Goal: Task Accomplishment & Management: Complete application form

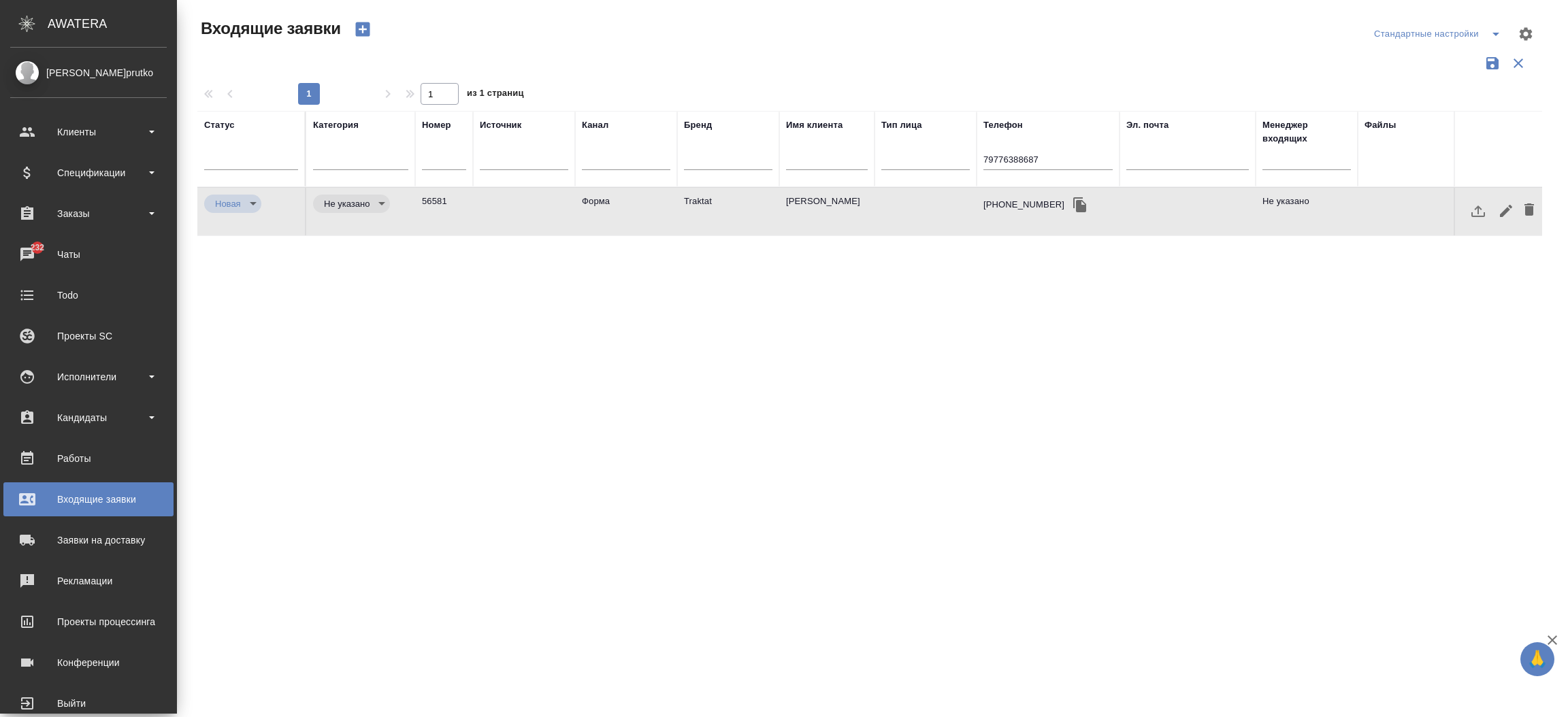
select select "RU"
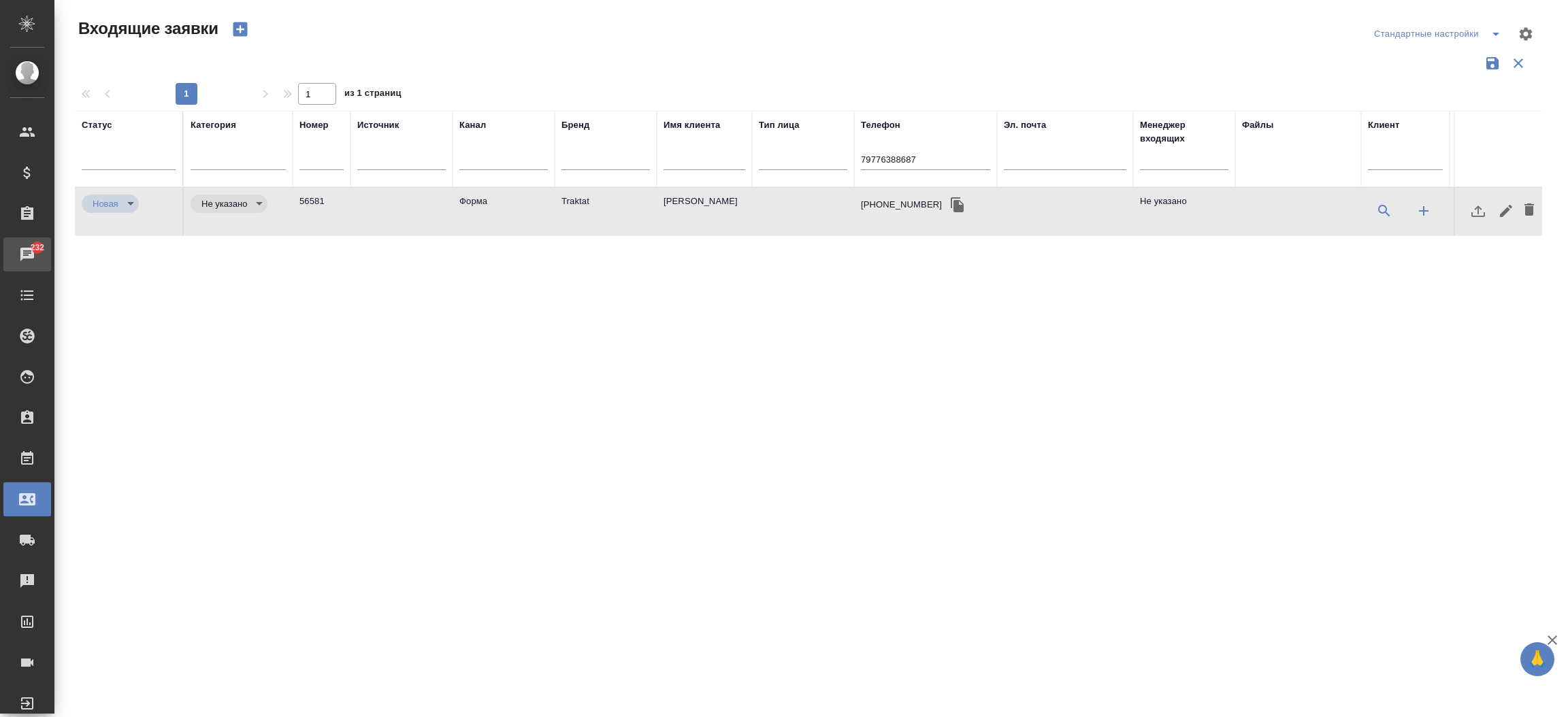
click at [27, 251] on div "Чаты" at bounding box center [10, 254] width 34 height 20
click at [35, 251] on link "232 Чаты" at bounding box center [27, 254] width 48 height 34
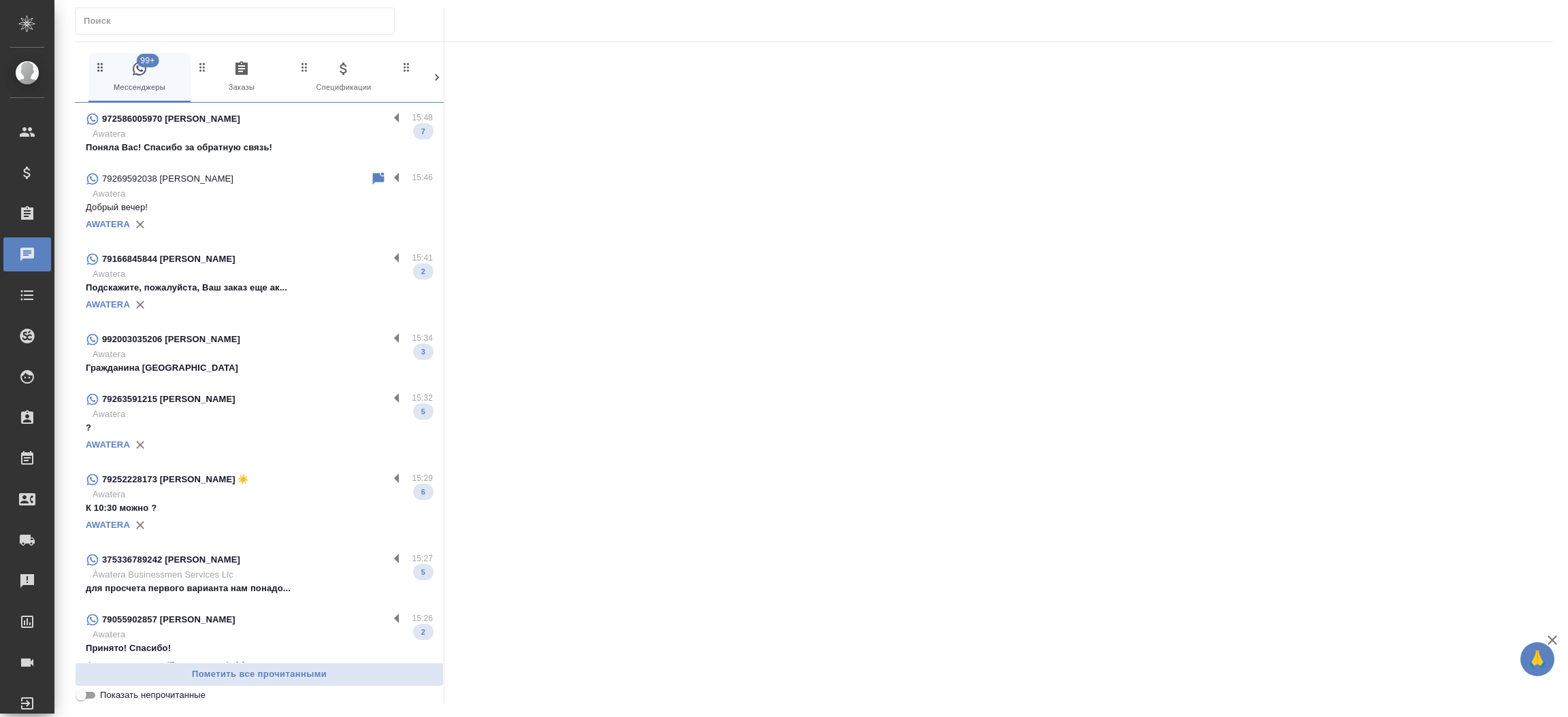
click at [164, 33] on div at bounding box center [235, 20] width 320 height 27
paste input "992 00 303 5206"
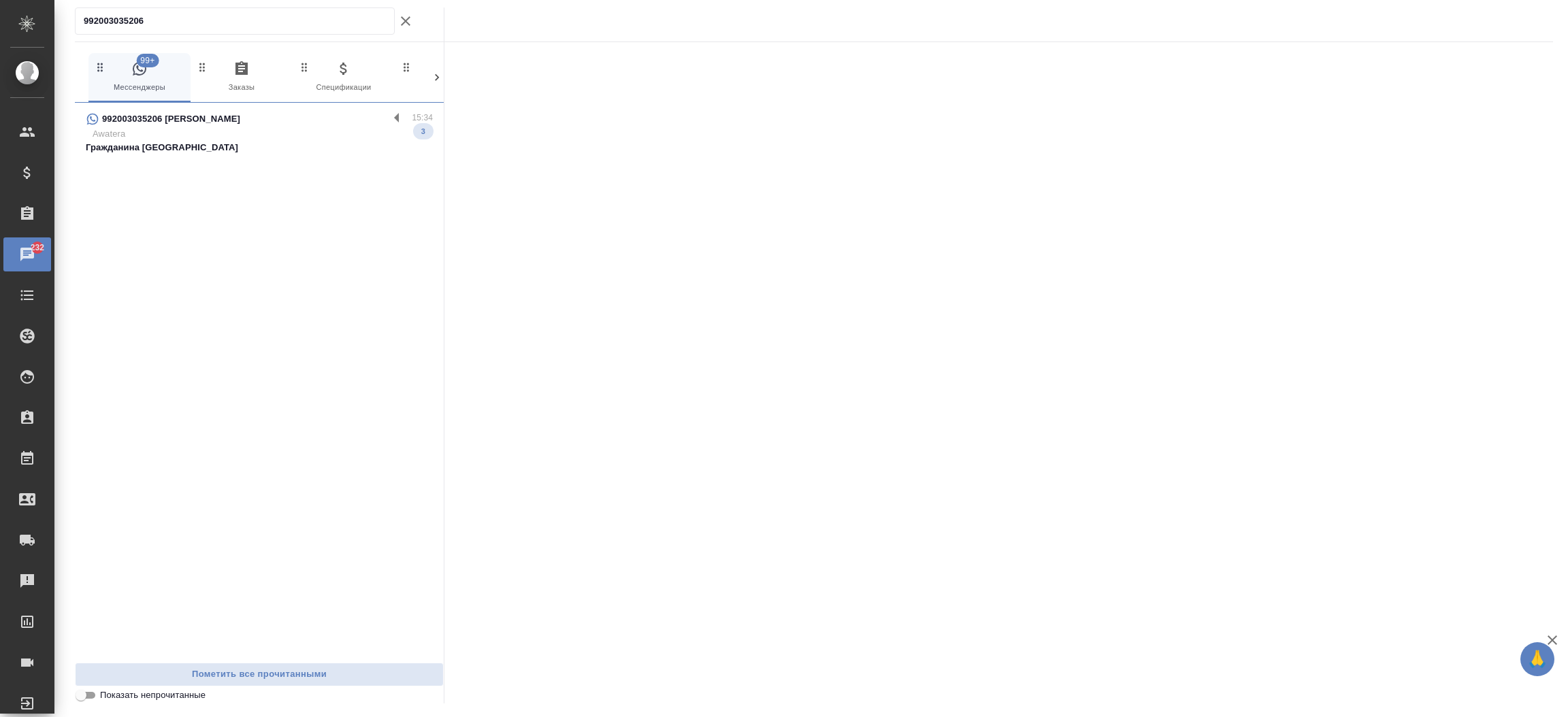
type input "992003035206"
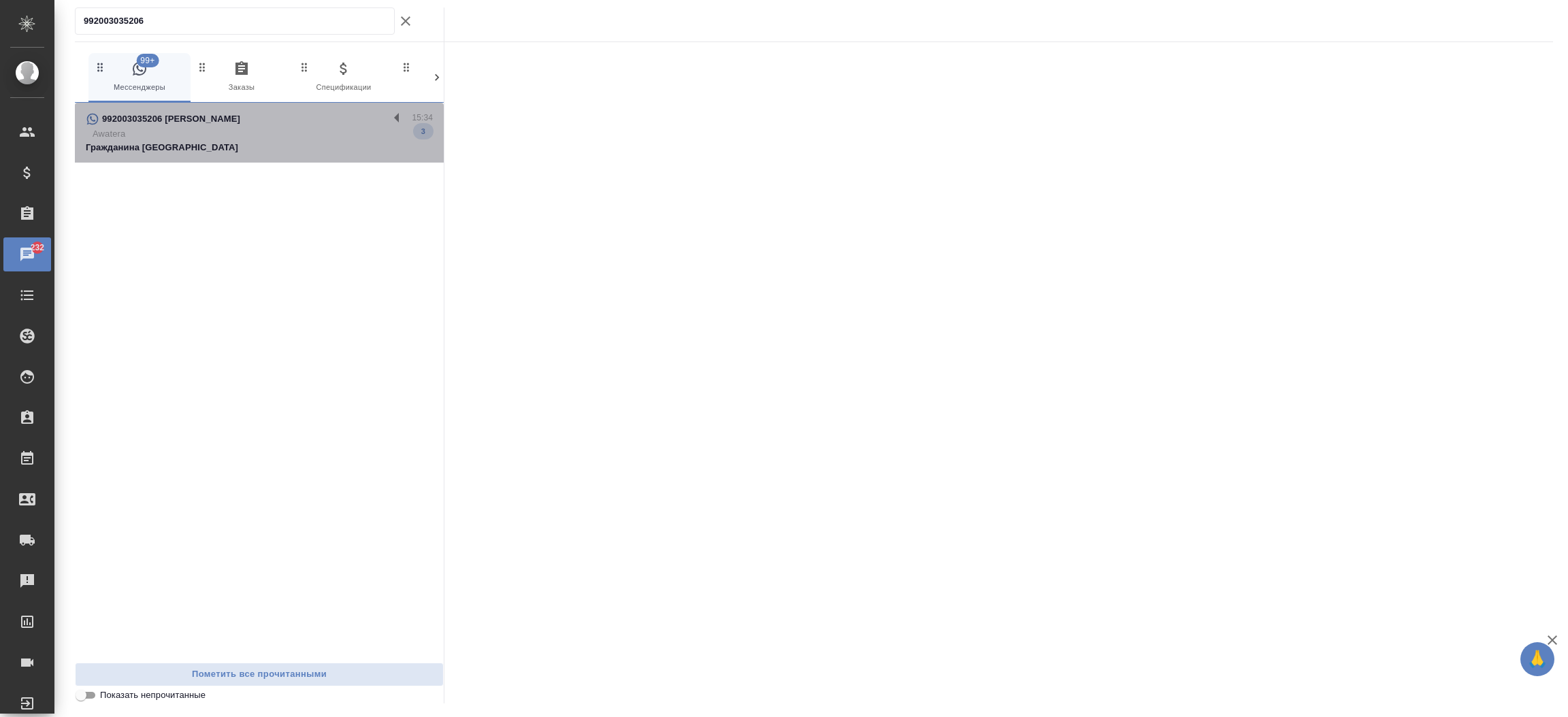
click at [173, 154] on div "992003035206 Юсуф 15:34 Awatera Гражданина Китая 3" at bounding box center [259, 133] width 369 height 60
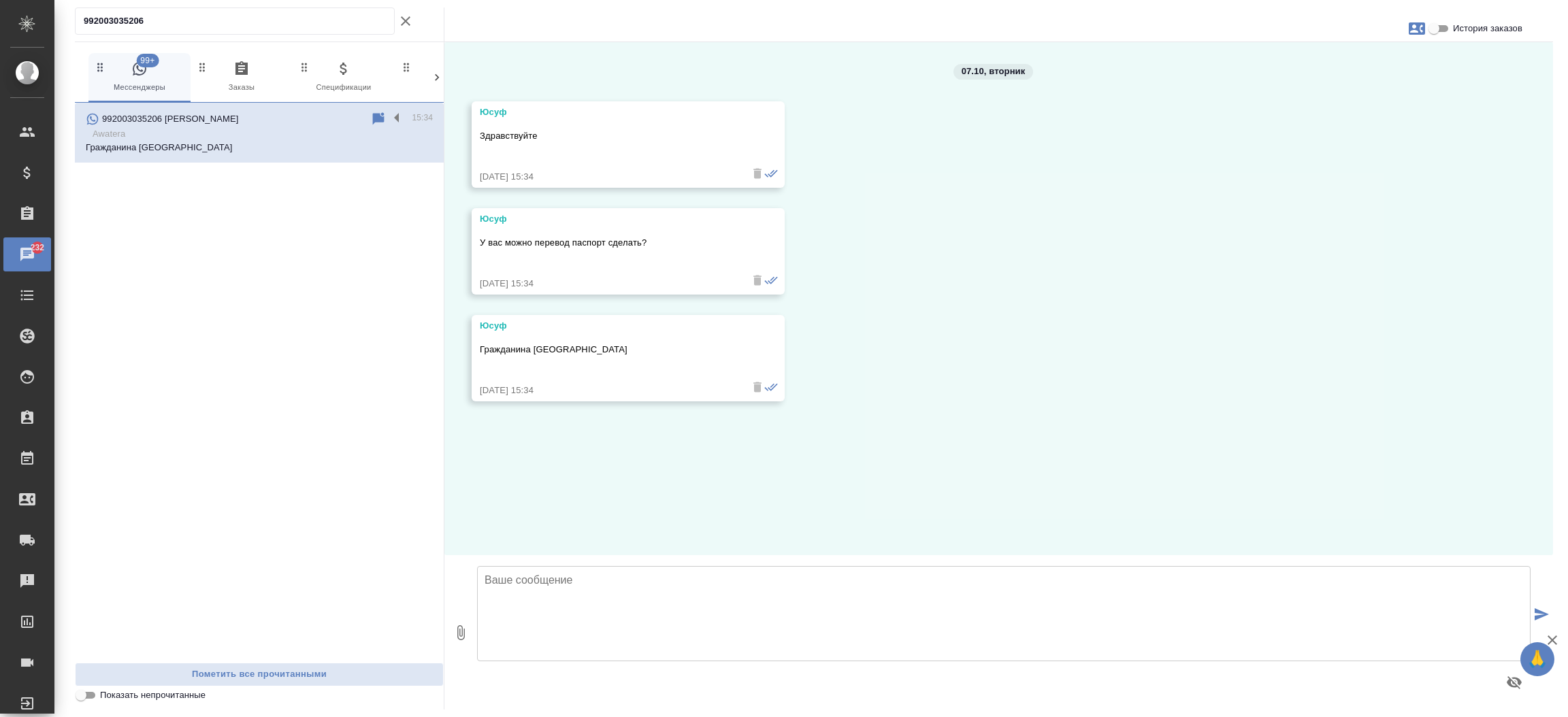
click at [569, 596] on textarea at bounding box center [1004, 614] width 1053 height 95
type textarea "Добрый день! Да. Перевод необходим на русский? Потребуется нотариальное заверен…"
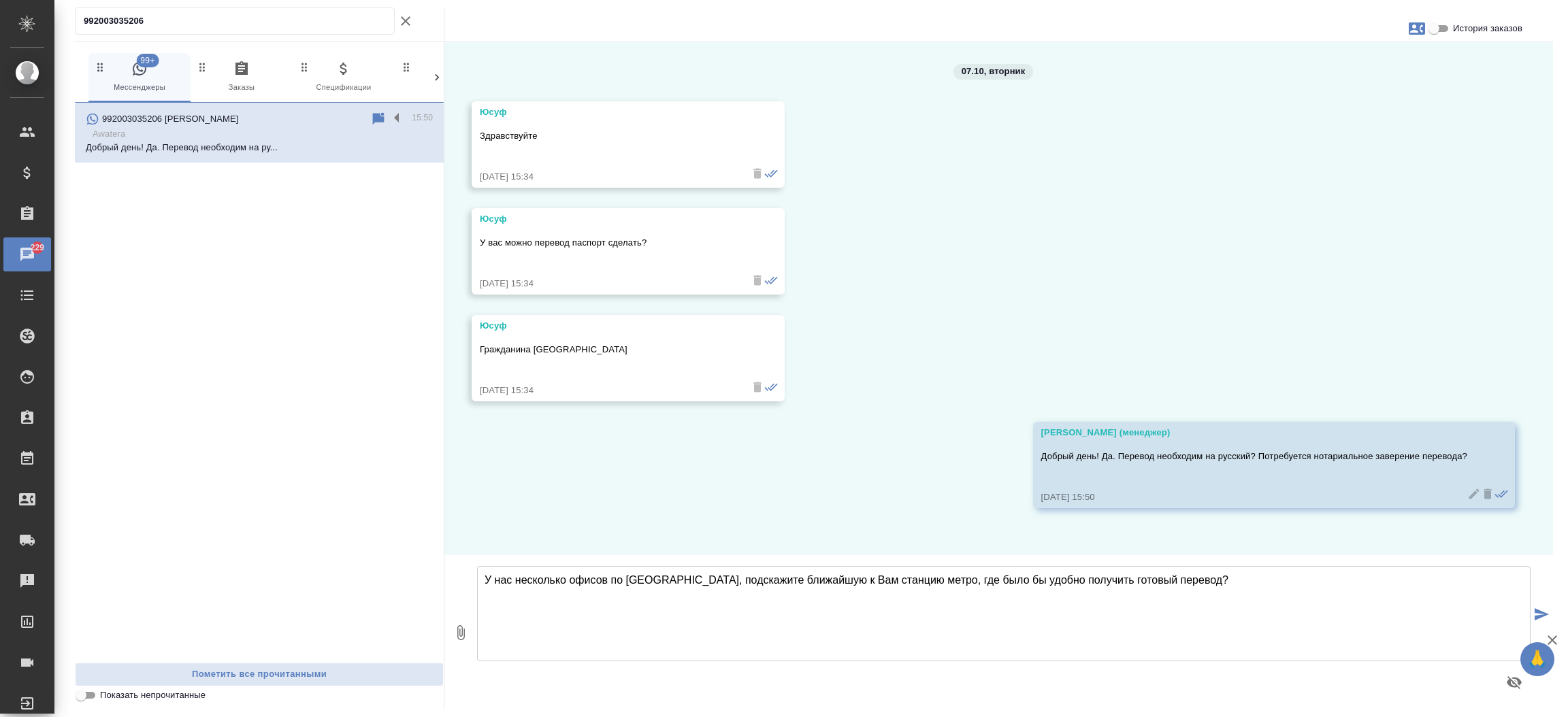
type textarea "У нас несколько офисов по [GEOGRAPHIC_DATA], подскажите ближайшую к Вам станцию…"
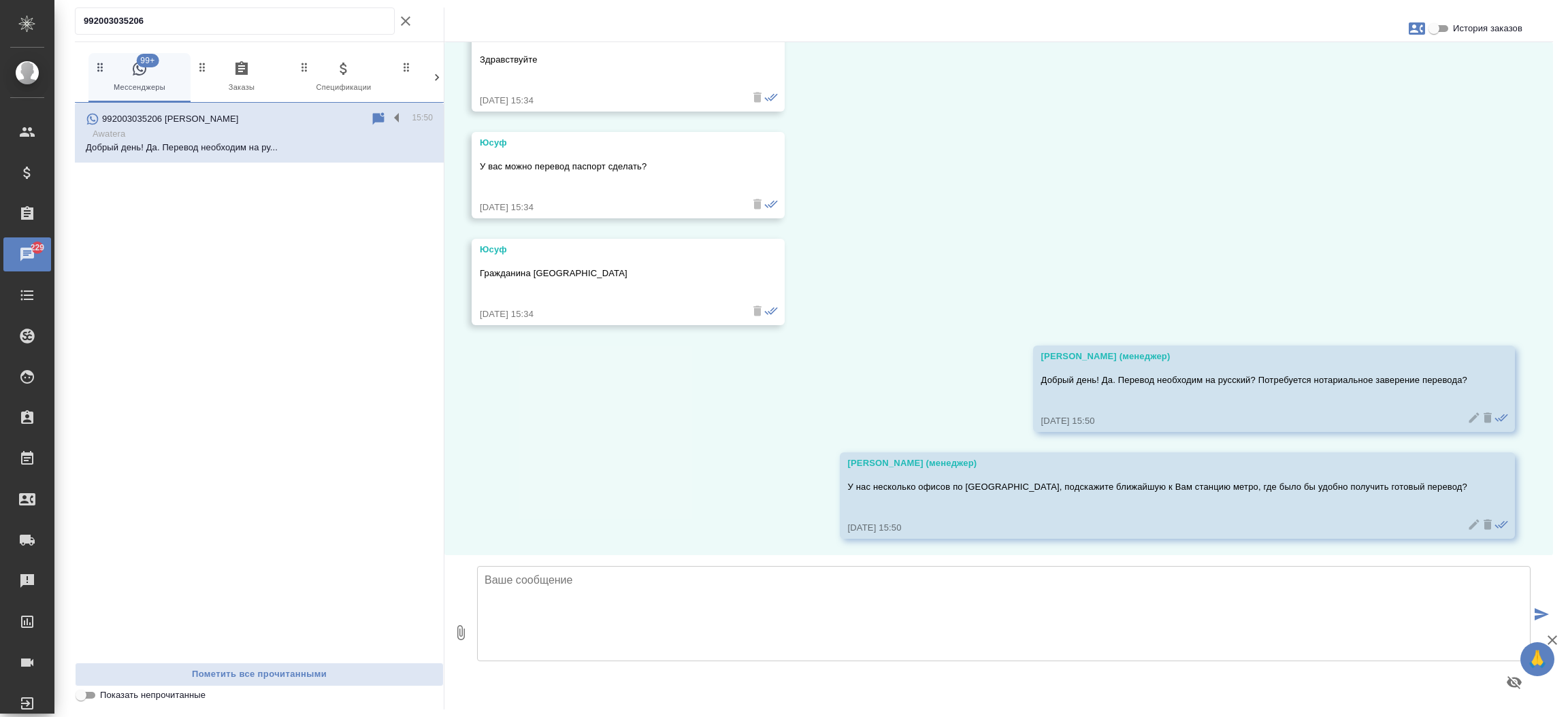
scroll to position [80, 0]
type textarea "Направьте пожалуйста скан документа для расчета стоимости и сроков."
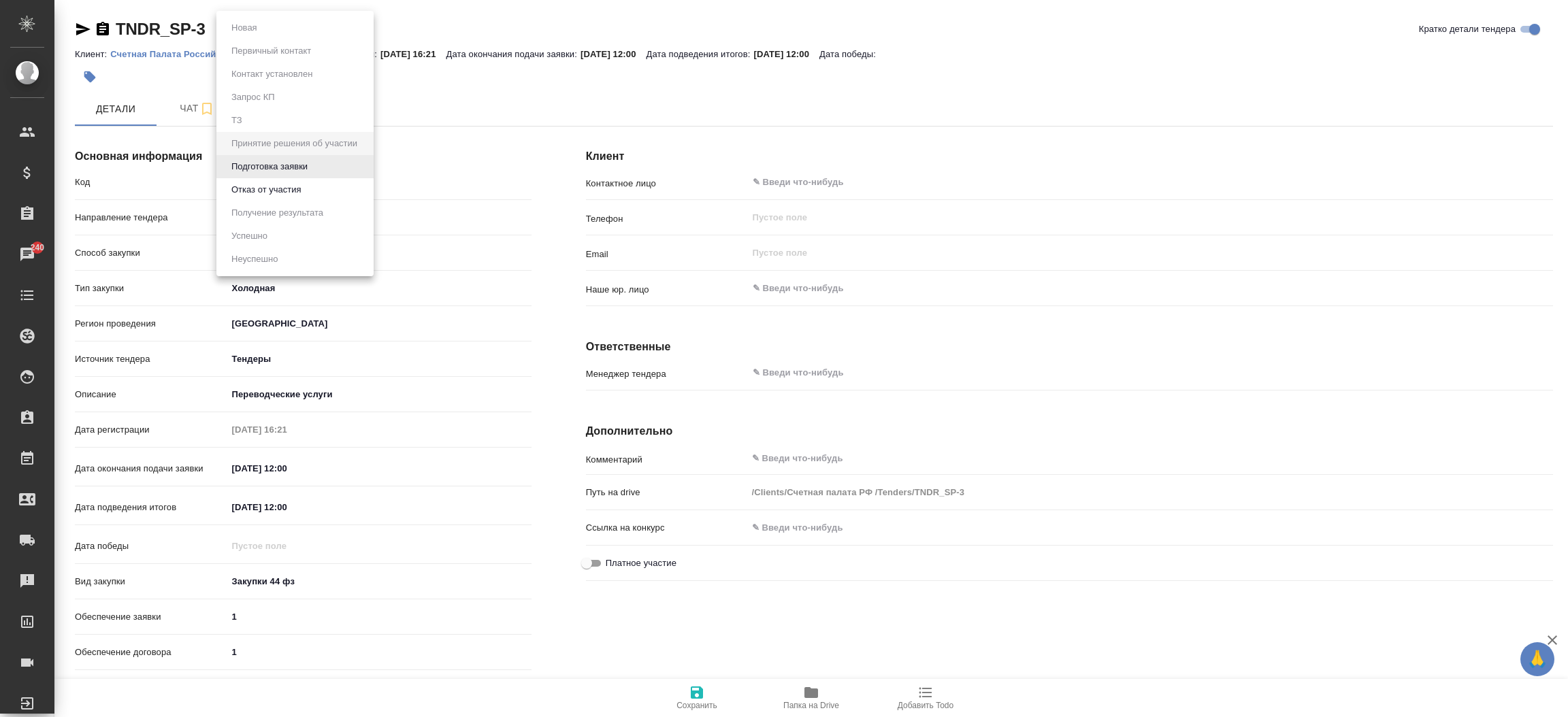
click at [293, 37] on body "🙏 .cls-1 fill:#fff; AWATERA Прутько Ирина i.prutko Клиенты Спецификации Заказы …" at bounding box center [784, 358] width 1568 height 717
click at [285, 187] on button "Отказ от участия" at bounding box center [266, 189] width 77 height 15
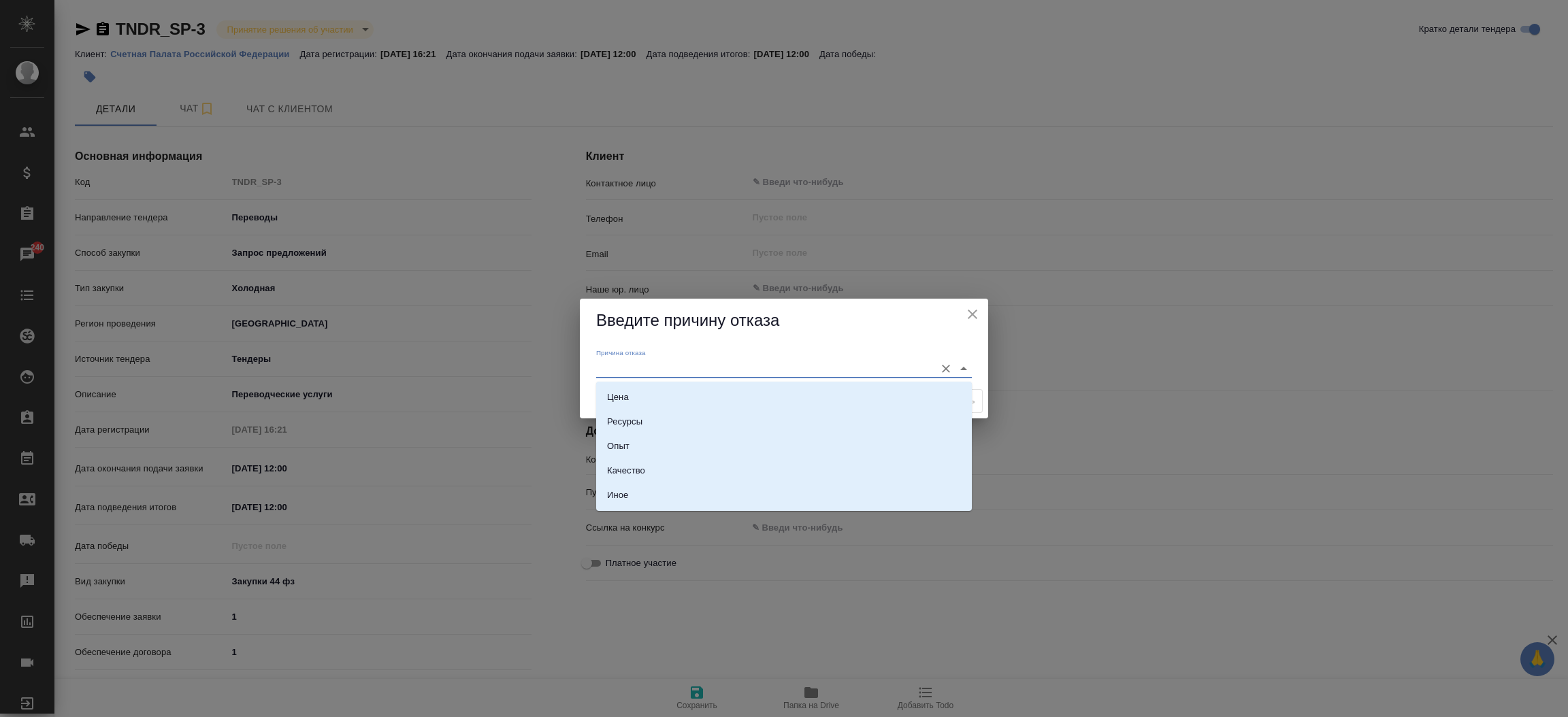
click at [632, 367] on input "Причина отказа" at bounding box center [762, 368] width 332 height 18
click at [634, 398] on li "Цена" at bounding box center [784, 398] width 376 height 25
type input "Цена"
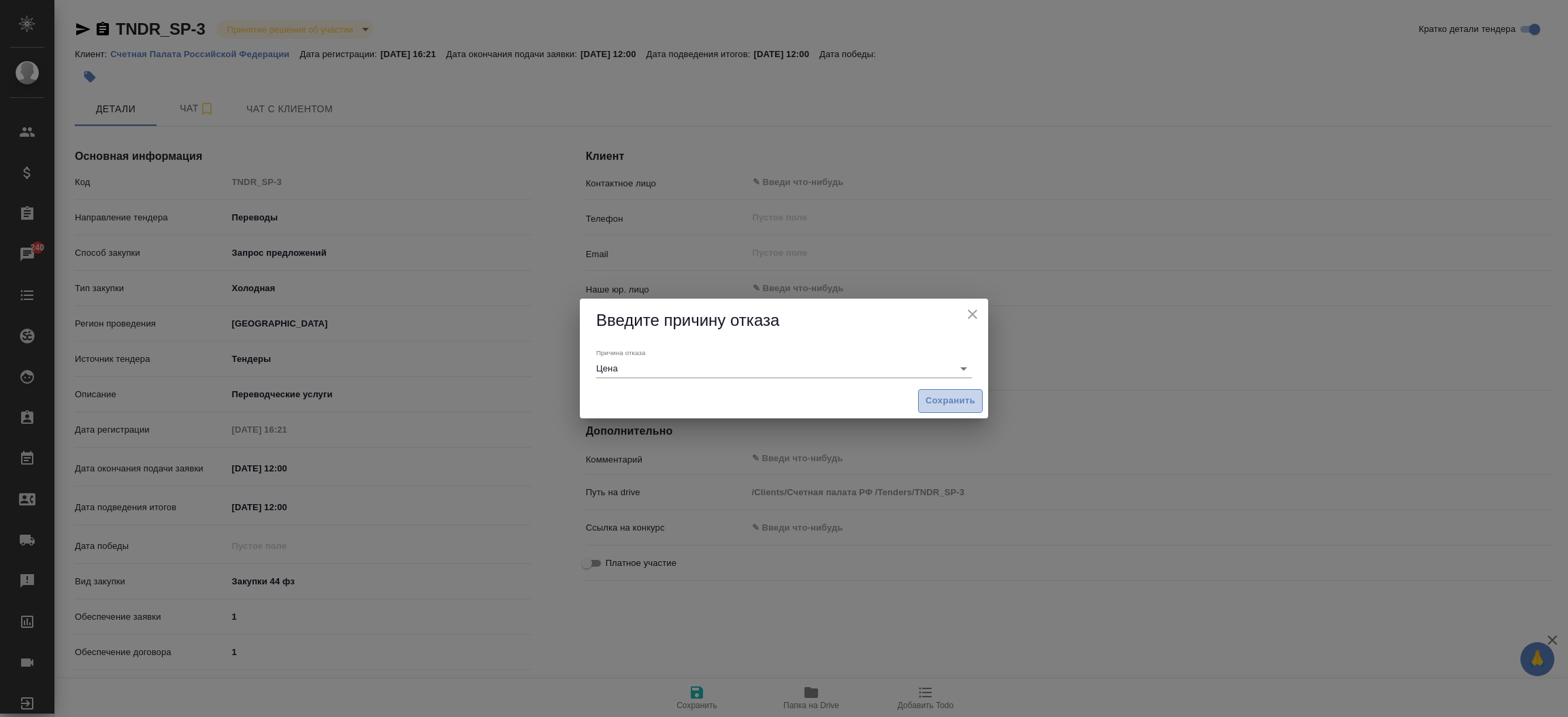
click at [941, 399] on span "Сохранить" at bounding box center [950, 401] width 50 height 15
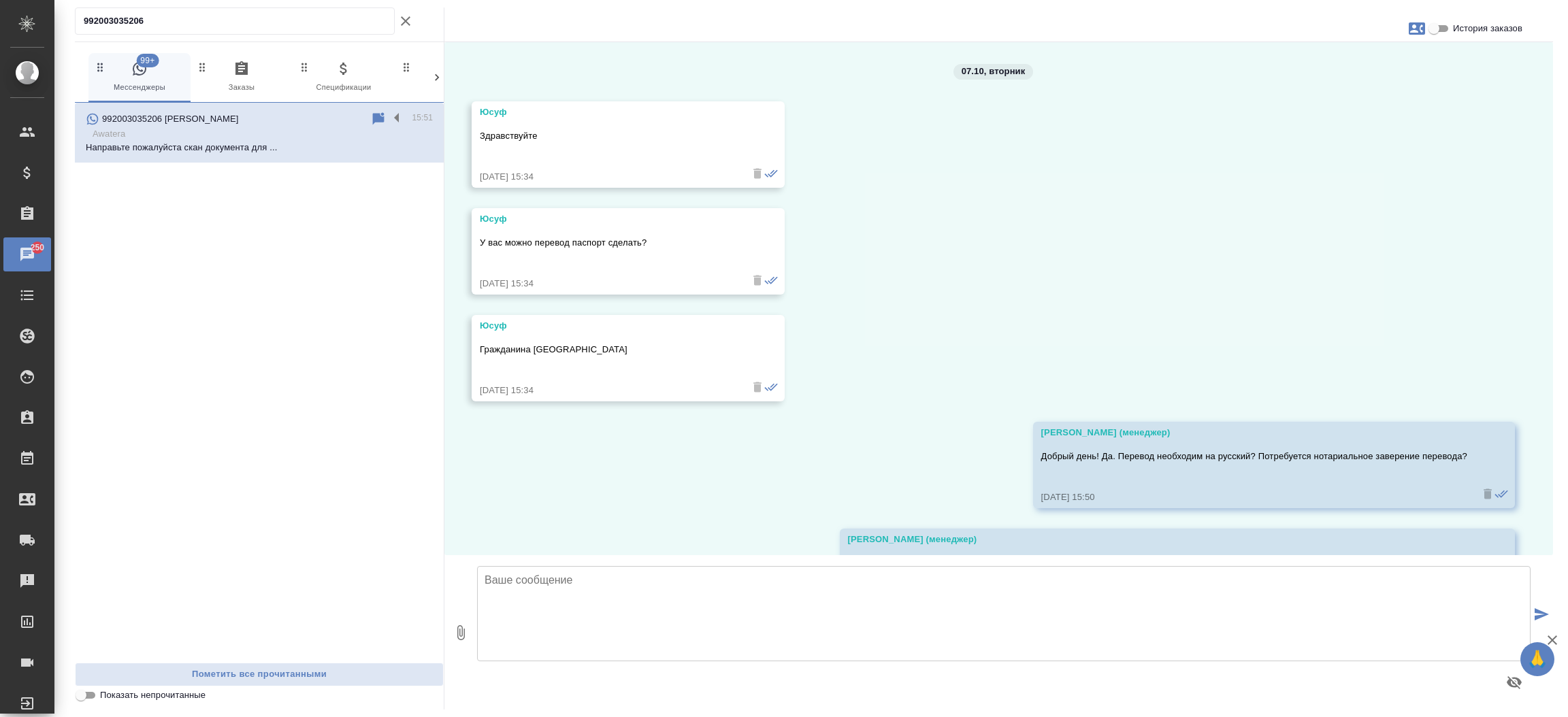
scroll to position [186, 0]
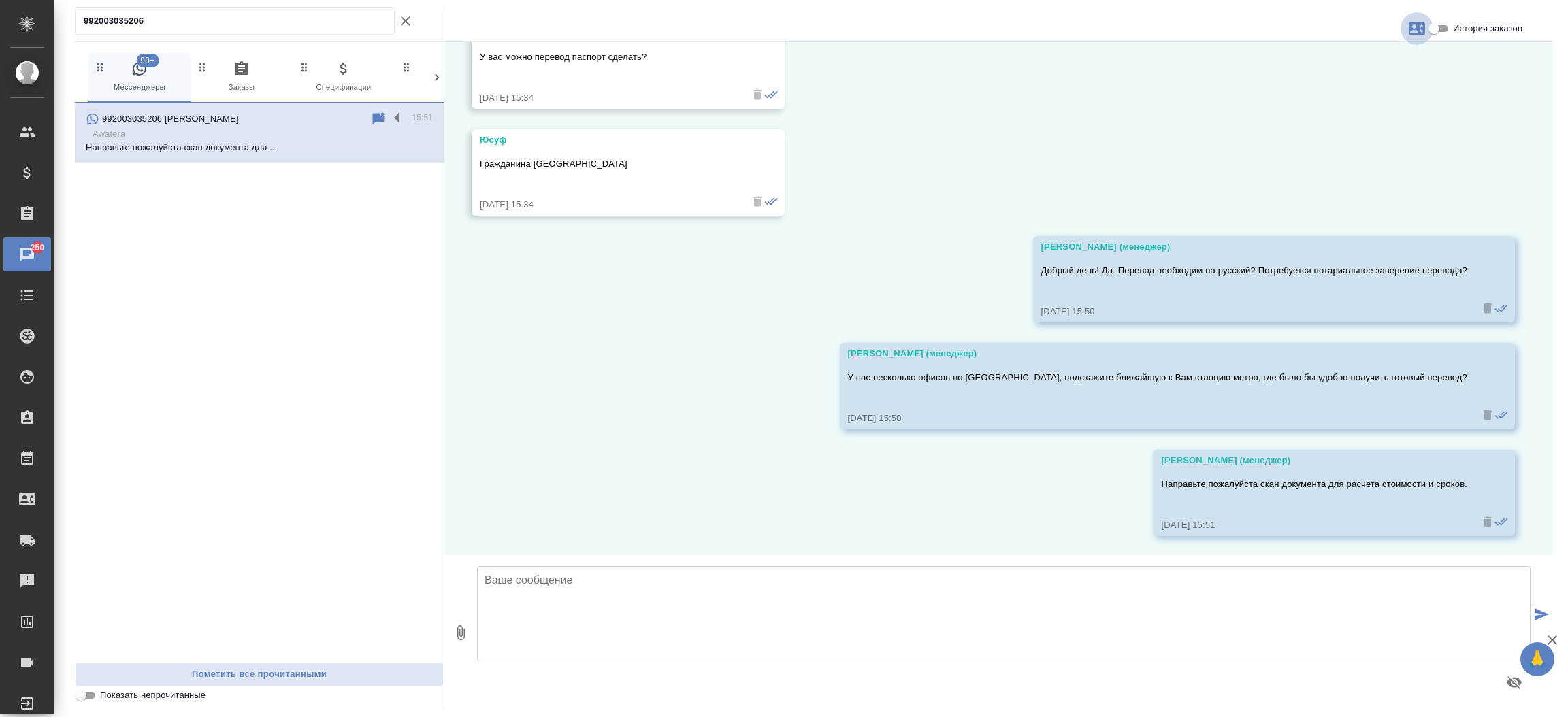
click at [1418, 27] on icon "button" at bounding box center [1417, 29] width 16 height 12
click at [1370, 72] on span "Создать заявку" at bounding box center [1357, 65] width 64 height 14
select select "TJ"
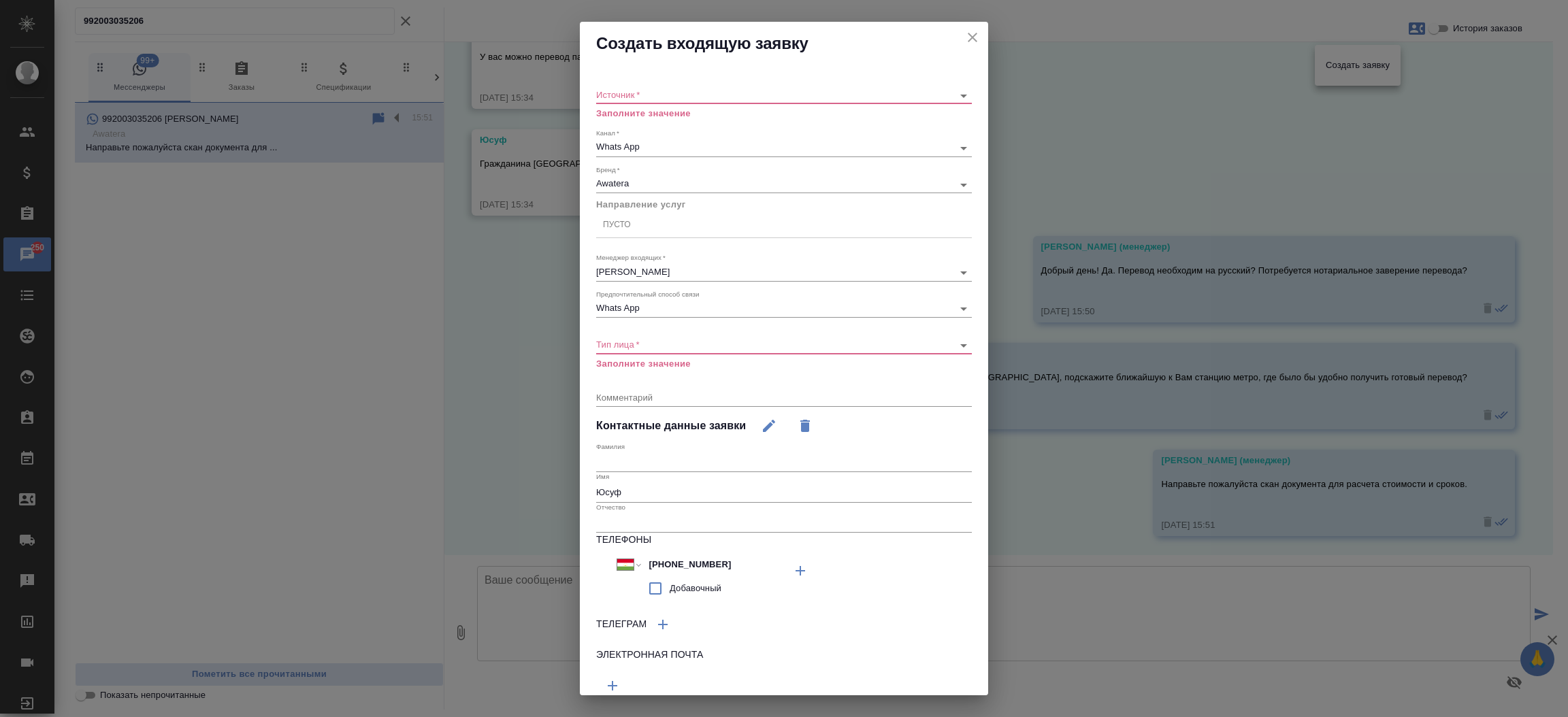
click at [797, 101] on div "​" at bounding box center [784, 95] width 376 height 17
click at [751, 88] on div "​" at bounding box center [784, 95] width 376 height 17
drag, startPoint x: 724, startPoint y: 88, endPoint x: 694, endPoint y: 96, distance: 31.0
click at [694, 96] on div "​" at bounding box center [784, 95] width 376 height 17
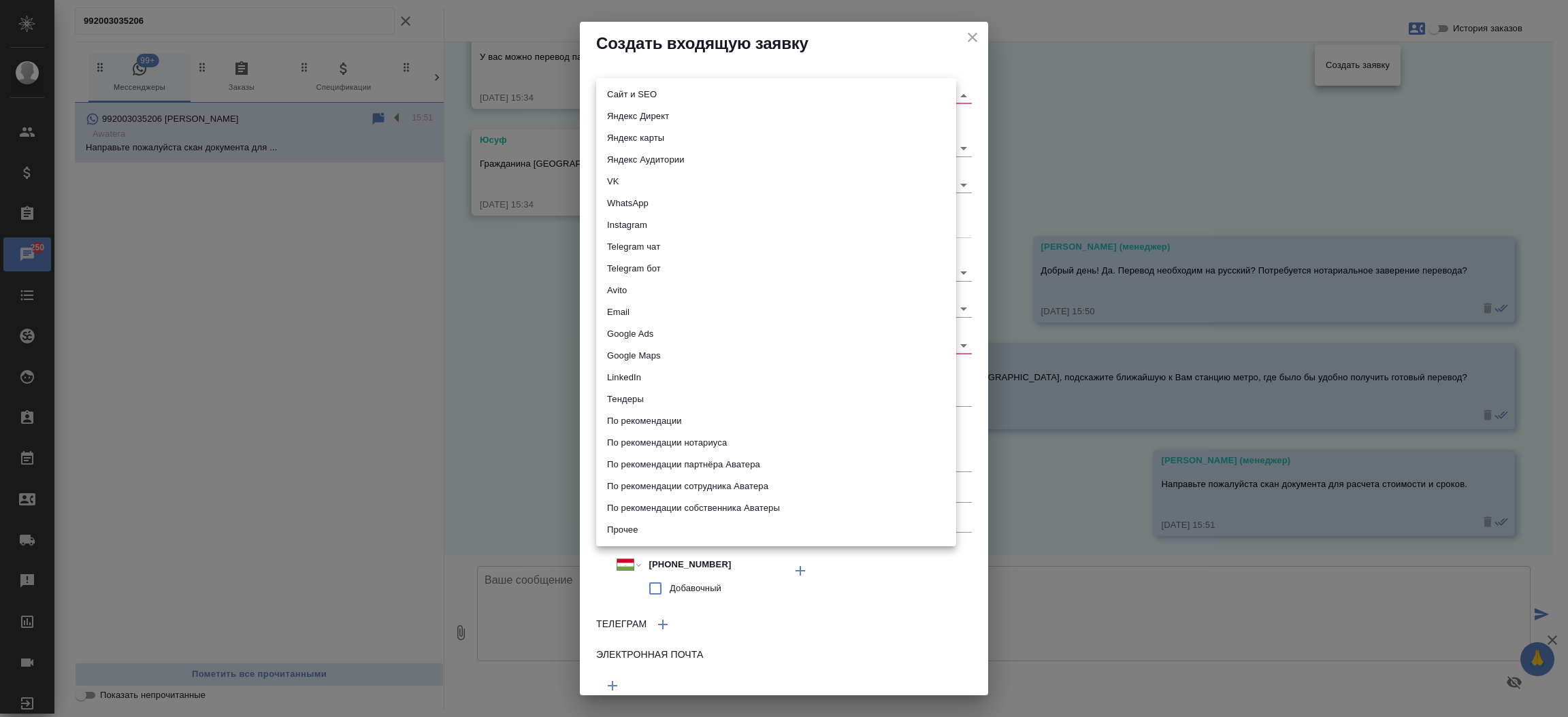
click at [694, 96] on body "🙏 .cls-1 fill:#fff; AWATERA Прутько Ирина i.prutko Клиенты Спецификации Заказы …" at bounding box center [784, 358] width 1568 height 717
click at [694, 96] on li "Сайт и SEO" at bounding box center [776, 95] width 360 height 22
type input "seo"
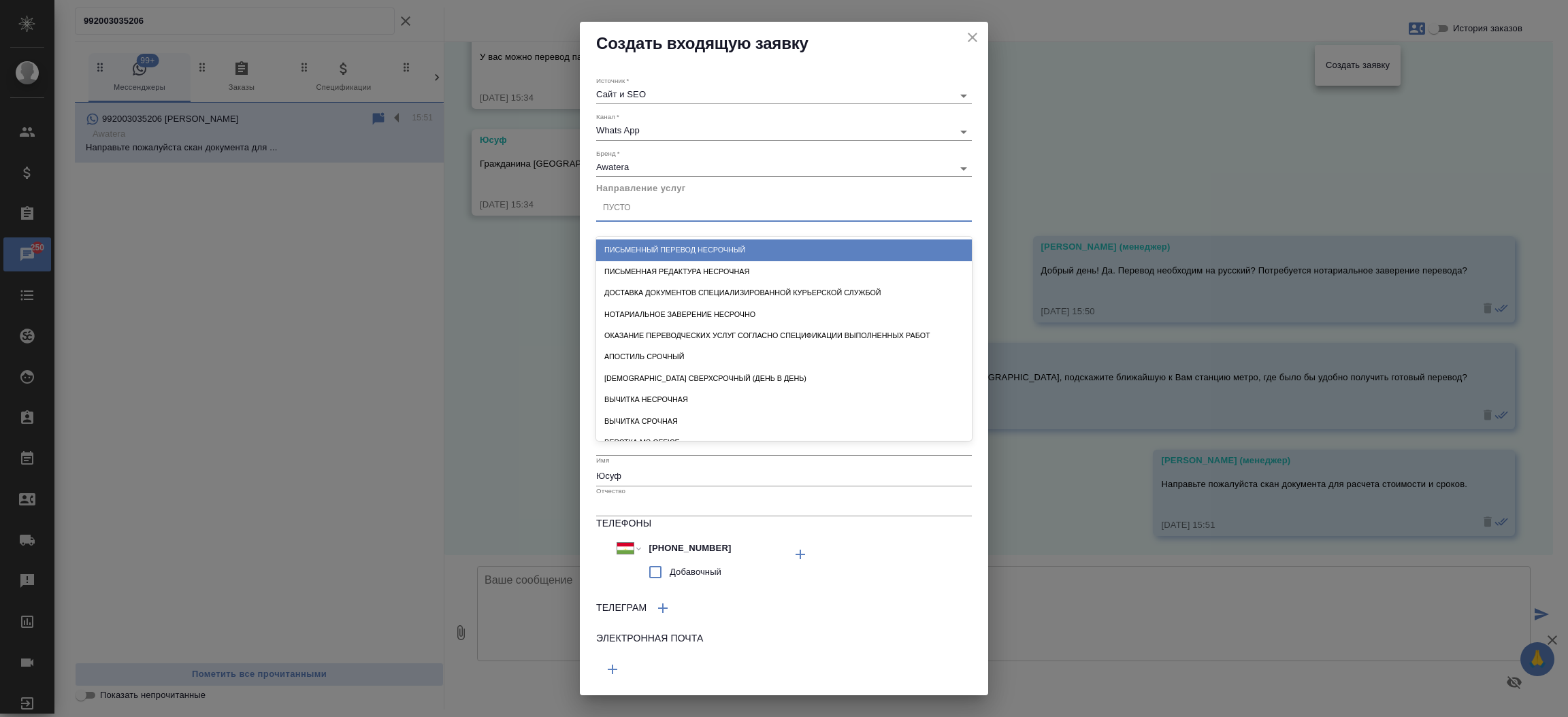
click at [656, 211] on div "Пусто" at bounding box center [784, 208] width 376 height 20
type input "стандартн"
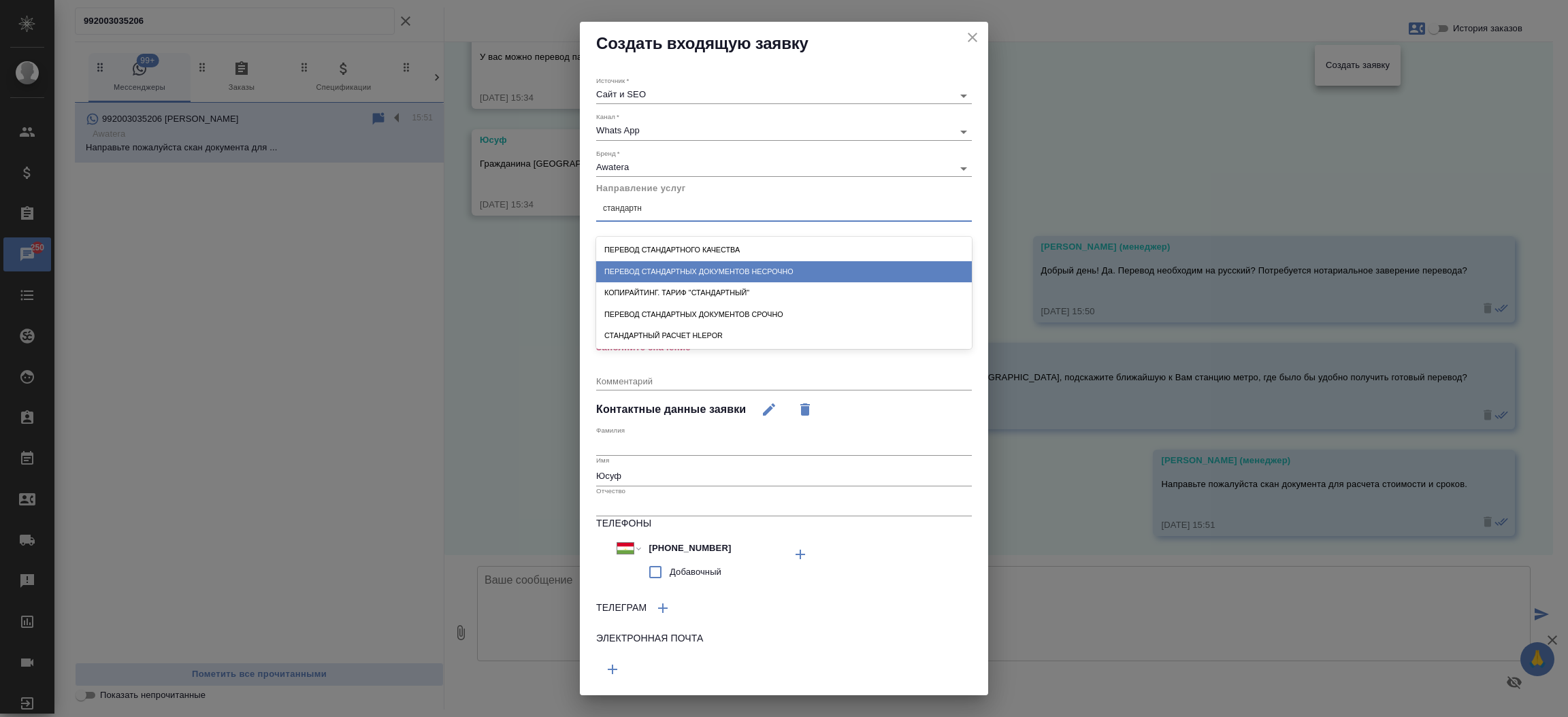
click at [675, 272] on div "Перевод стандартных документов несрочно" at bounding box center [784, 271] width 376 height 21
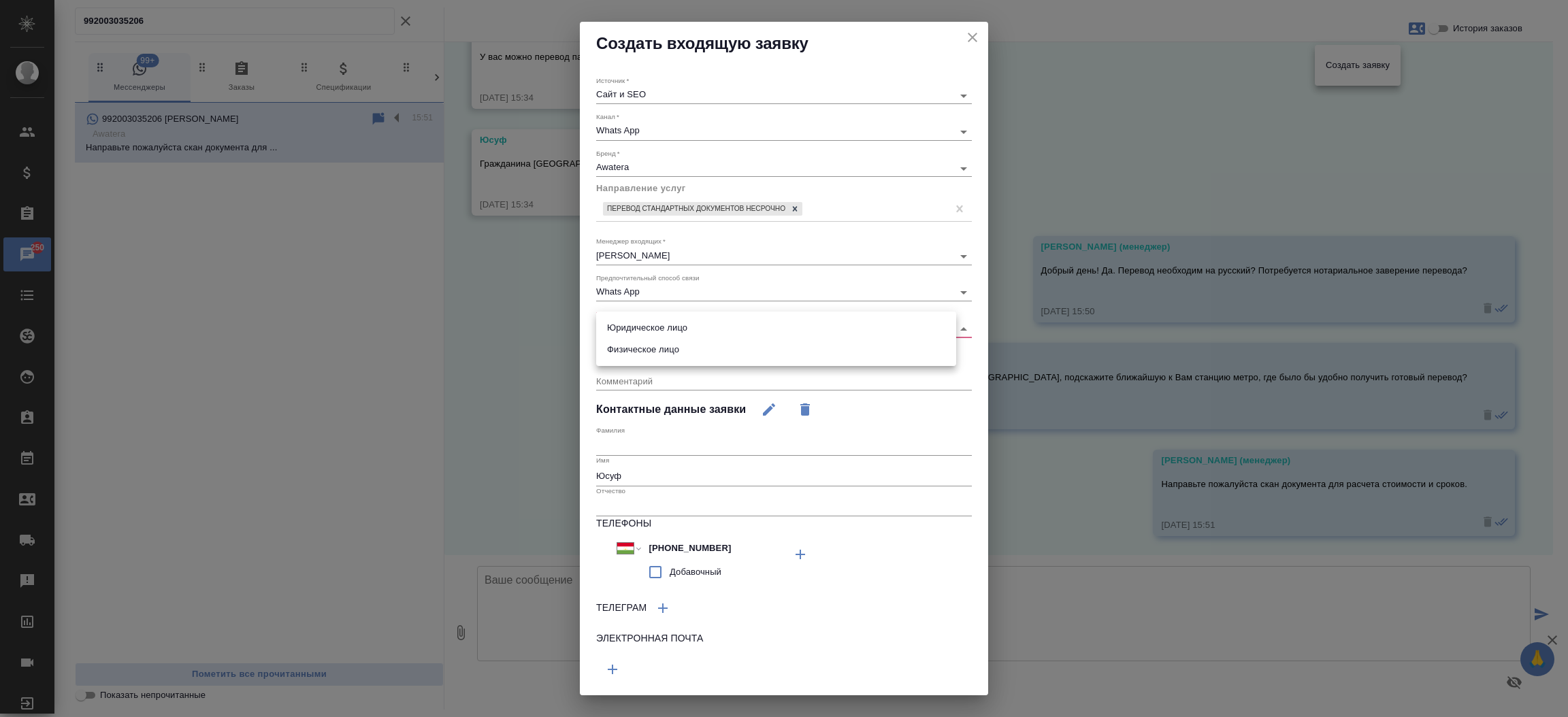
click at [648, 322] on body "🙏 .cls-1 fill:#fff; AWATERA Прутько Ирина i.prutko Клиенты Спецификации Заказы …" at bounding box center [784, 358] width 1568 height 717
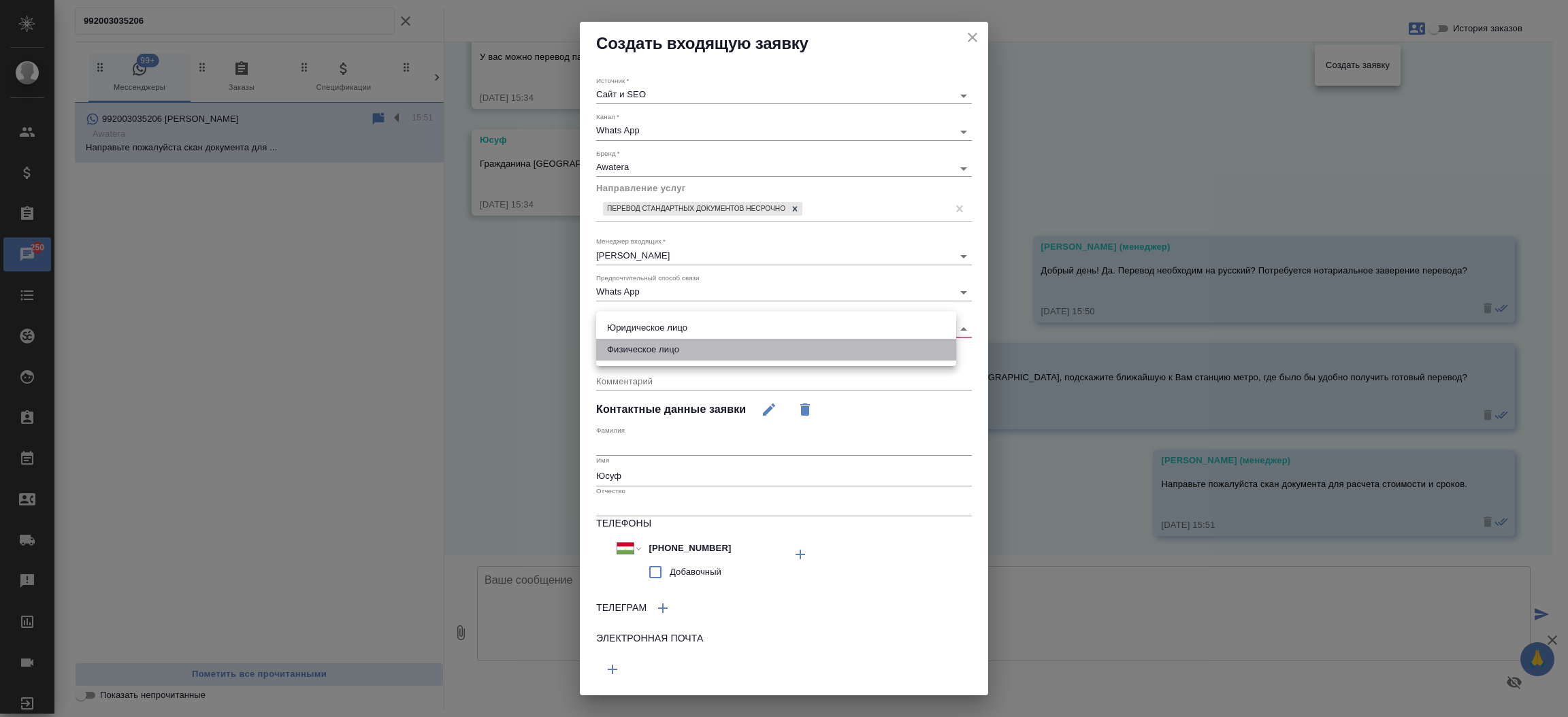
click at [640, 351] on li "Физическое лицо" at bounding box center [776, 350] width 360 height 22
type input "private"
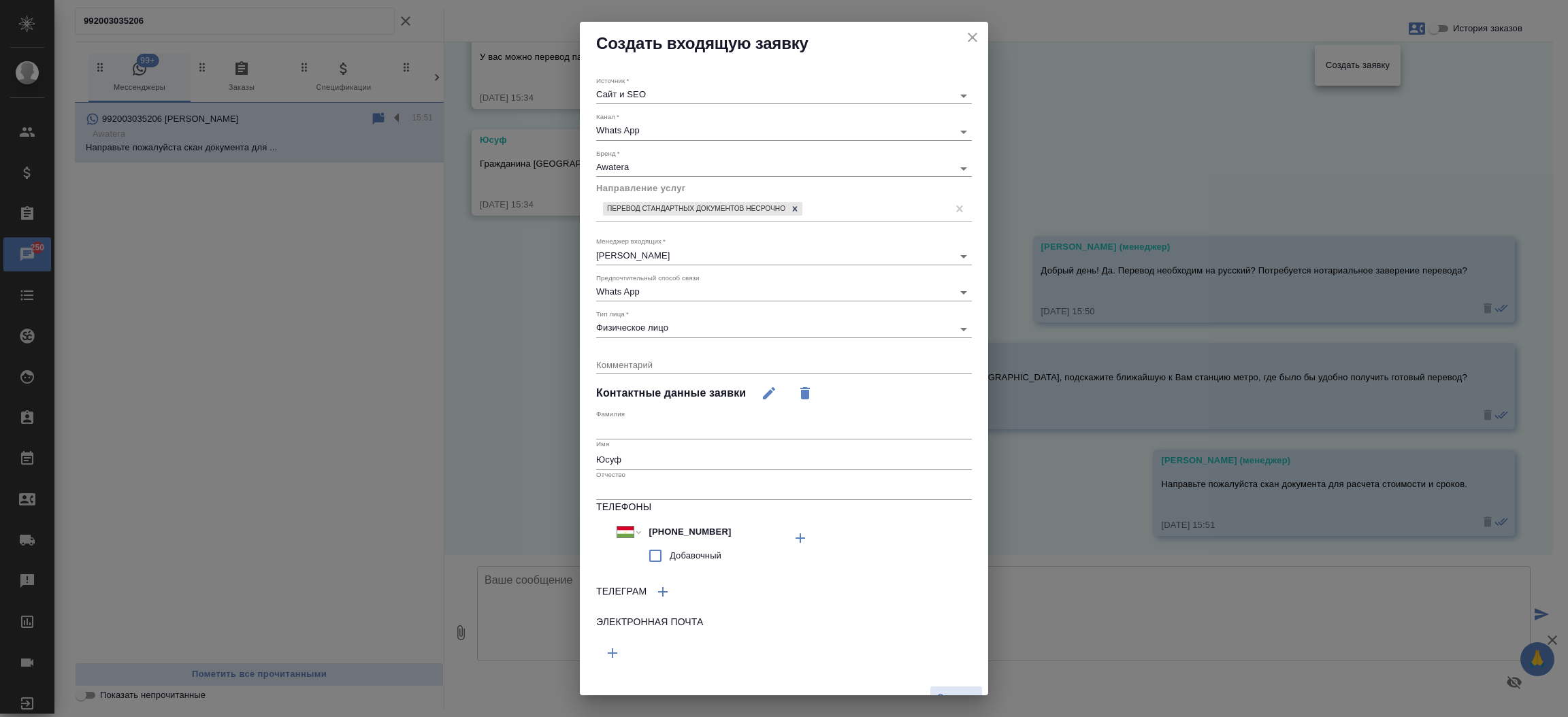
scroll to position [18, 0]
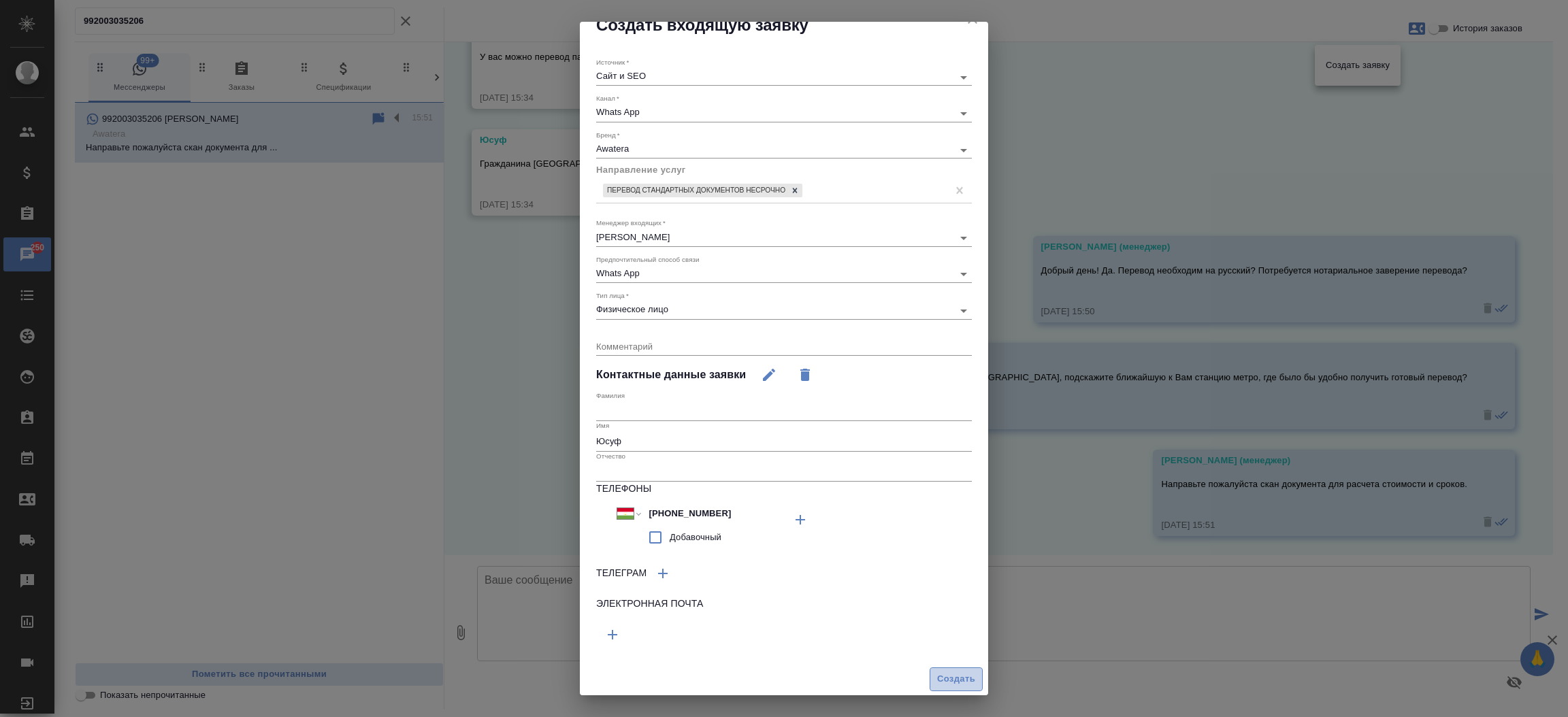
click at [937, 672] on span "Создать" at bounding box center [956, 679] width 38 height 15
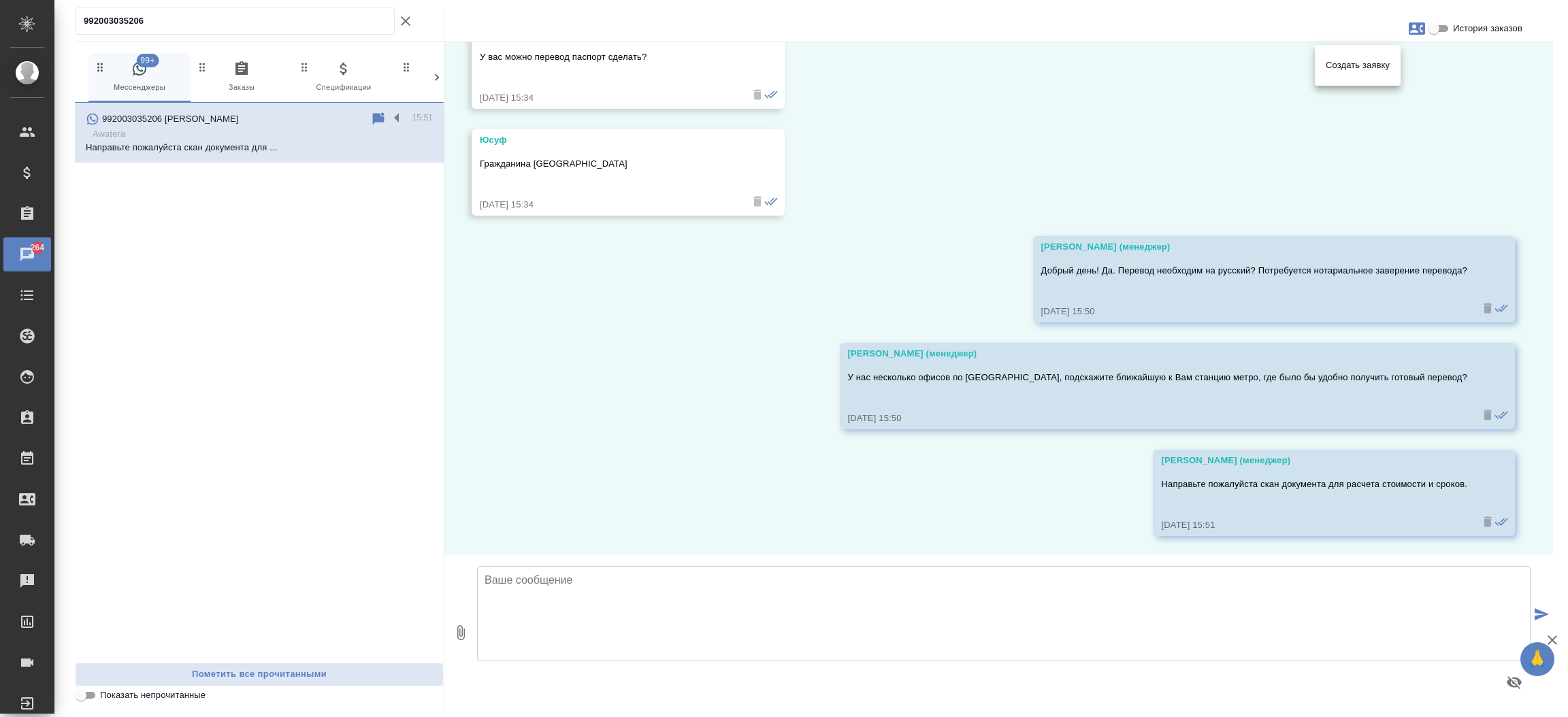
click at [406, 18] on div at bounding box center [784, 358] width 1568 height 717
click at [406, 18] on icon "button" at bounding box center [406, 21] width 16 height 16
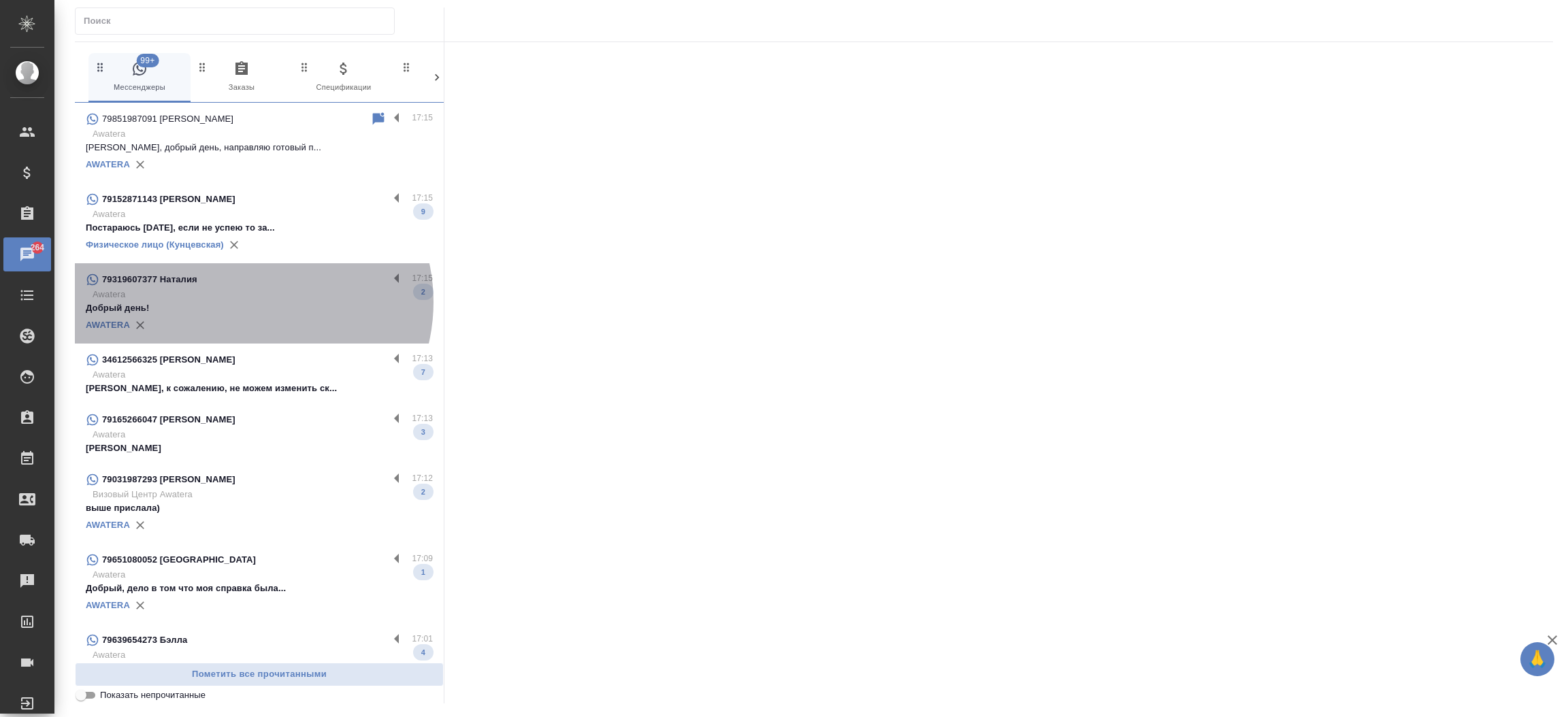
click at [250, 302] on p "Добрый день!" at bounding box center [259, 308] width 347 height 14
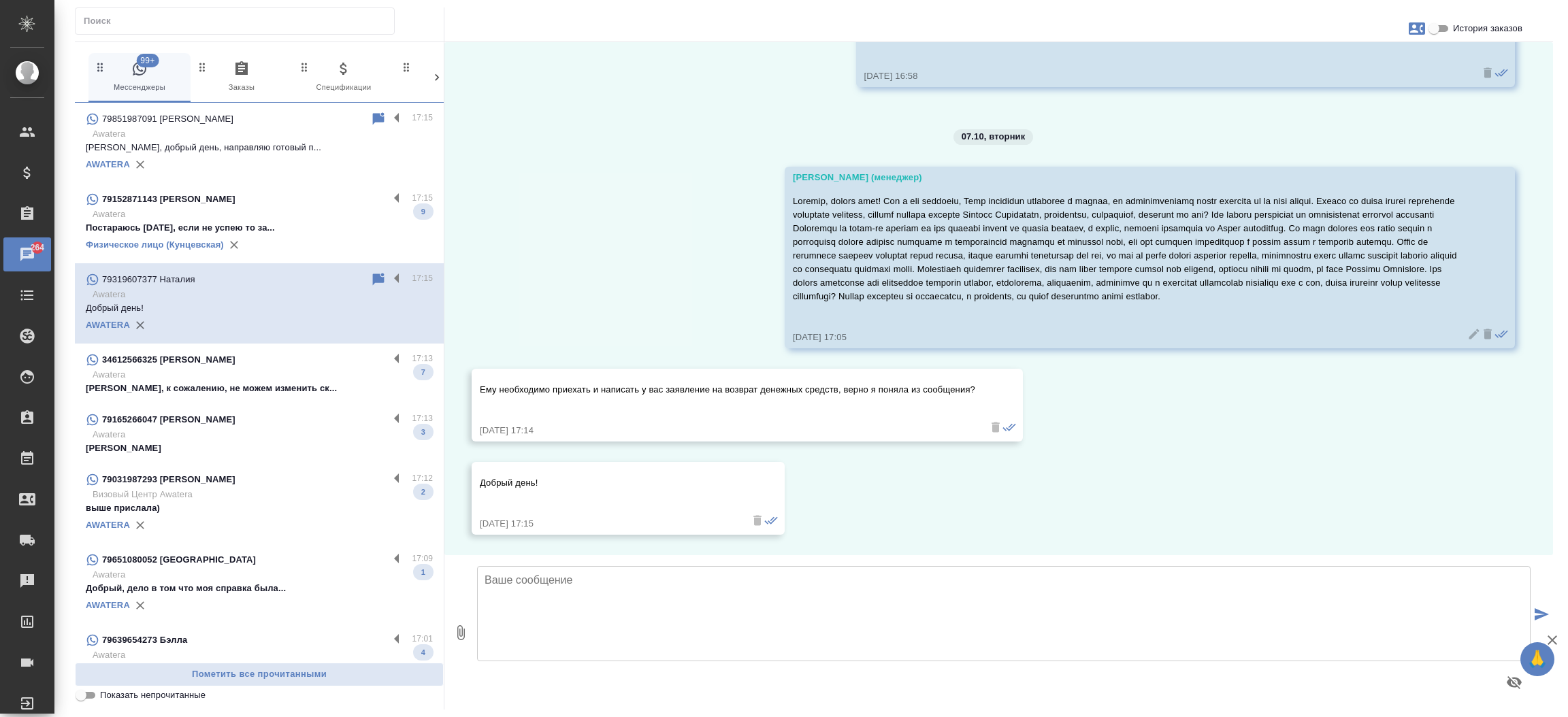
scroll to position [875, 0]
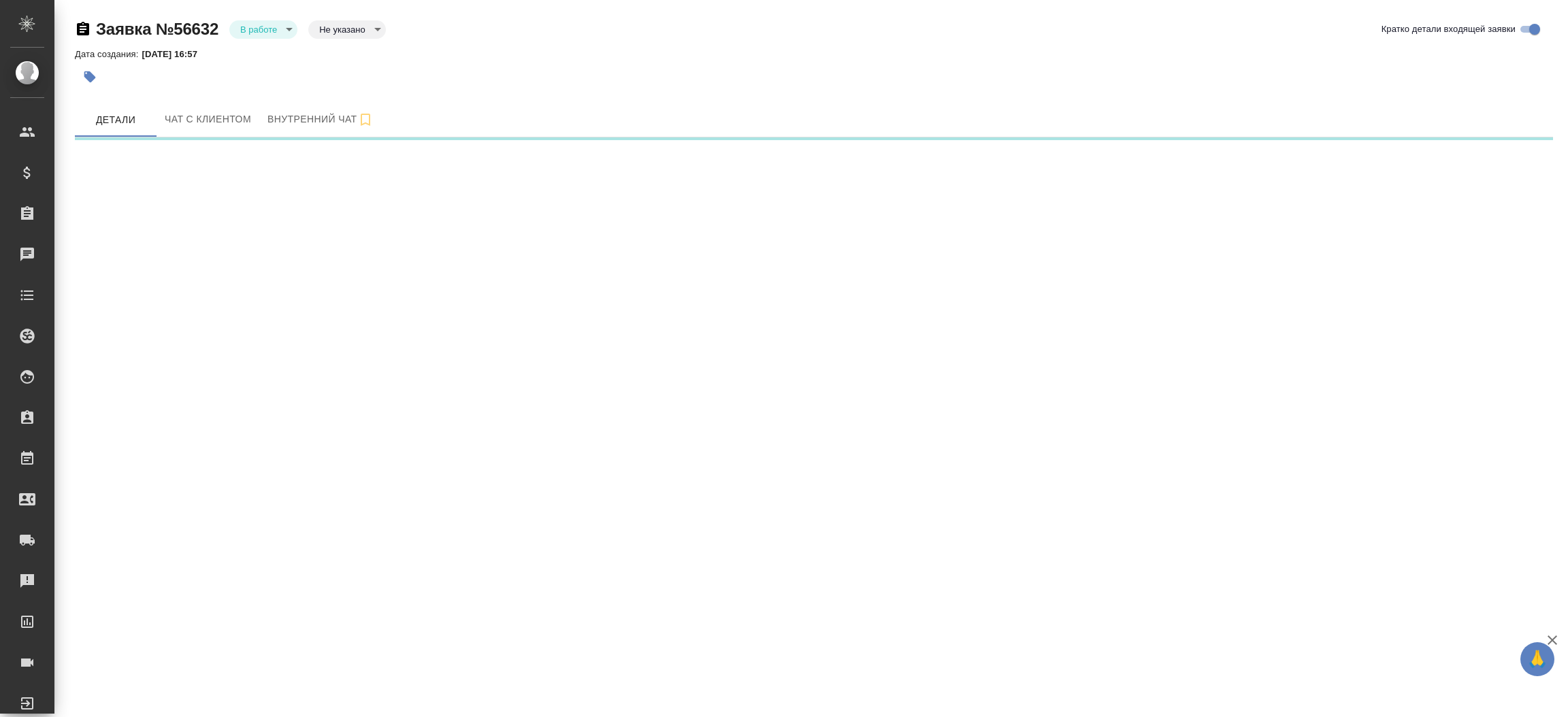
select select "RU"
select select "TJ"
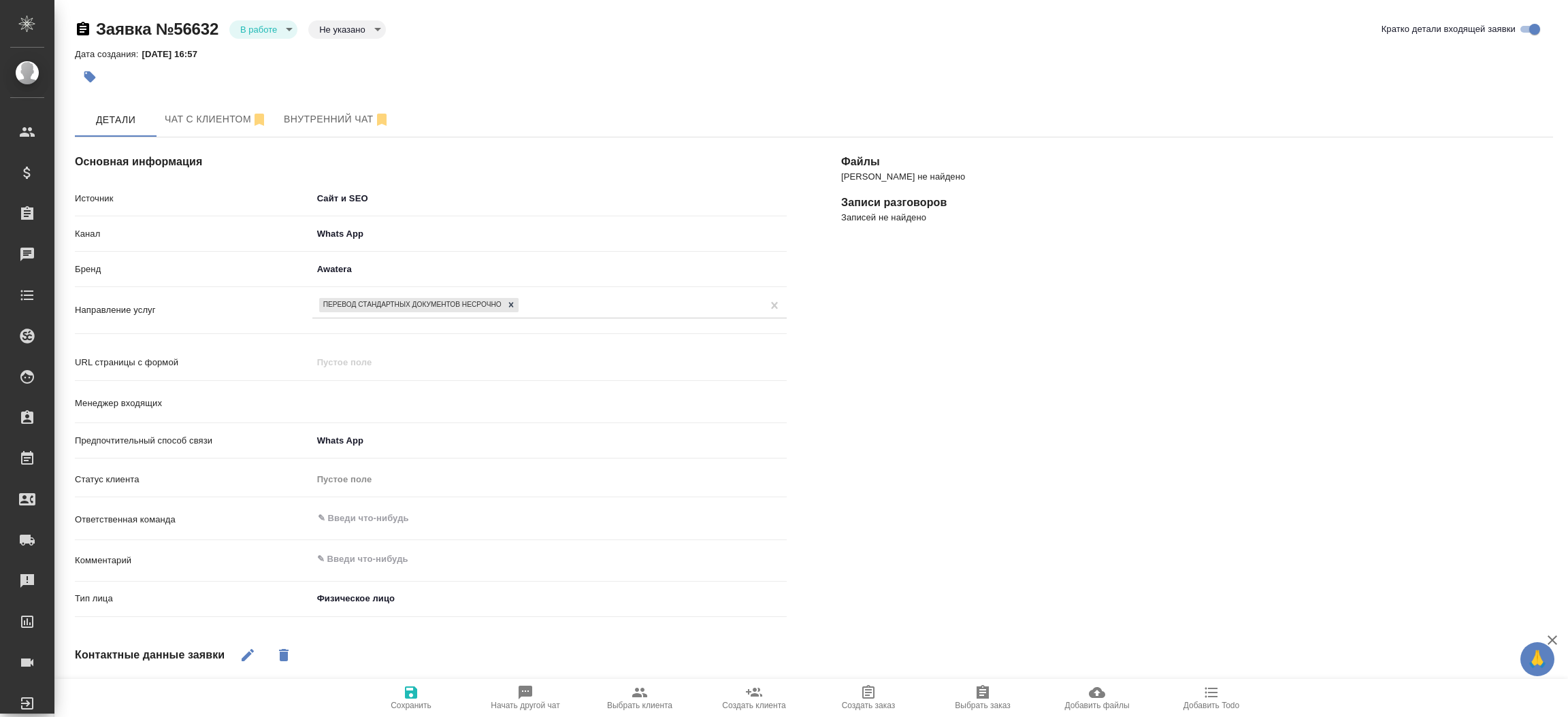
type input "[PERSON_NAME]"
type textarea "x"
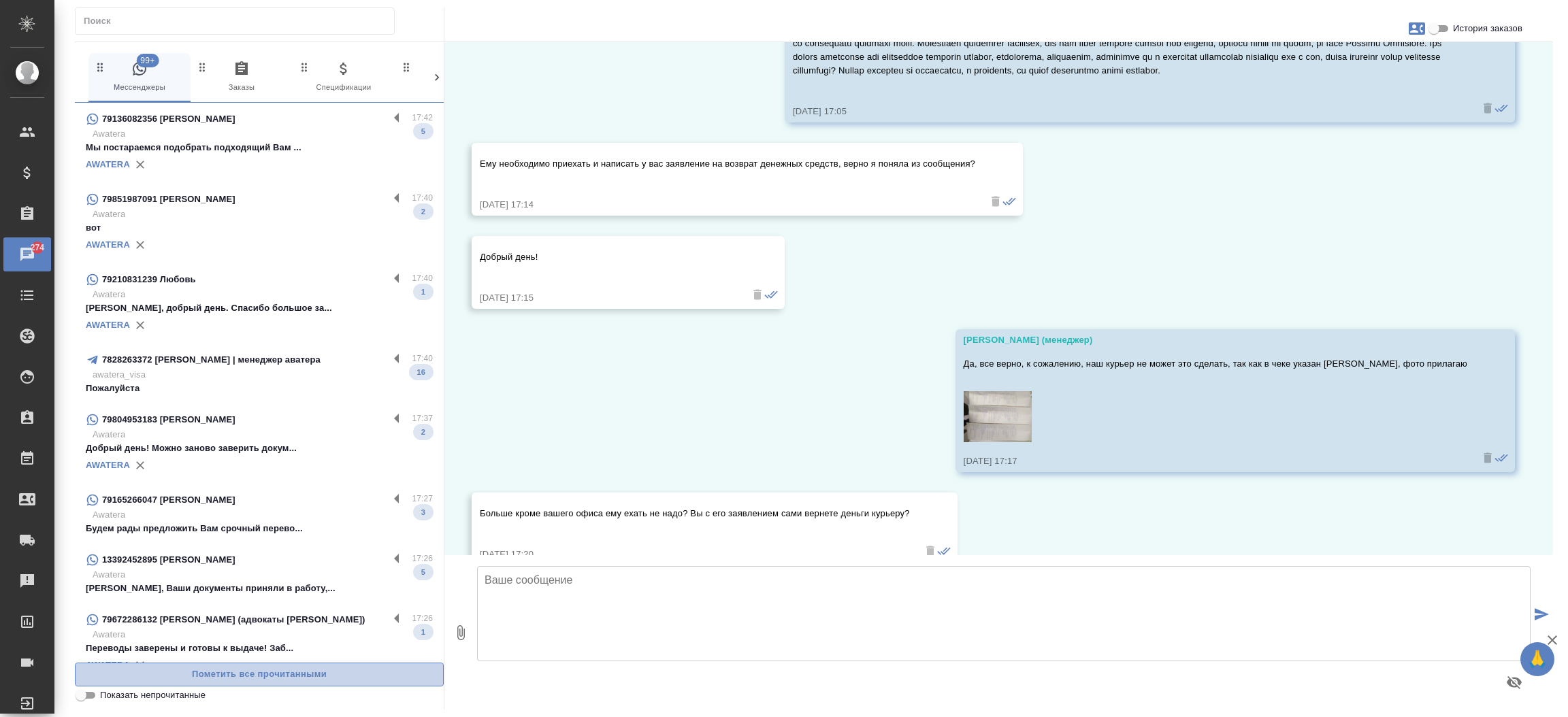
click at [233, 685] on button "Пометить все прочитанными" at bounding box center [259, 675] width 369 height 24
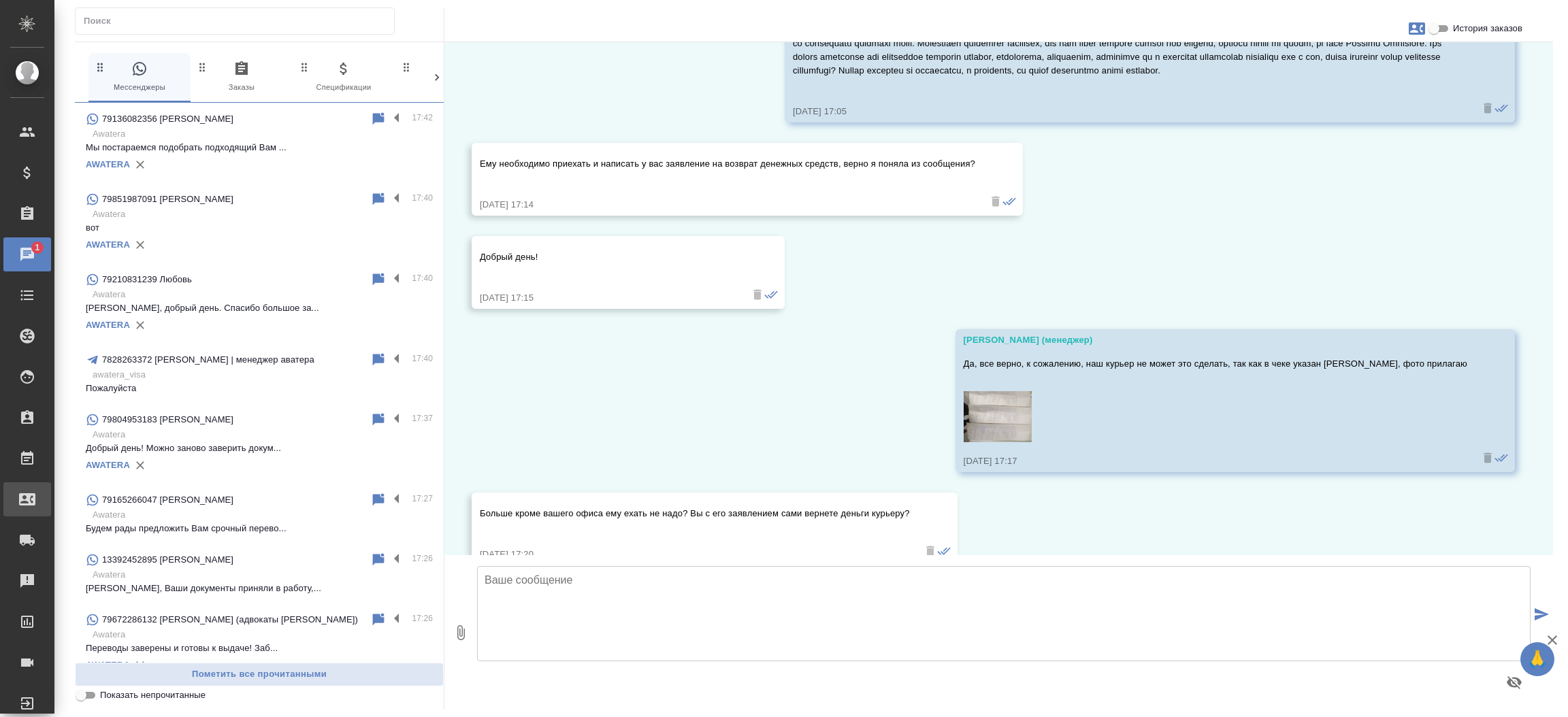
click at [27, 496] on div "Входящие заявки" at bounding box center [10, 499] width 34 height 20
click at [85, 496] on div ".cls-1 fill:#fff; AWATERA Прутько Ирина i.prutko Клиенты Спецификации Заказы 1 …" at bounding box center [784, 358] width 1568 height 717
select select "RU"
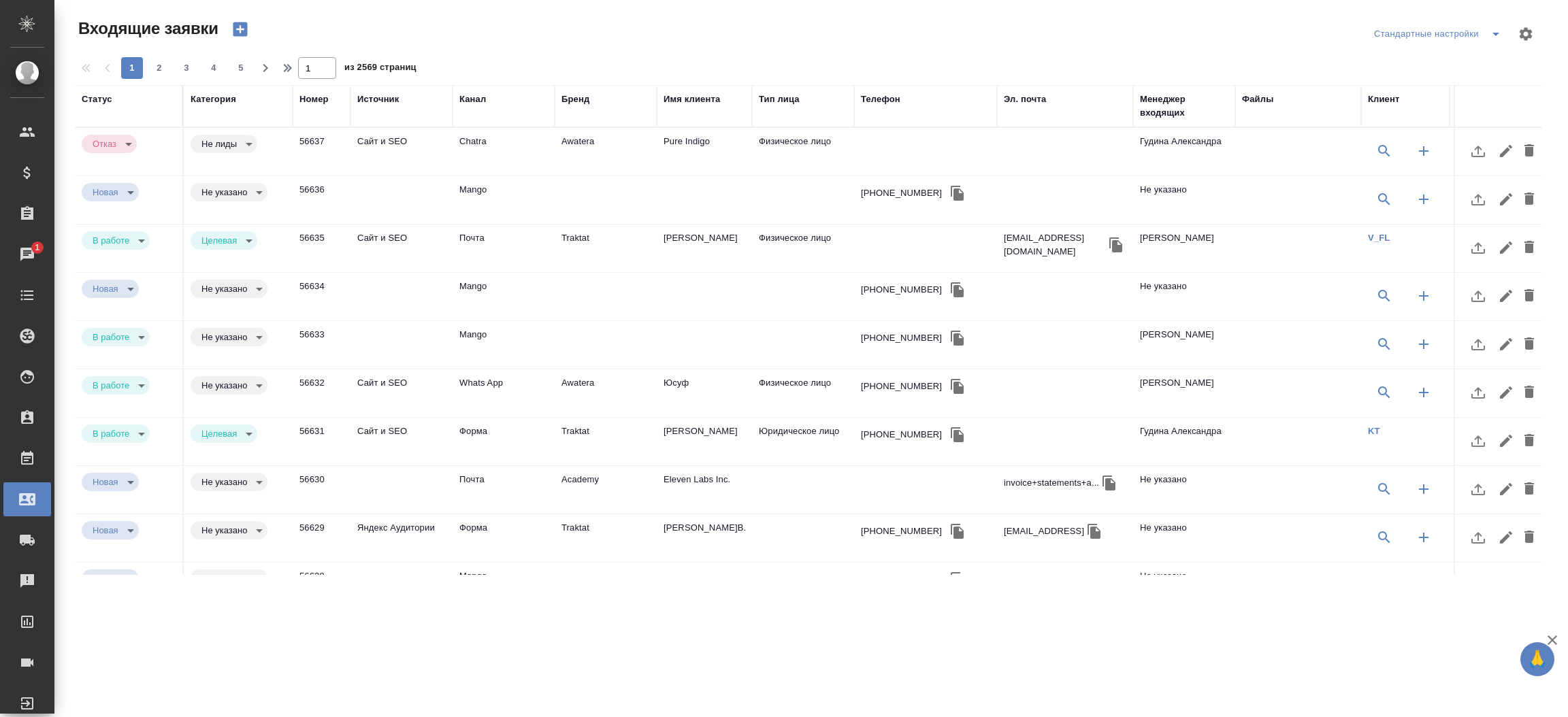
click at [542, 540] on td "Форма" at bounding box center [504, 538] width 102 height 48
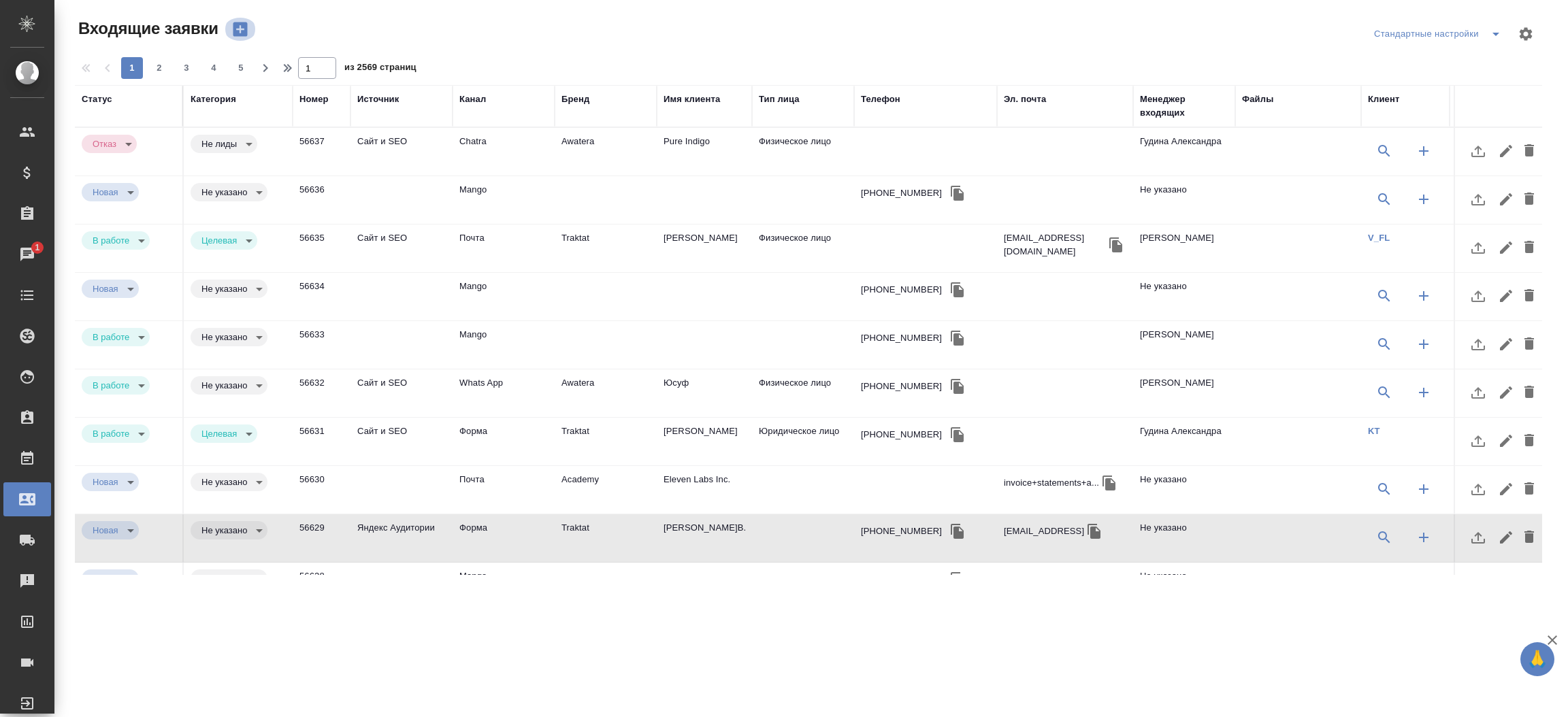
click at [236, 24] on icon "button" at bounding box center [240, 30] width 15 height 15
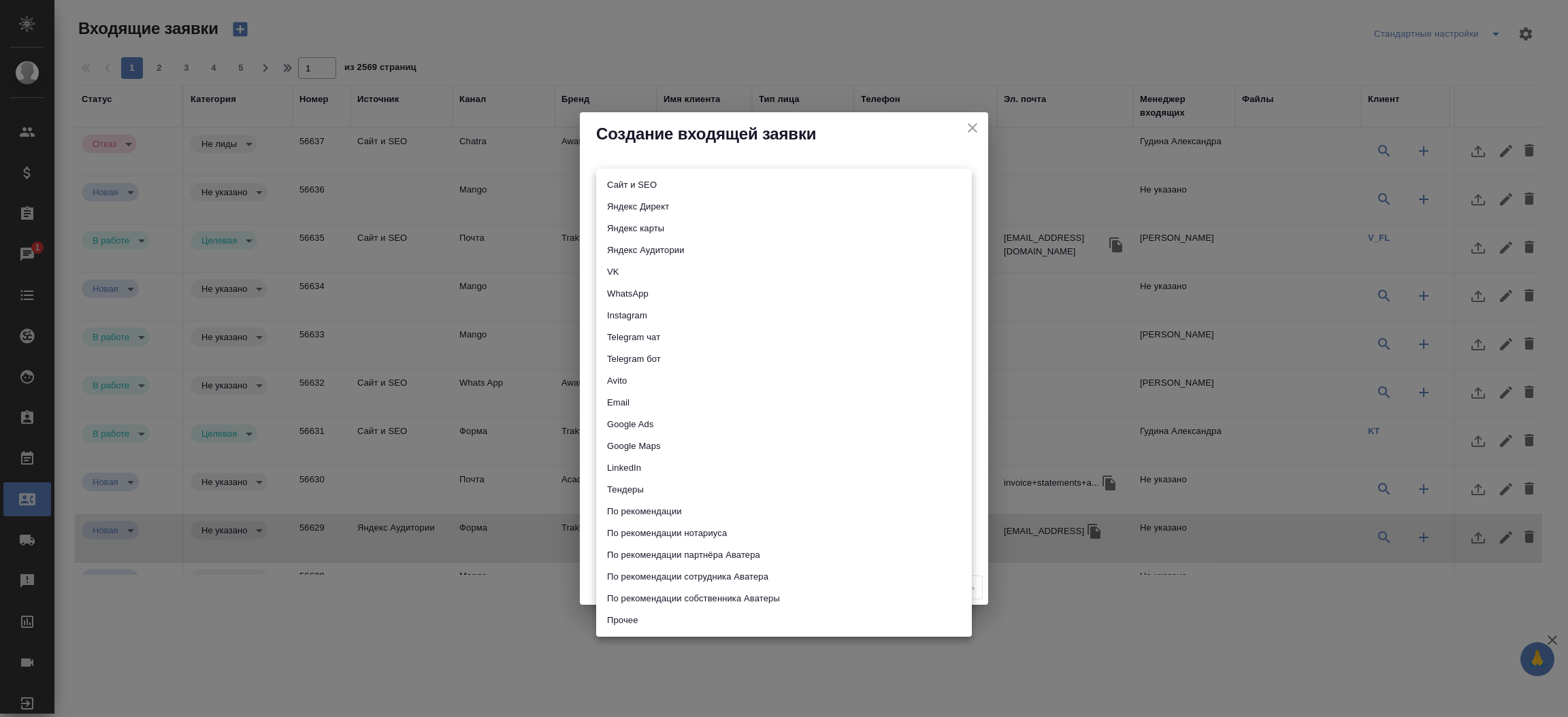
click at [612, 179] on body "🙏 .cls-1 fill:#fff; AWATERA Прутько Ирина i.prutko Клиенты Спецификации Заказы …" at bounding box center [784, 358] width 1568 height 717
click at [630, 182] on li "Сайт и SEO" at bounding box center [784, 185] width 376 height 22
type input "seo"
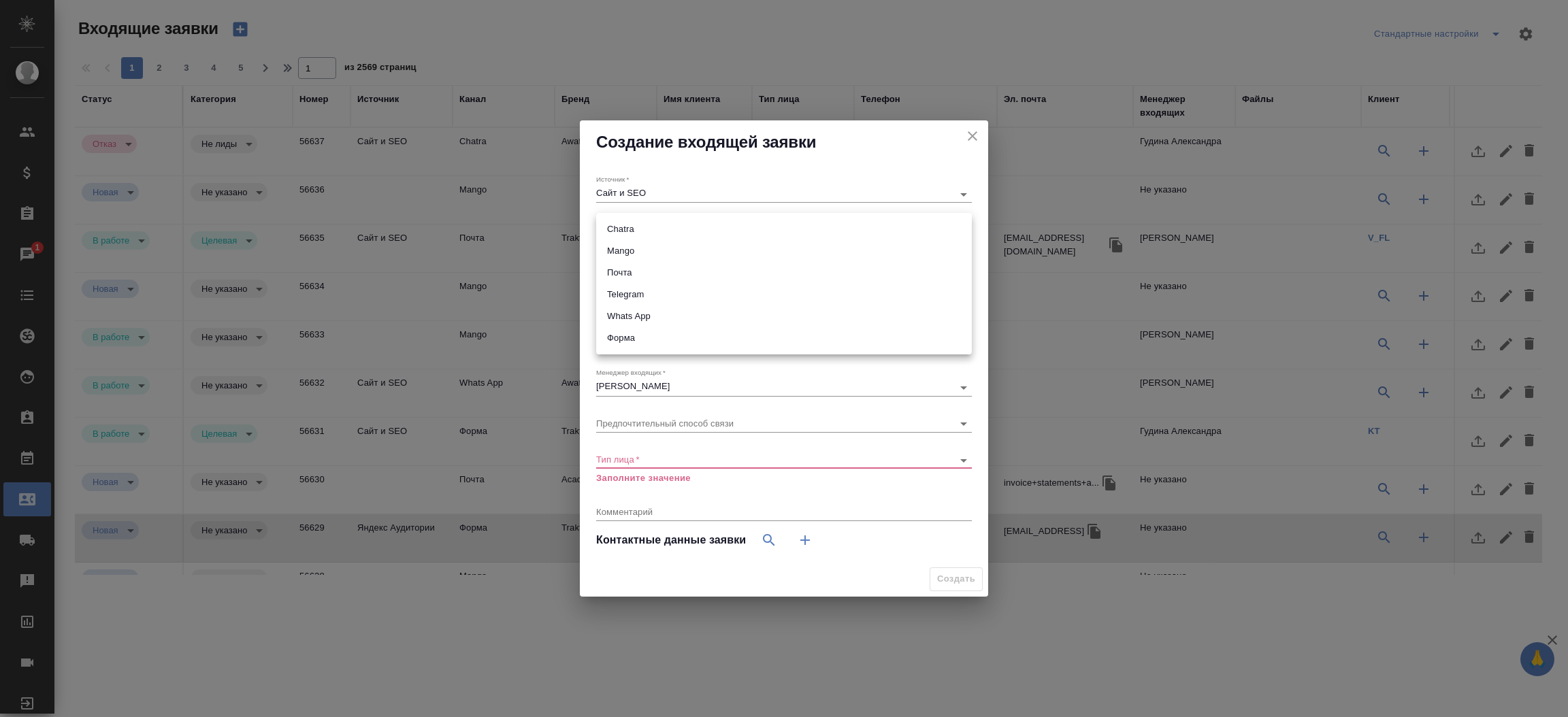
click at [626, 224] on body "🙏 .cls-1 fill:#fff; AWATERA Прутько Ирина i.prutko Клиенты Спецификации Заказы …" at bounding box center [784, 358] width 1568 height 717
click at [648, 271] on li "Почта" at bounding box center [784, 273] width 376 height 22
type input "640a088c6aae0874b0a8d791"
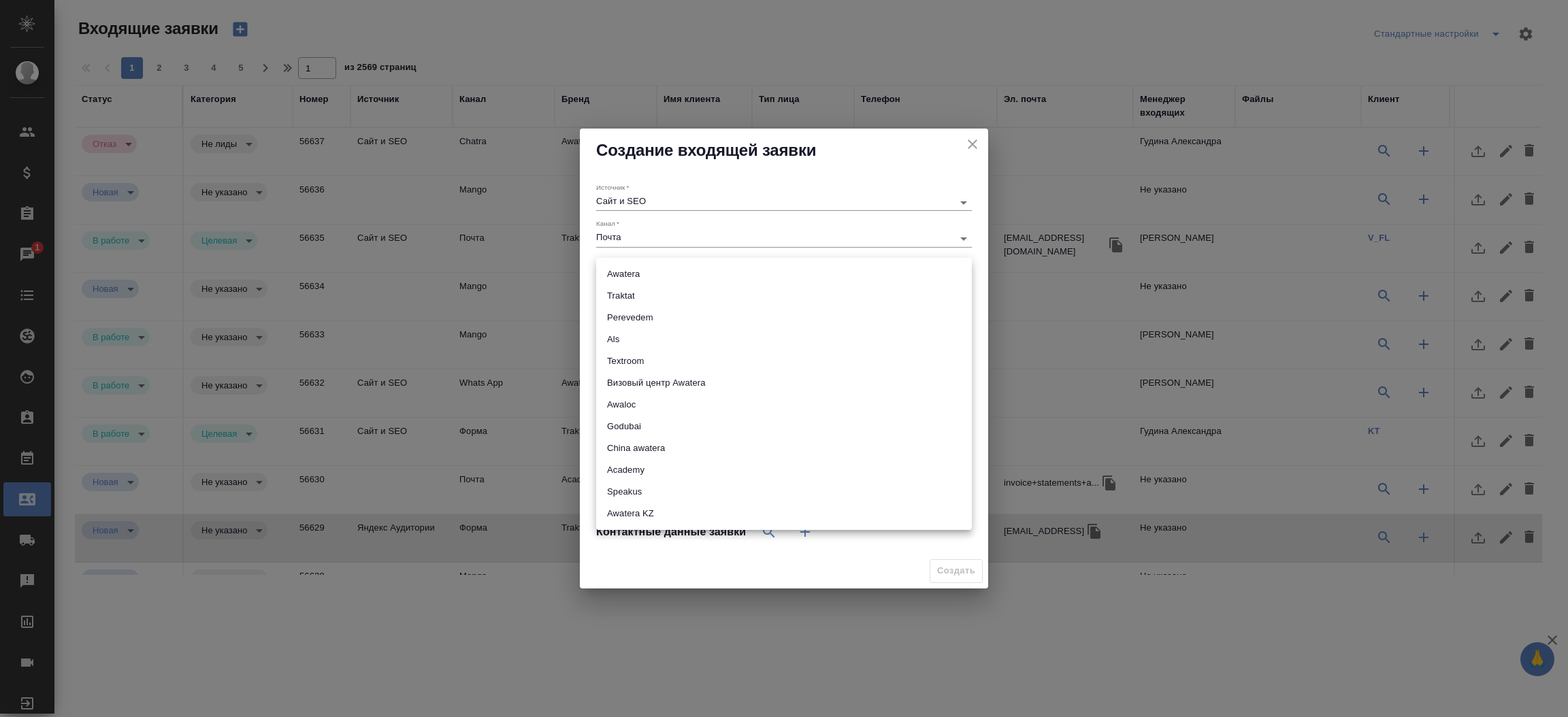
click at [648, 271] on body "🙏 .cls-1 fill:#fff; AWATERA Прутько Ирина i.prutko Клиенты Спецификации Заказы …" at bounding box center [784, 358] width 1568 height 717
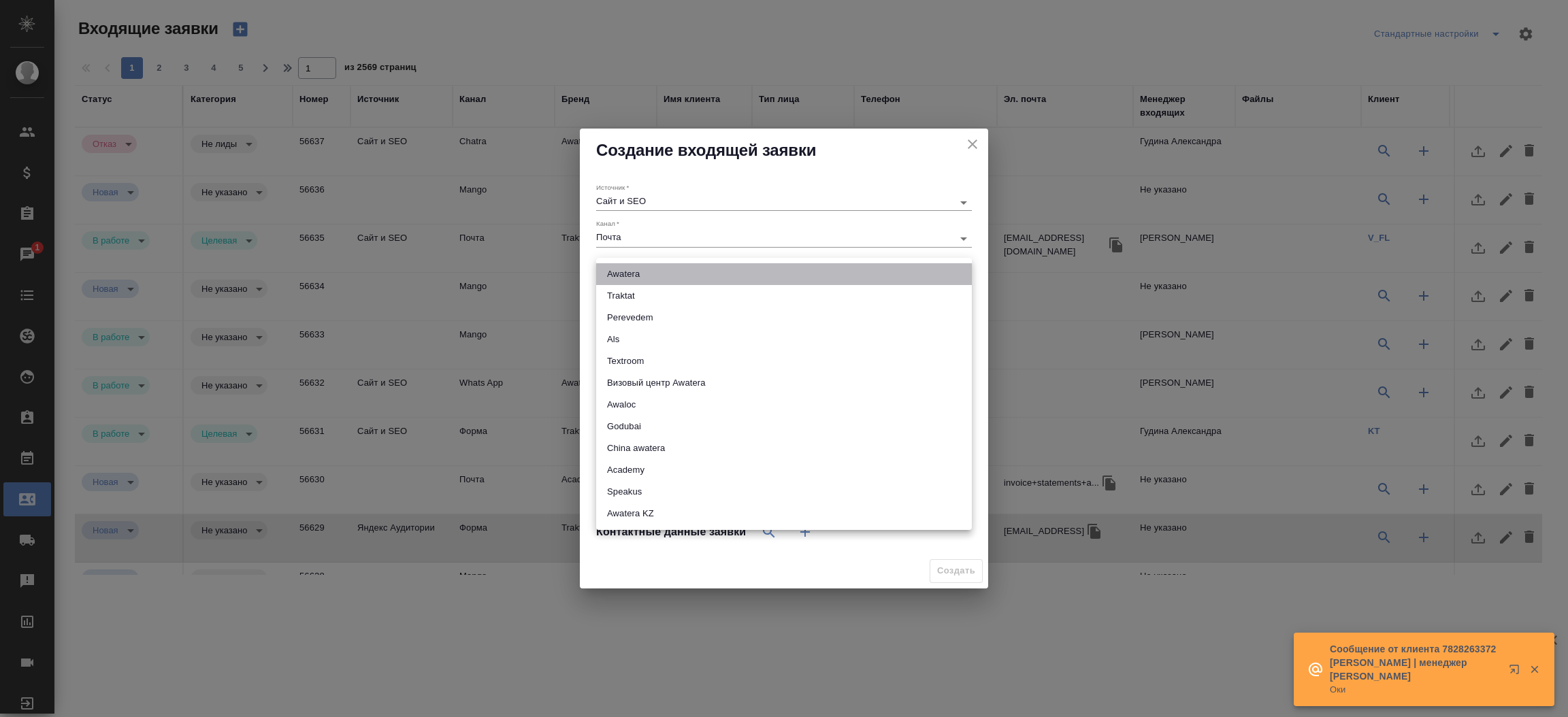
click at [648, 271] on li "Awatera" at bounding box center [784, 274] width 376 height 22
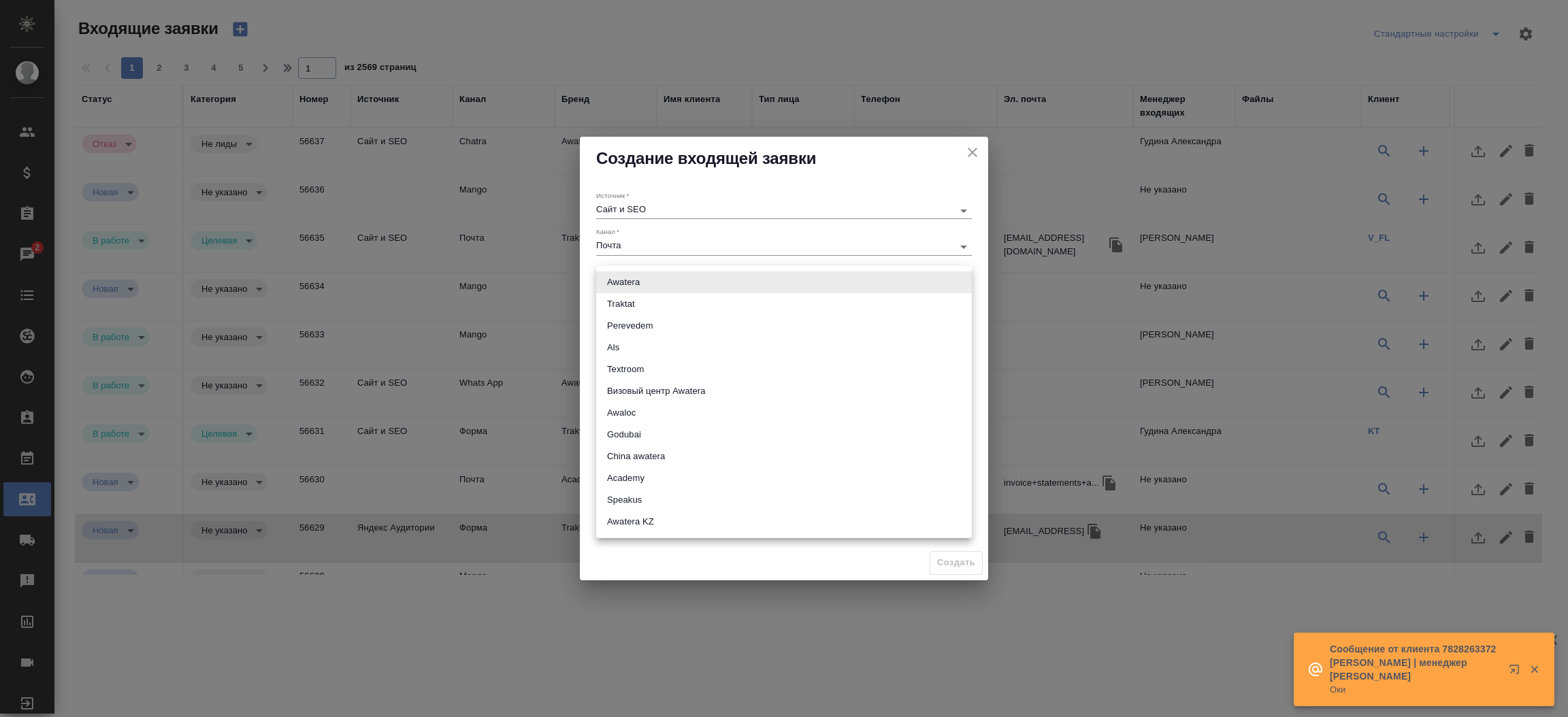
click at [677, 280] on body "🙏 .cls-1 fill:#fff; AWATERA Прутько Ирина i.prutko Клиенты Спецификации Заказы …" at bounding box center [784, 358] width 1568 height 717
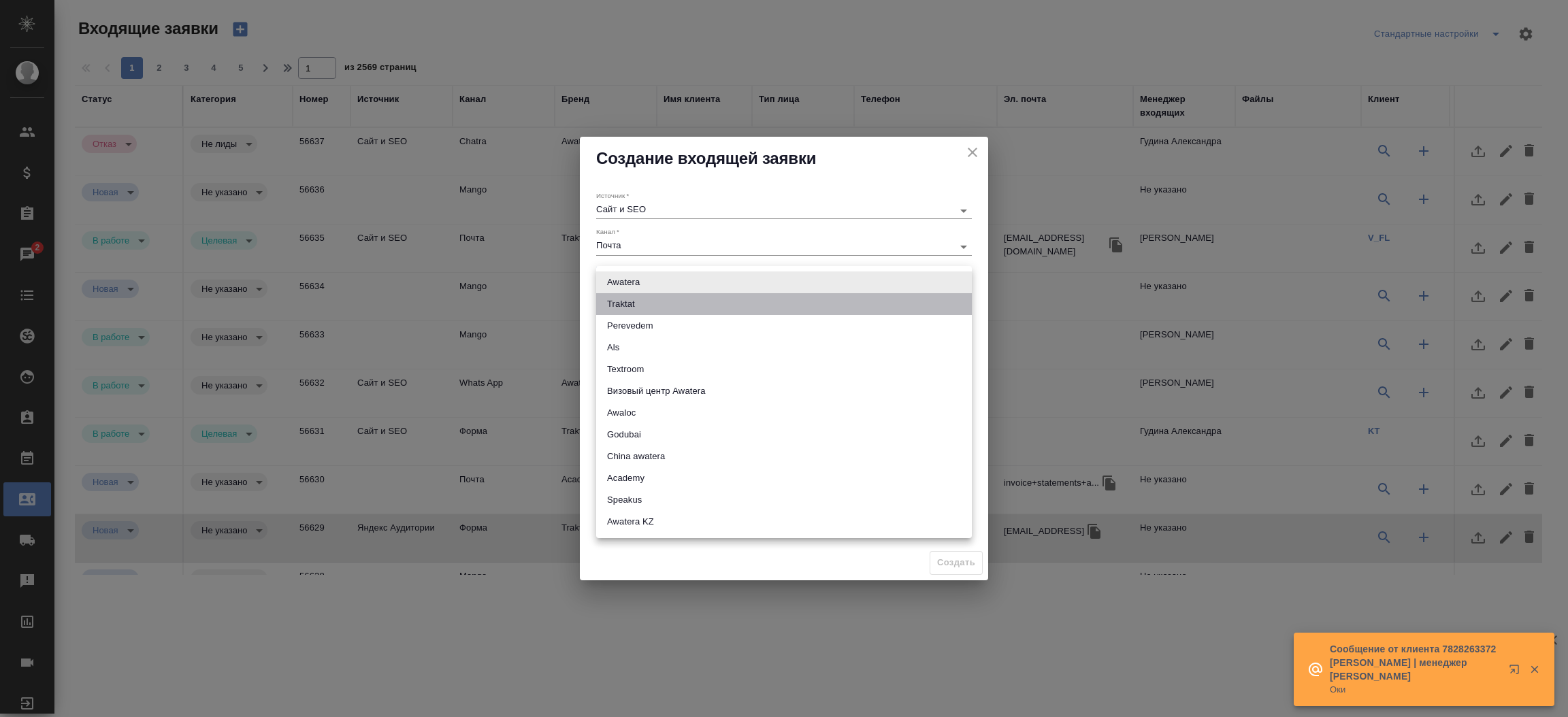
click at [672, 298] on li "Traktat" at bounding box center [784, 304] width 376 height 22
type input "traktat"
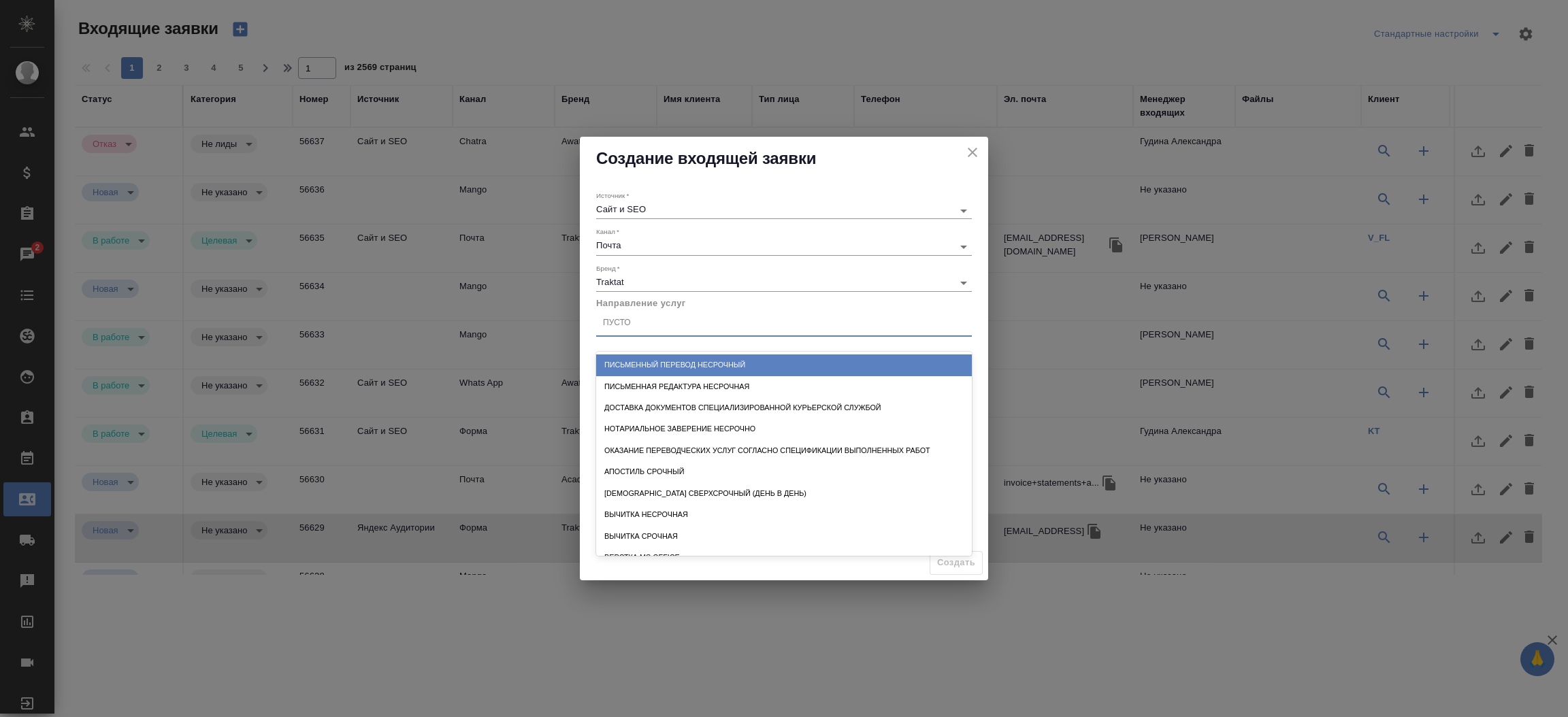
click at [664, 328] on div "Пусто" at bounding box center [784, 323] width 376 height 20
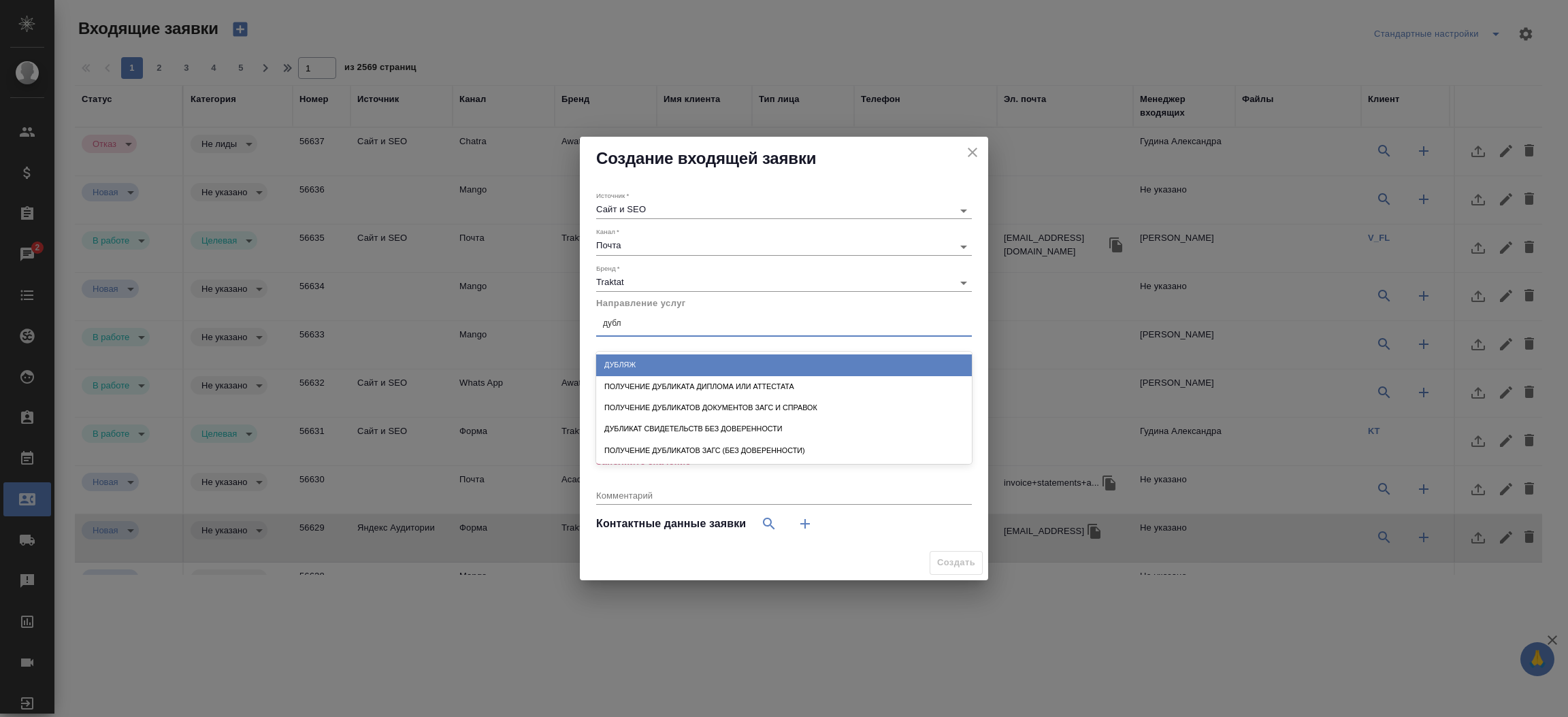
type input "дубли"
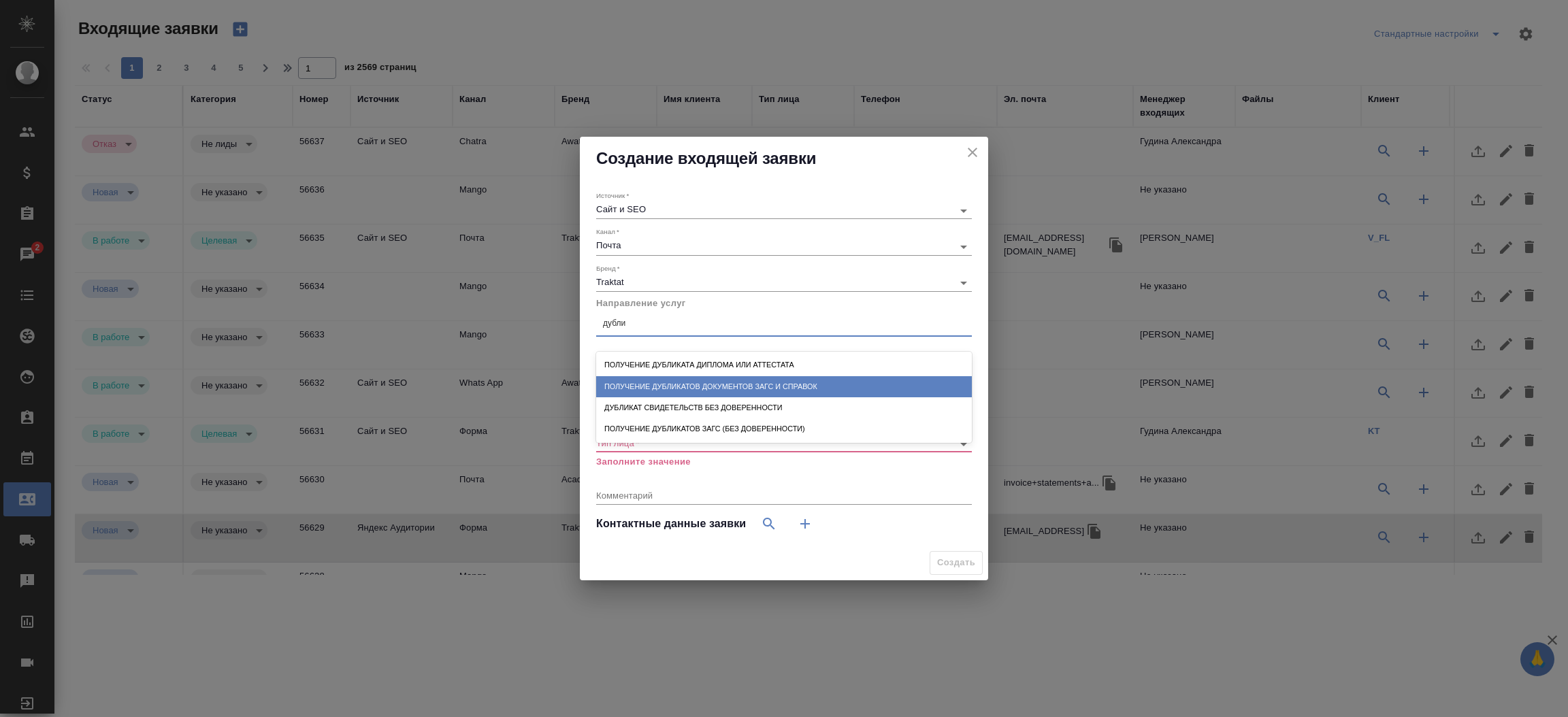
click at [715, 388] on div "Получение дубликатов документов ЗАГС и справок" at bounding box center [784, 387] width 376 height 21
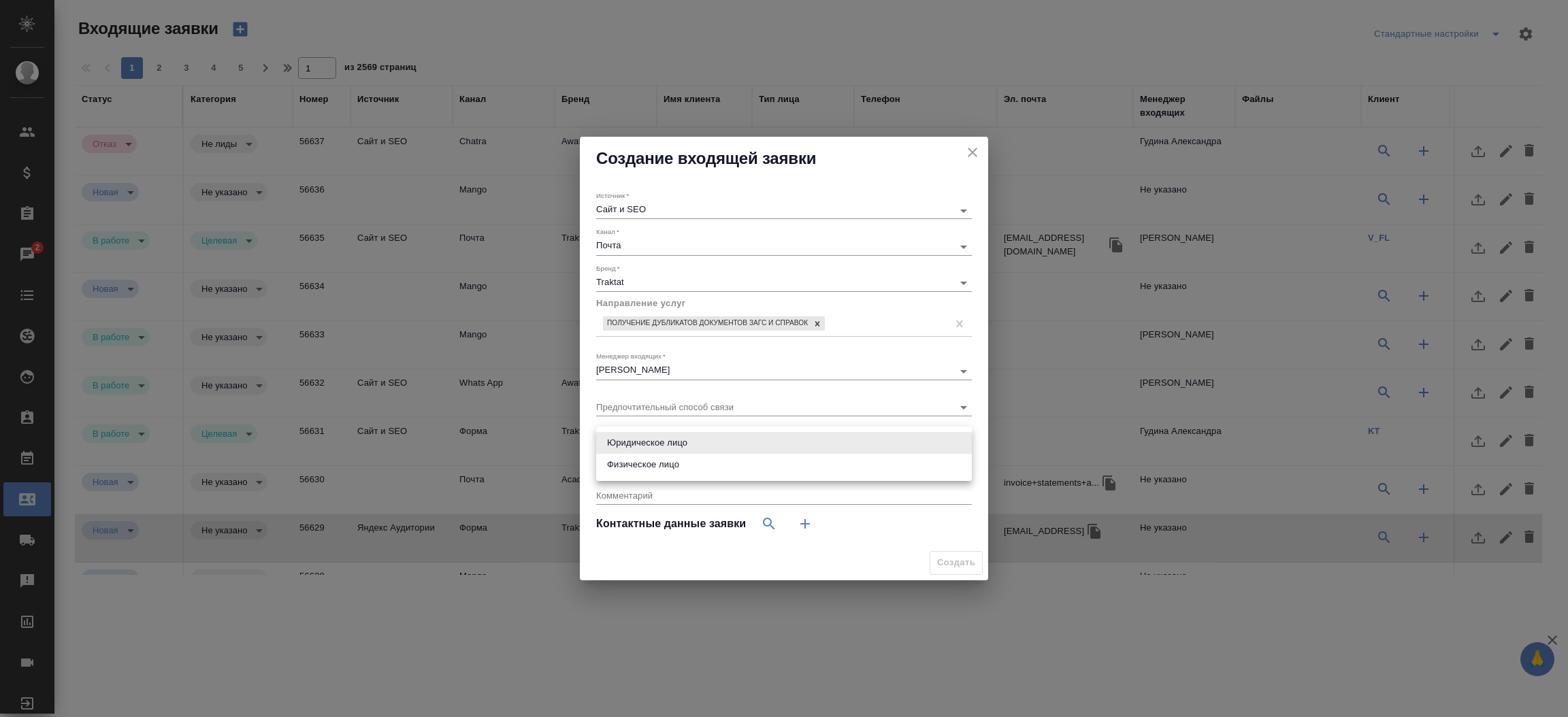
click at [681, 444] on body "🙏 .cls-1 fill:#fff; AWATERA Прутько Ирина i.prutko Клиенты Спецификации Заказы …" at bounding box center [784, 358] width 1568 height 717
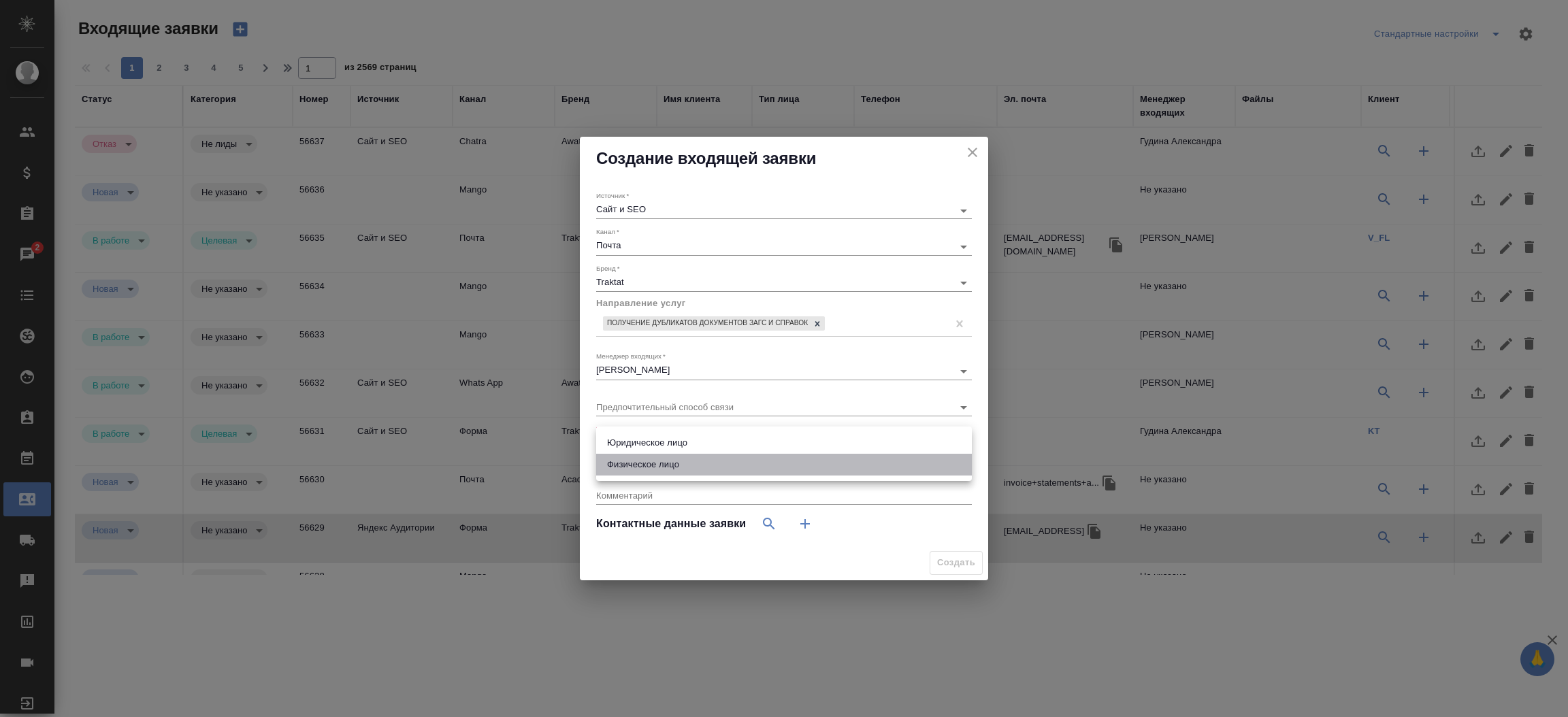
click at [675, 471] on li "Физическое лицо" at bounding box center [784, 465] width 376 height 22
type input "private"
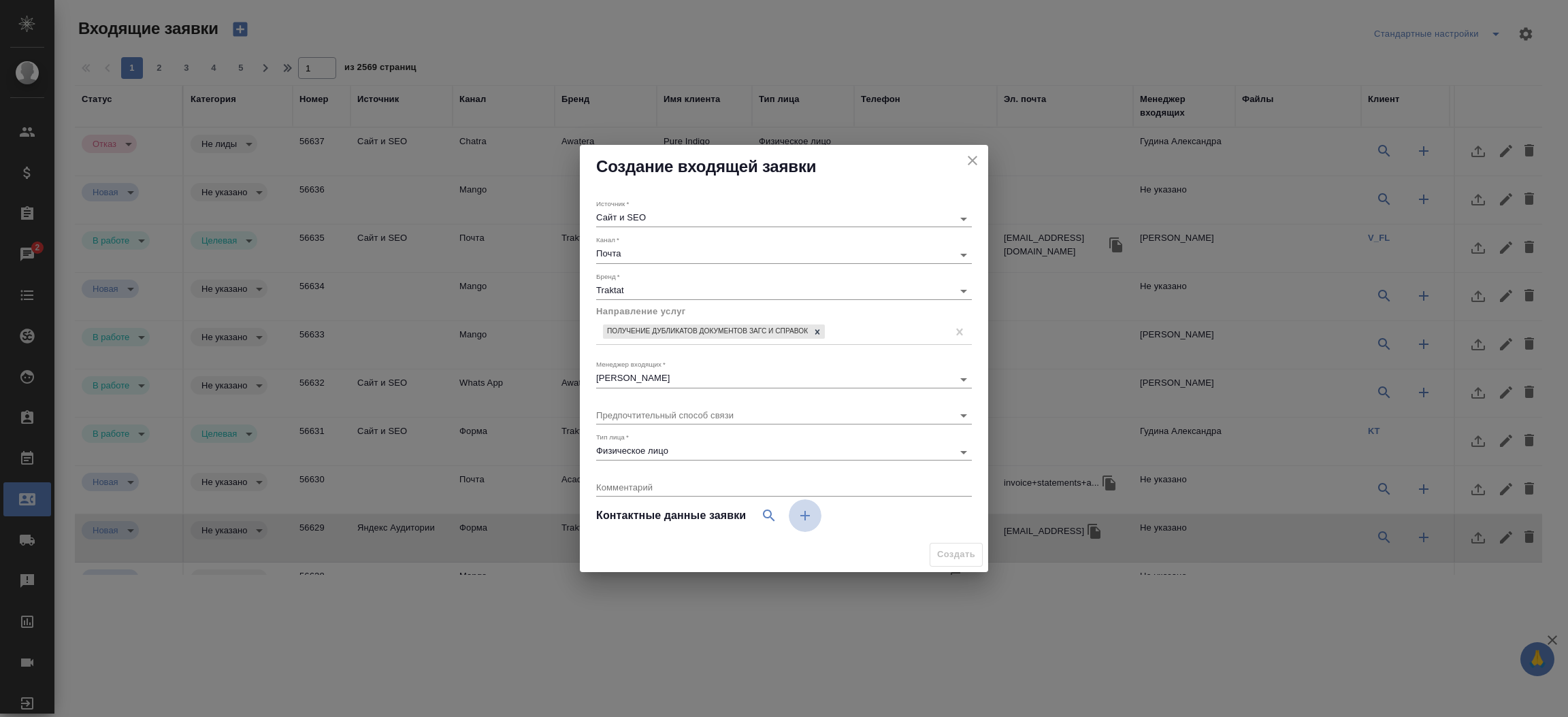
click at [806, 528] on button "button" at bounding box center [805, 515] width 33 height 33
select select "RU"
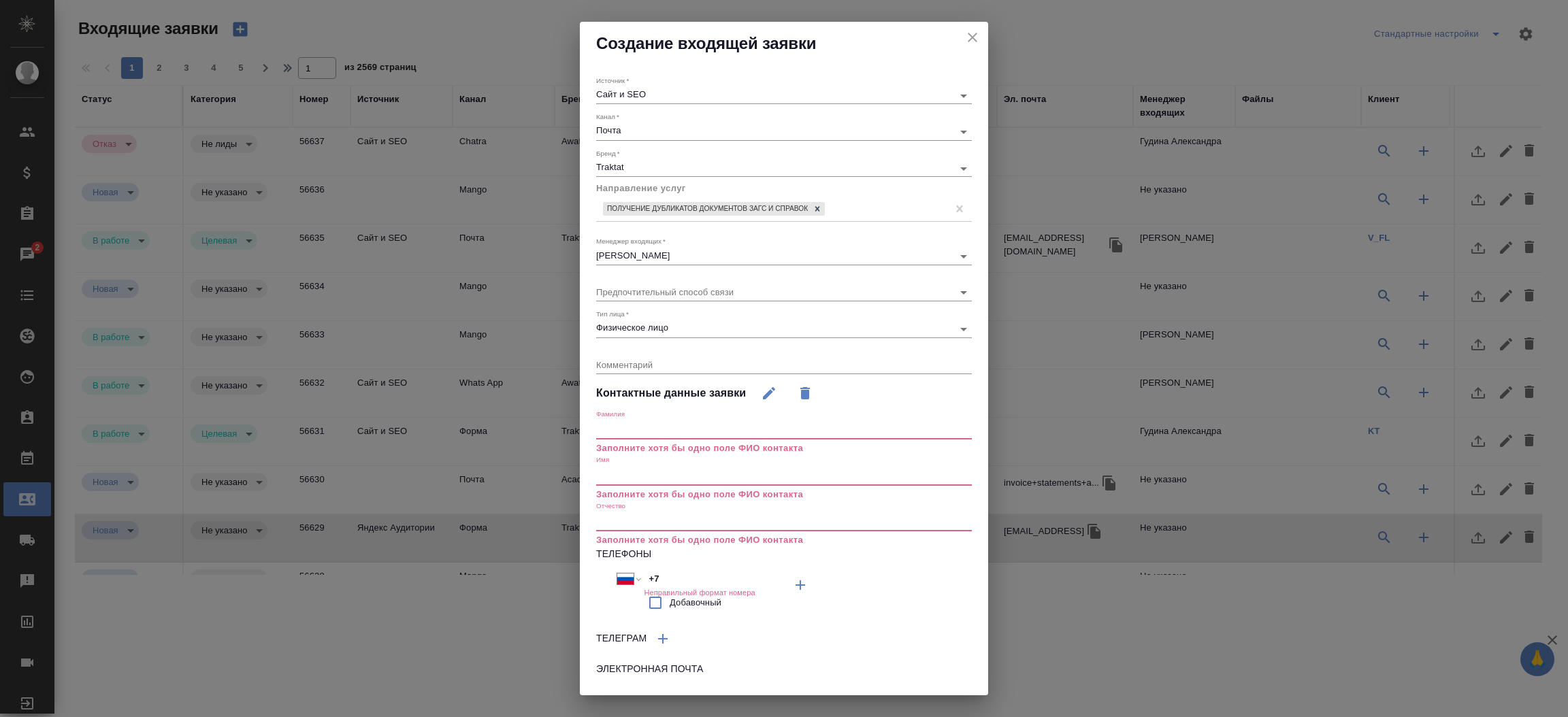
click at [666, 484] on input "text" at bounding box center [784, 476] width 376 height 19
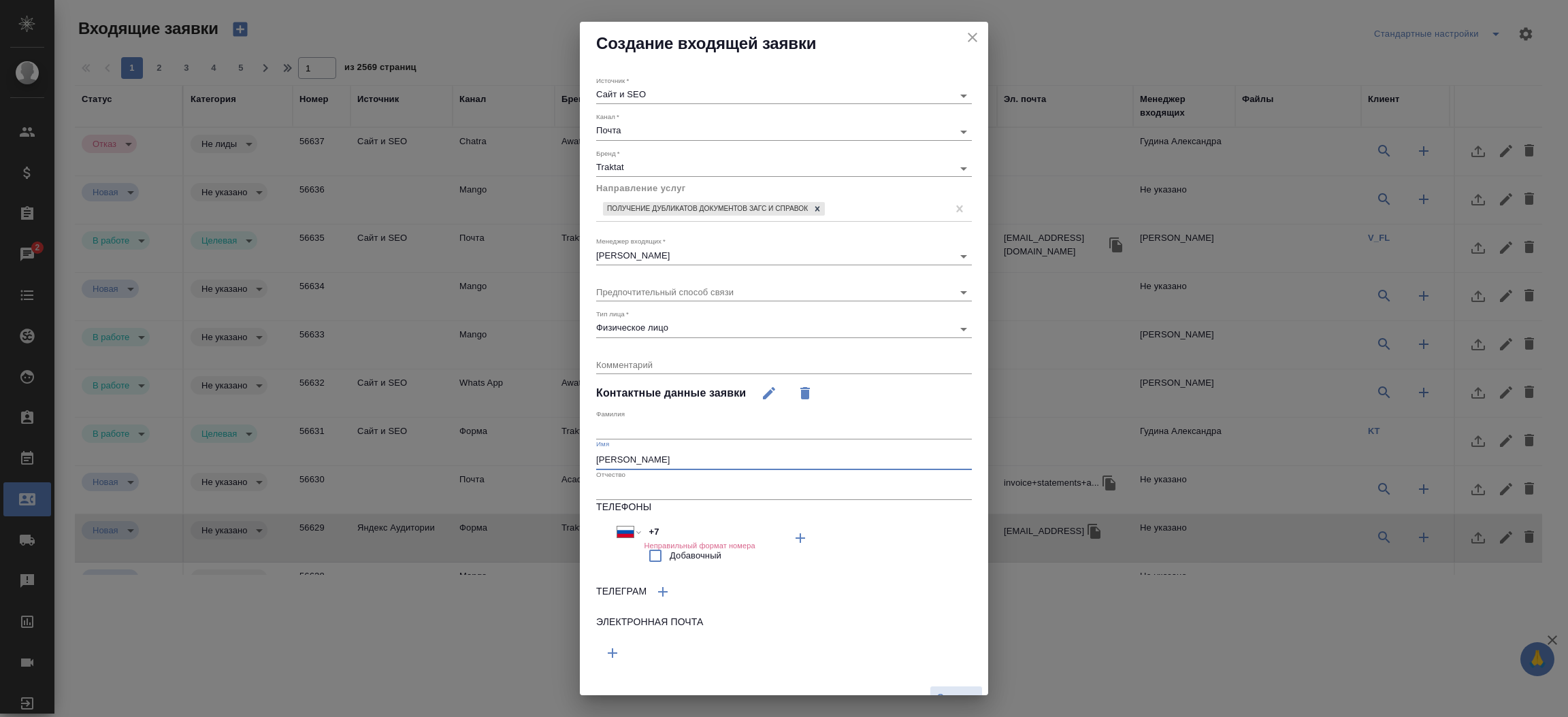
type input "Анна"
click at [615, 665] on button "button" at bounding box center [613, 653] width 33 height 33
drag, startPoint x: 624, startPoint y: 640, endPoint x: 620, endPoint y: 649, distance: 9.8
click at [620, 649] on div "Поле не может быть пустым" at bounding box center [690, 657] width 188 height 42
click at [620, 649] on input "text" at bounding box center [690, 650] width 188 height 17
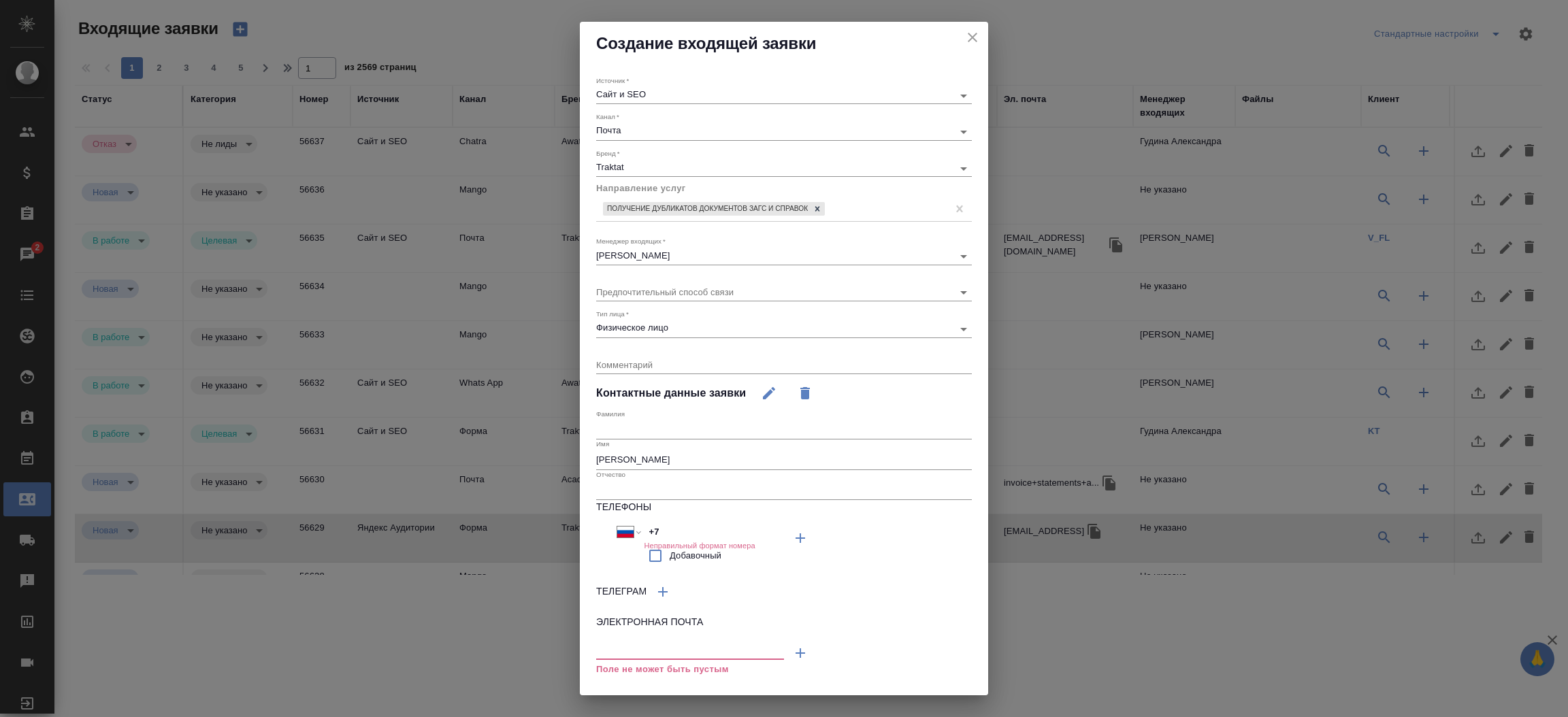
paste input "ania.fedorova@gmail.com"
type input "ania.fedorova@gmail.com"
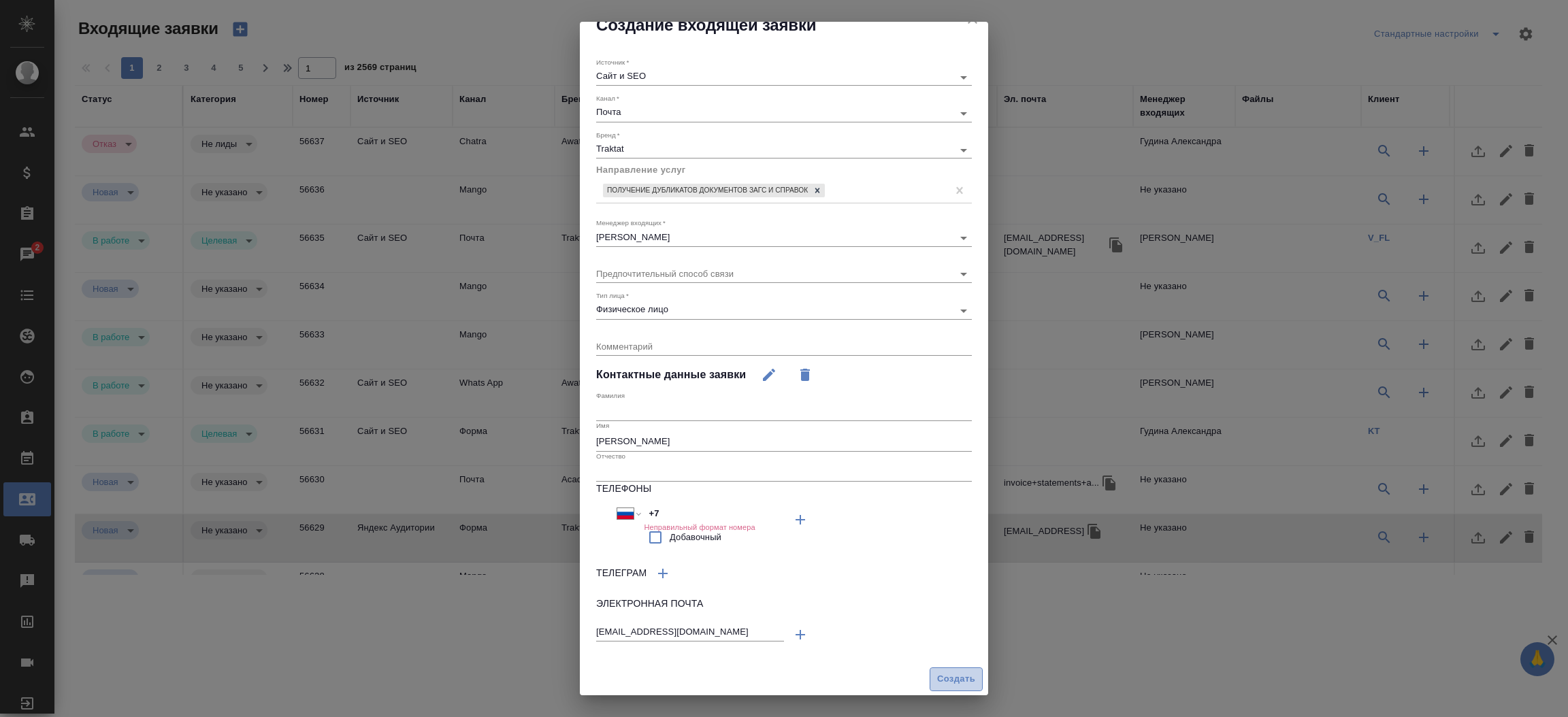
click at [937, 673] on span "Создать" at bounding box center [956, 679] width 38 height 15
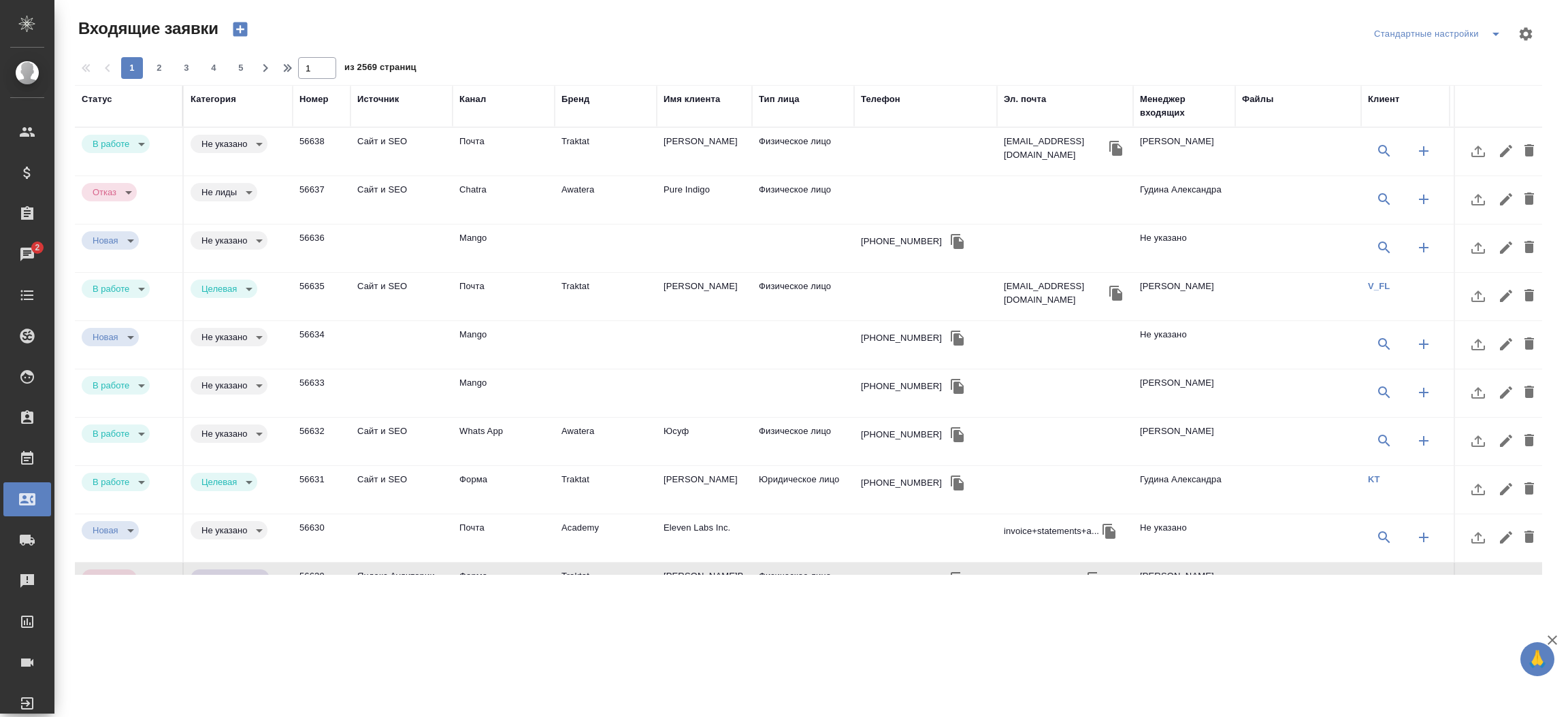
click at [598, 143] on td "Traktat" at bounding box center [606, 151] width 102 height 48
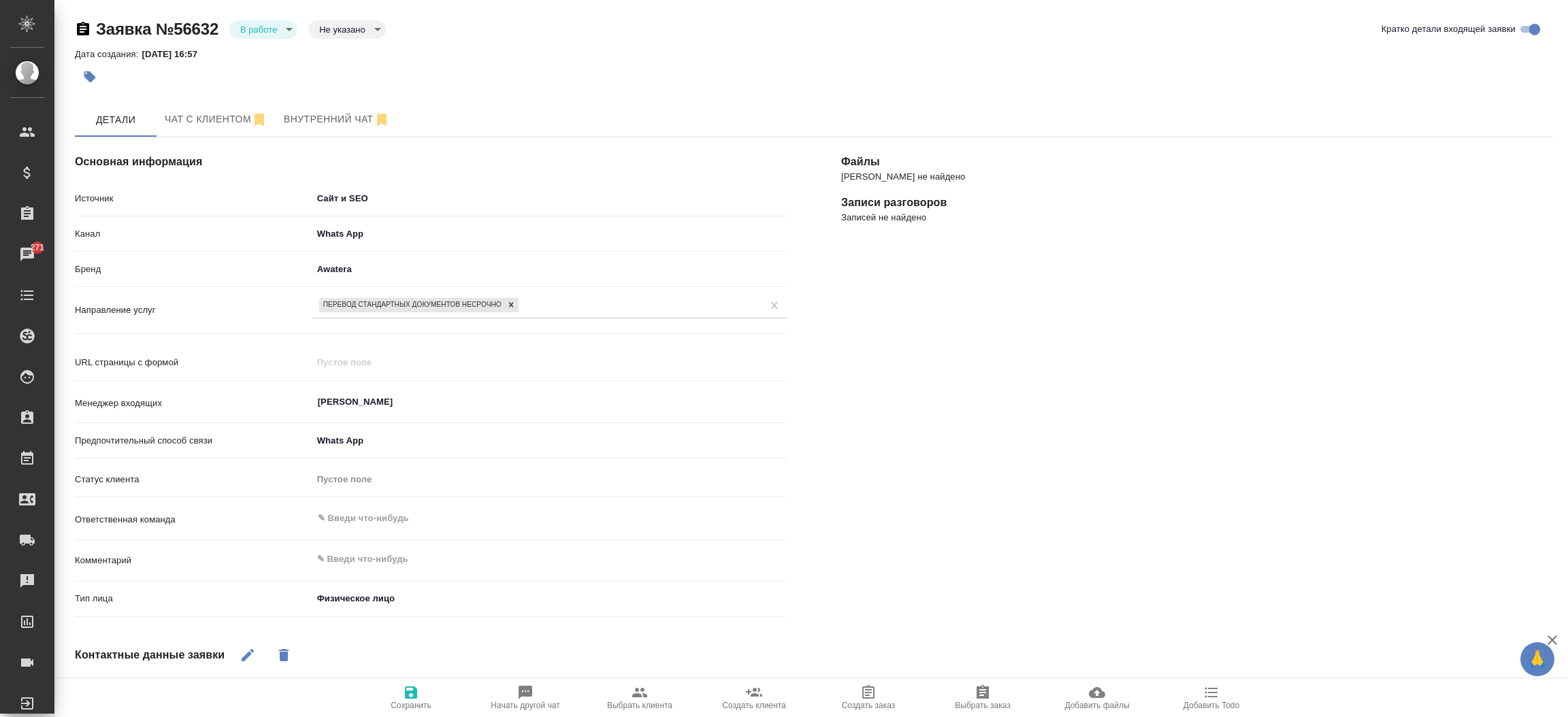
select select "TJ"
select select "RU"
click at [817, 326] on div "[PERSON_NAME] не найдено Записи разговоров Записей не найдено" at bounding box center [1197, 532] width 766 height 843
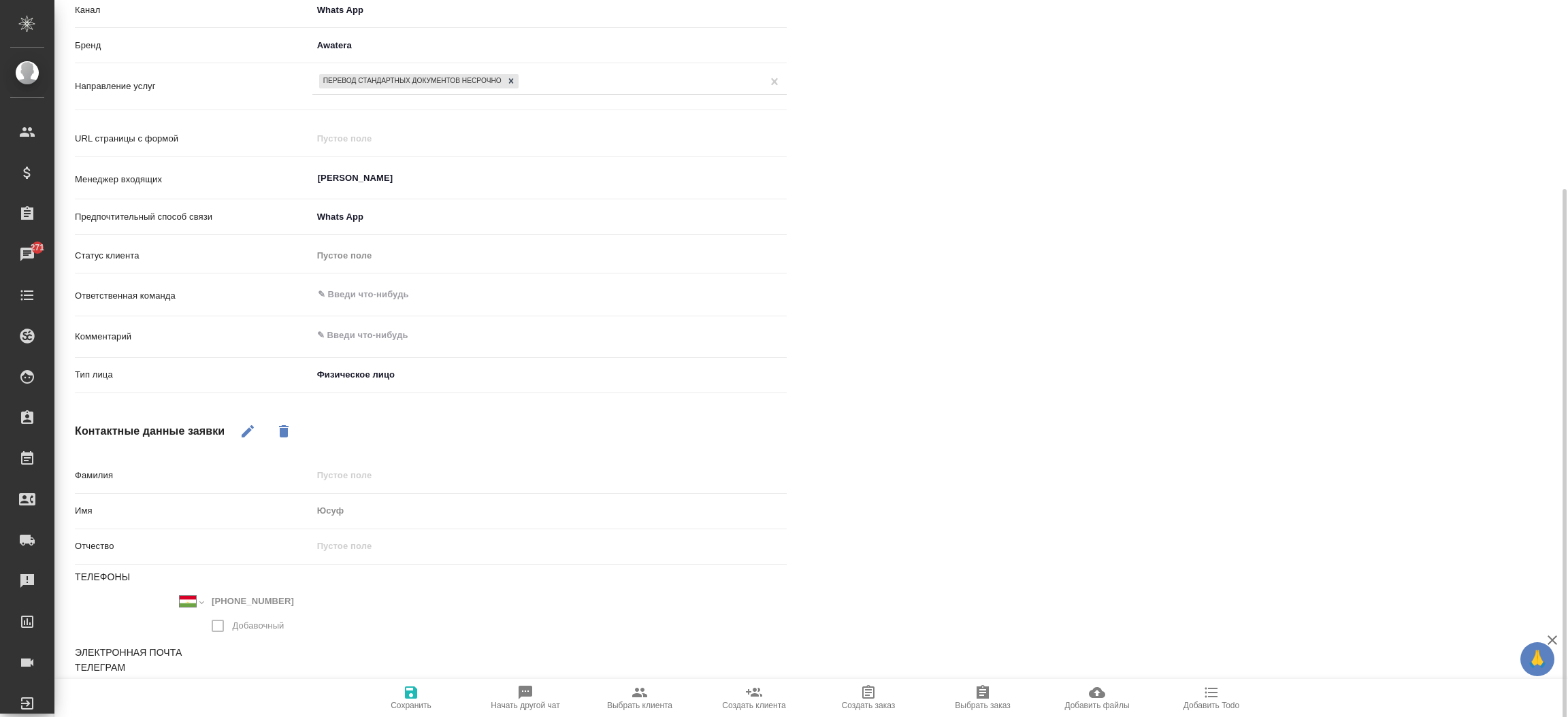
scroll to position [235, 0]
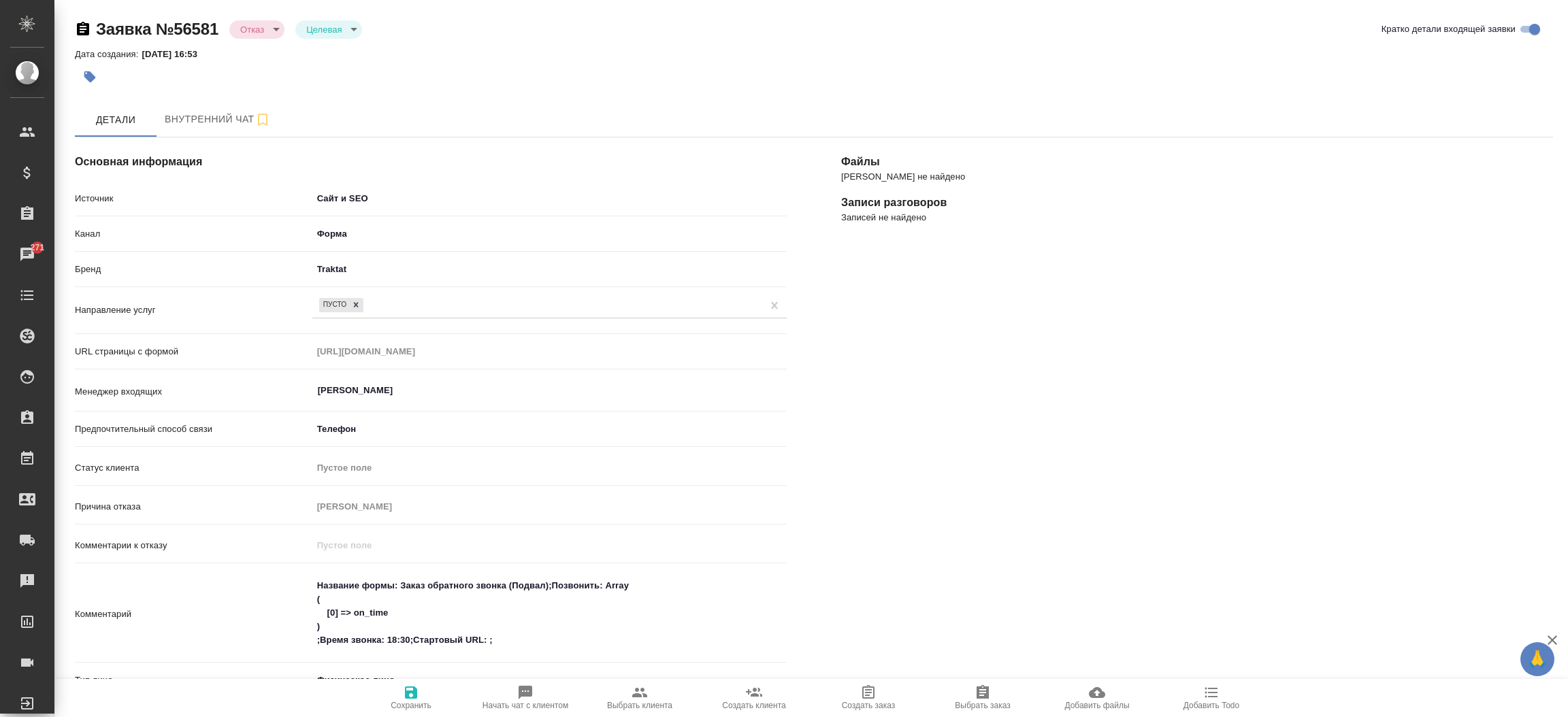
select select "RU"
click at [864, 426] on div "[PERSON_NAME] не найдено Записи разговоров Записей не найдено" at bounding box center [1197, 573] width 766 height 925
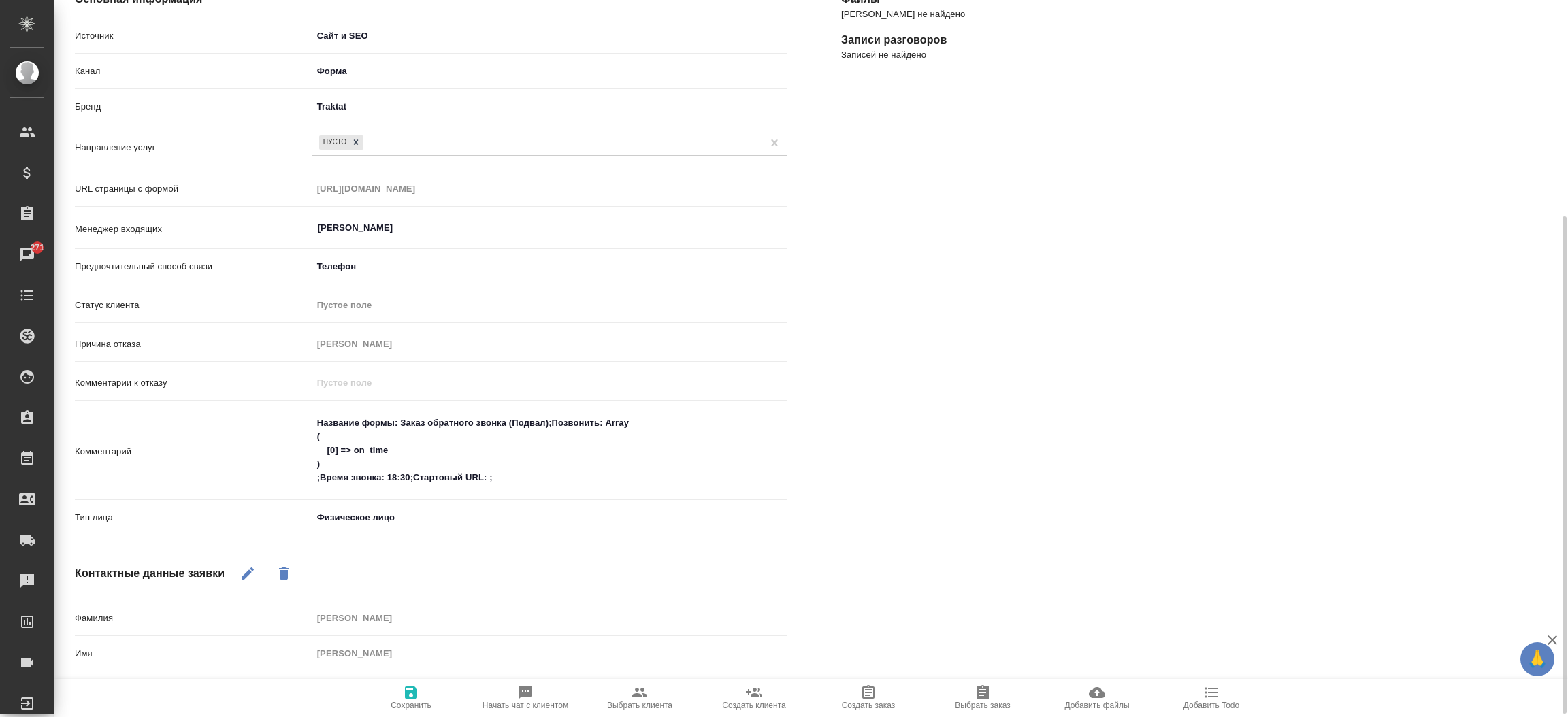
scroll to position [224, 0]
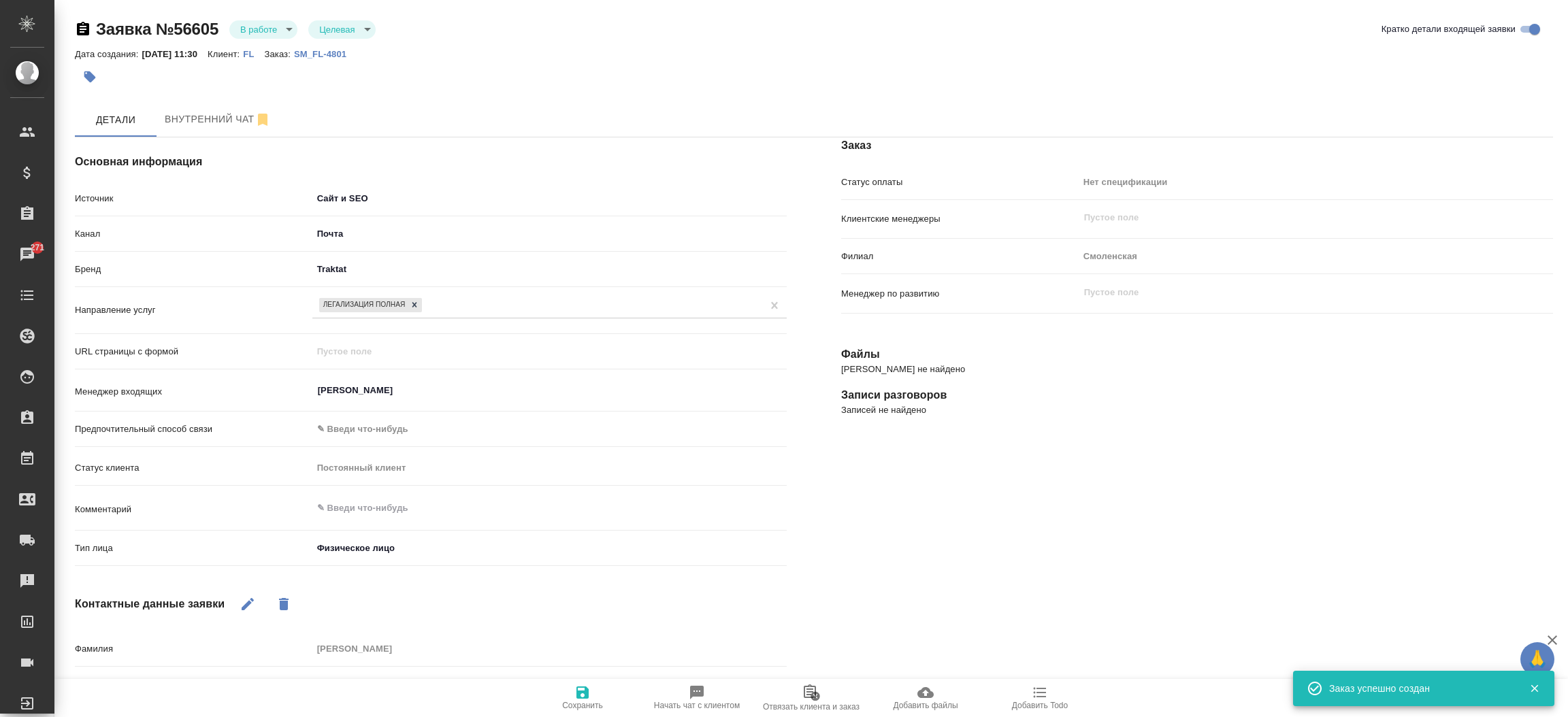
select select "RU"
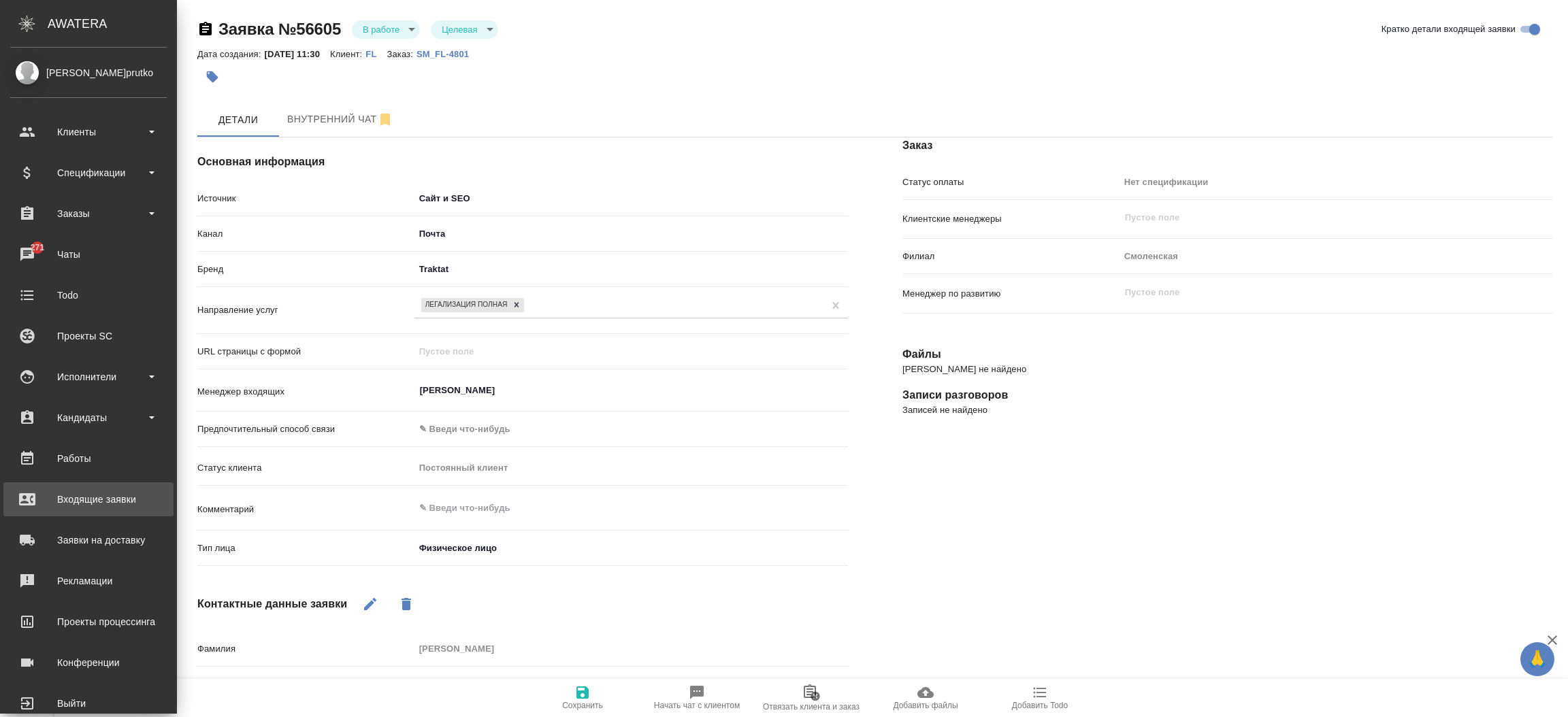
click at [55, 498] on div "Входящие заявки" at bounding box center [88, 499] width 156 height 20
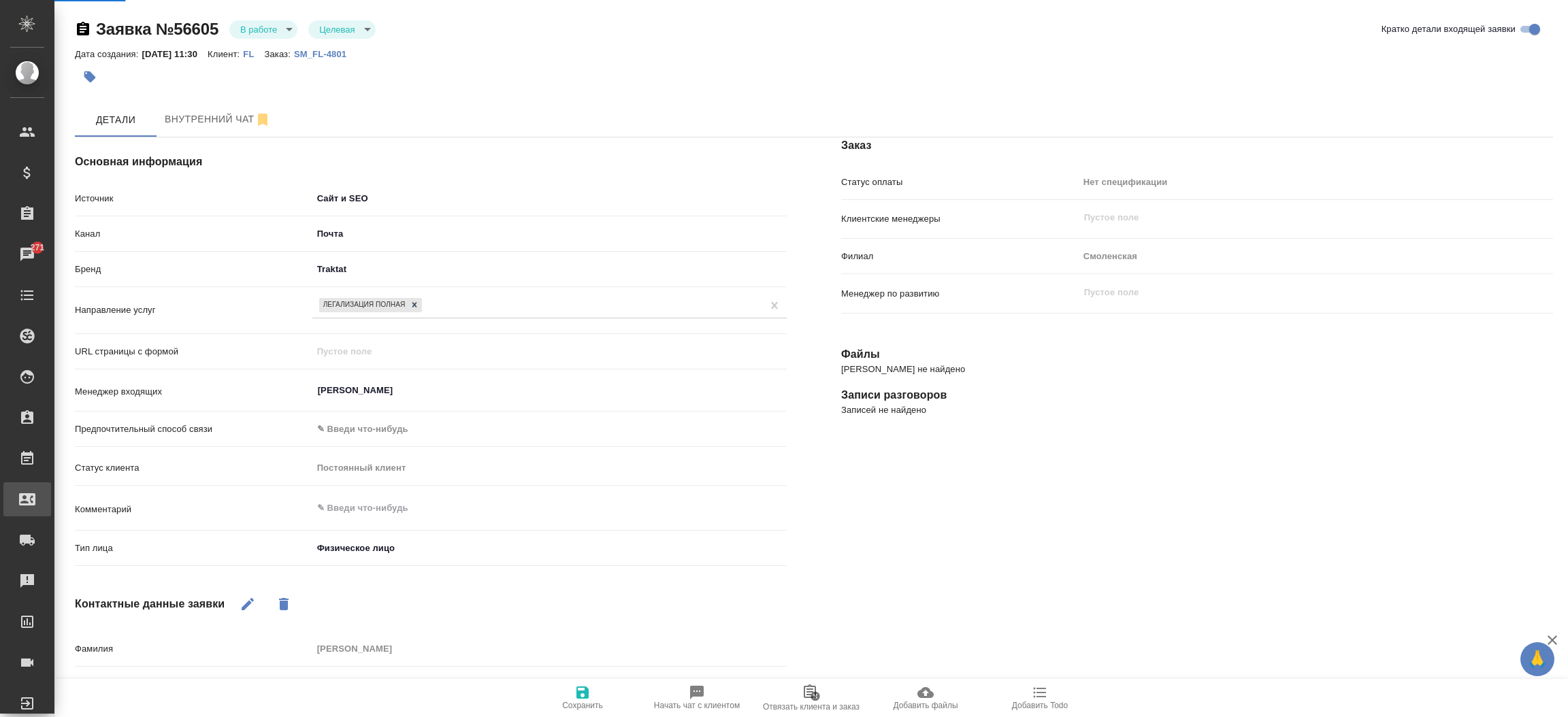
click at [27, 498] on div "Входящие заявки" at bounding box center [10, 499] width 34 height 20
select select "RU"
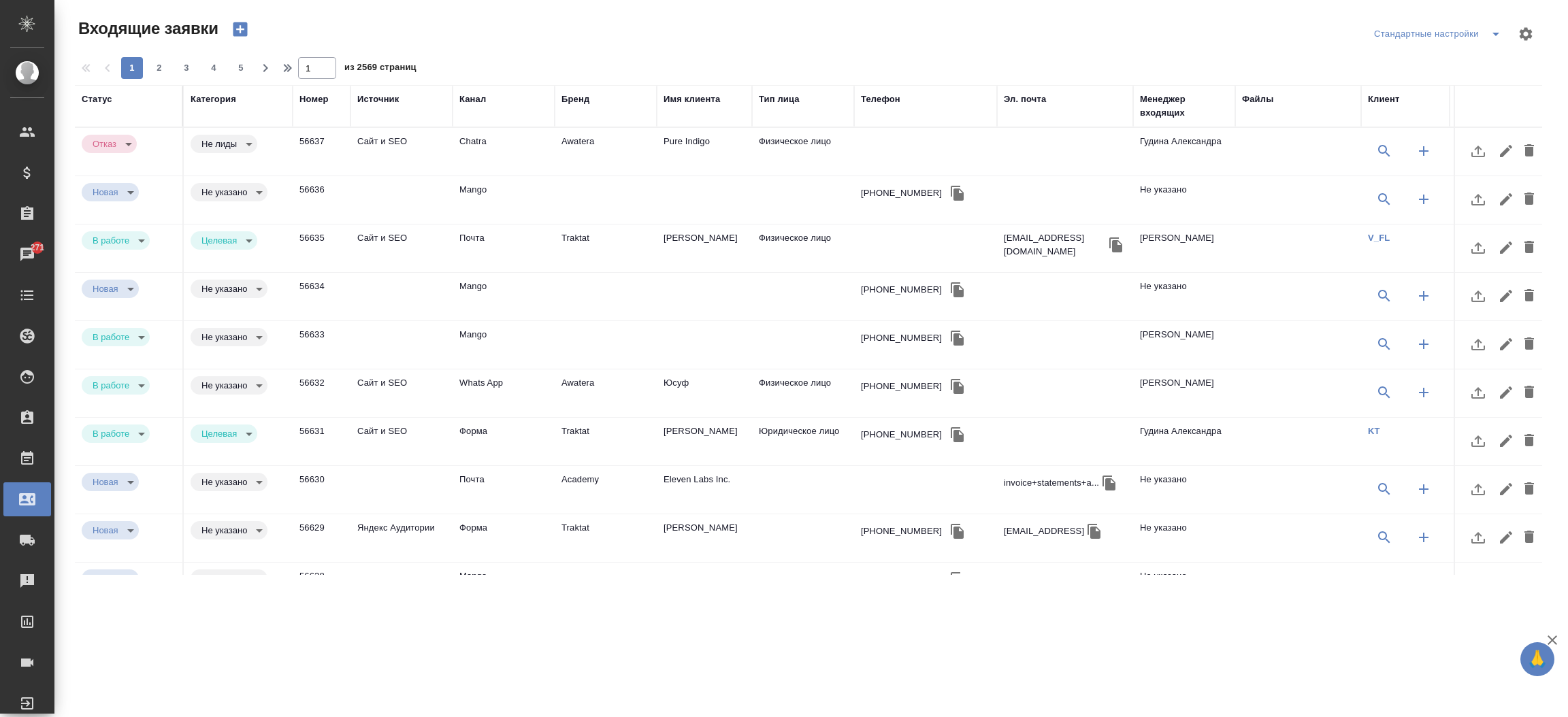
click at [887, 104] on div "Телефон" at bounding box center [881, 99] width 39 height 14
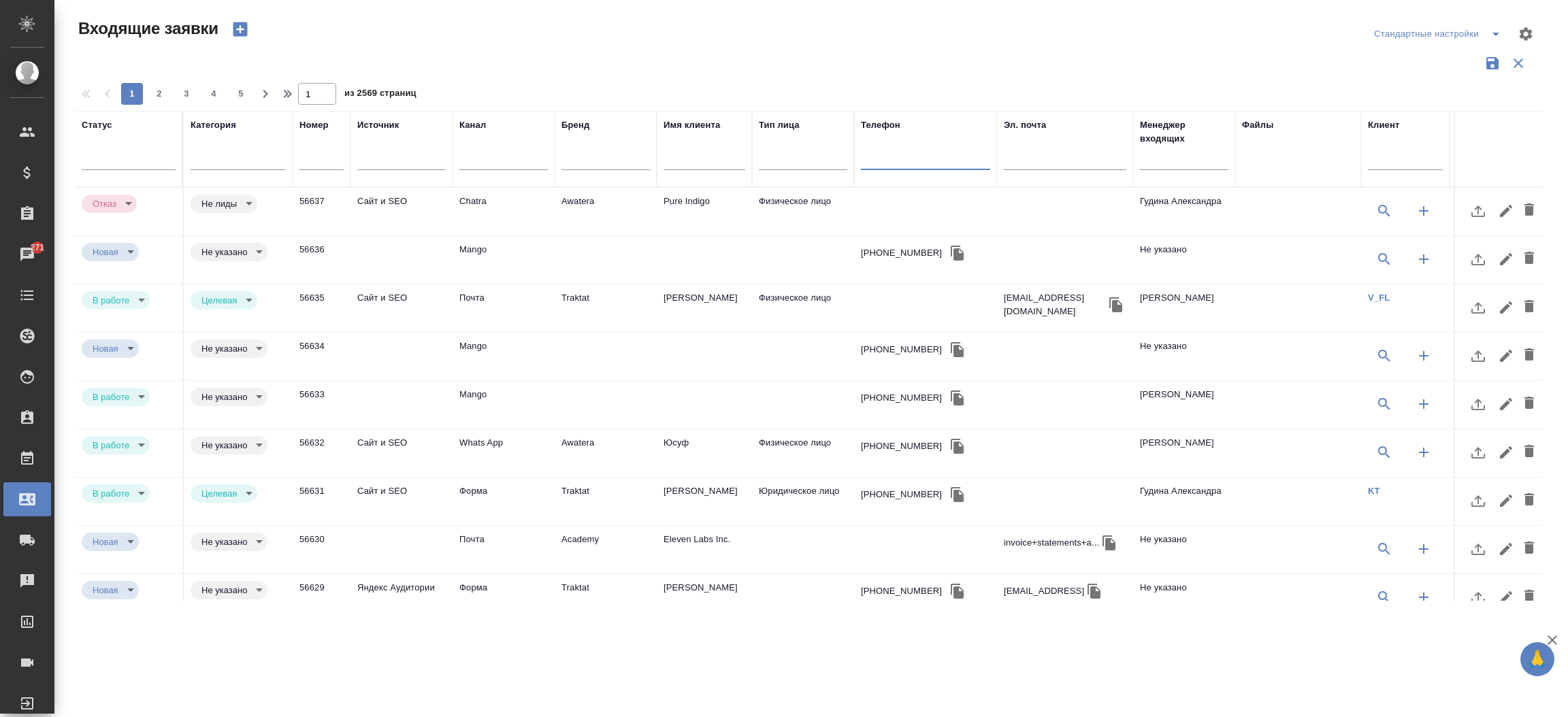
click at [882, 154] on input "text" at bounding box center [925, 161] width 129 height 17
paste input "7 963 241 09 22"
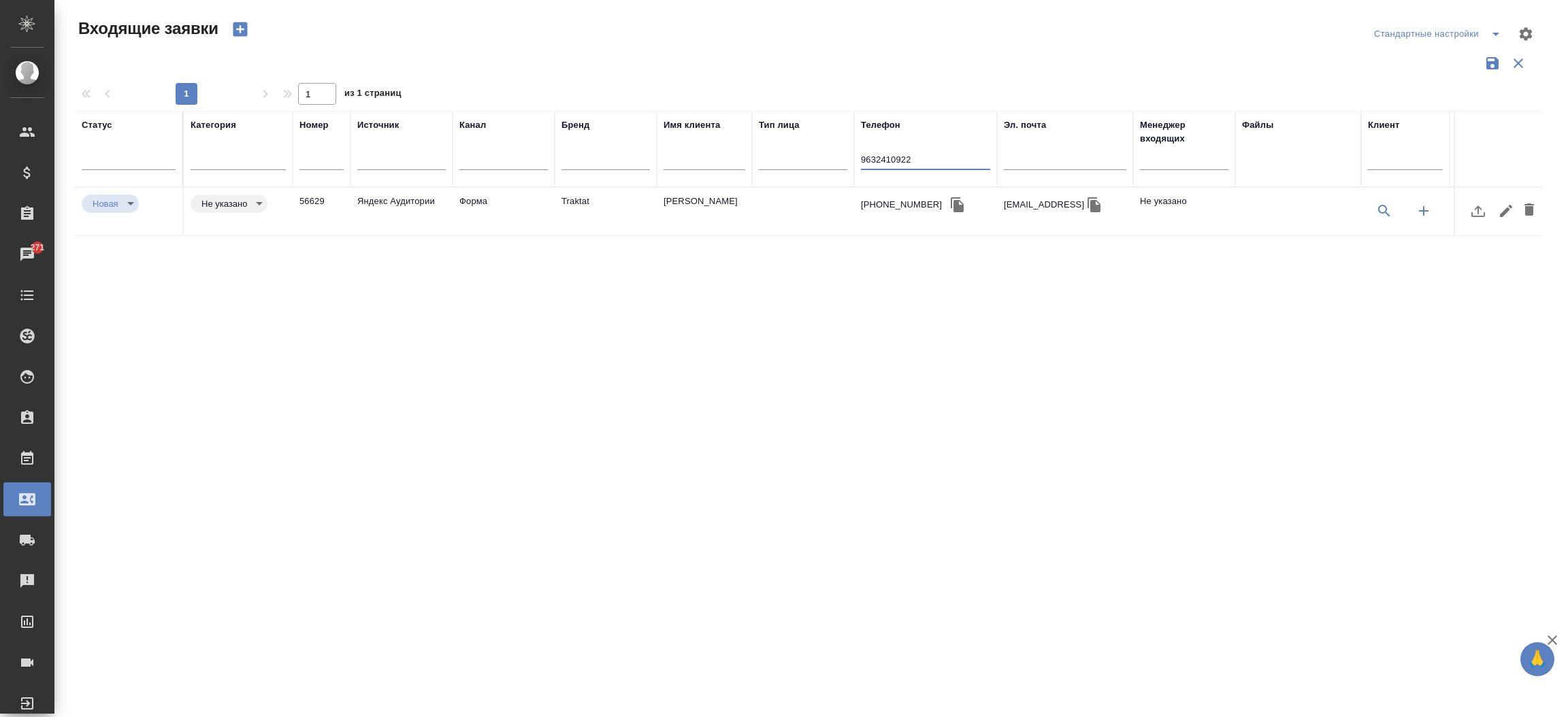
type input "9632410922"
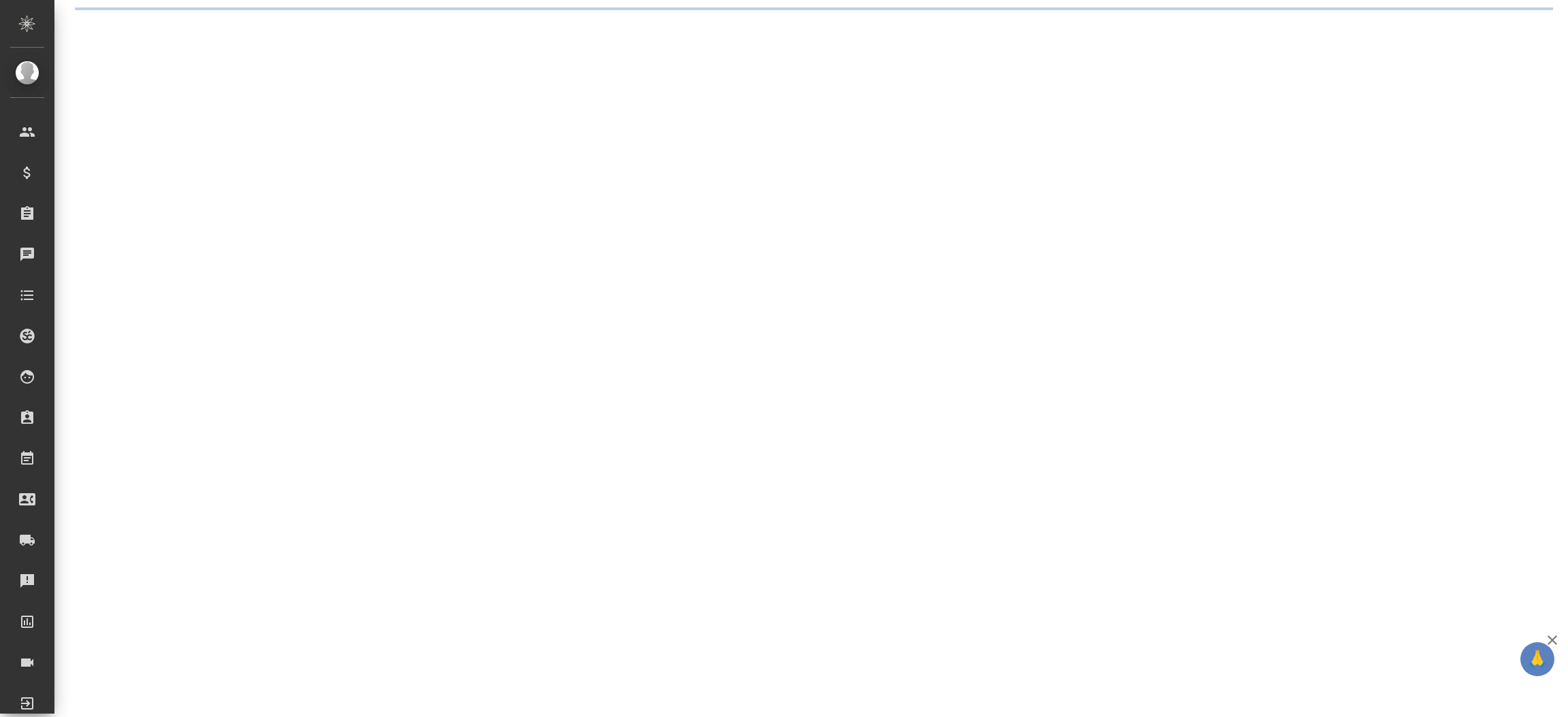
select select "RU"
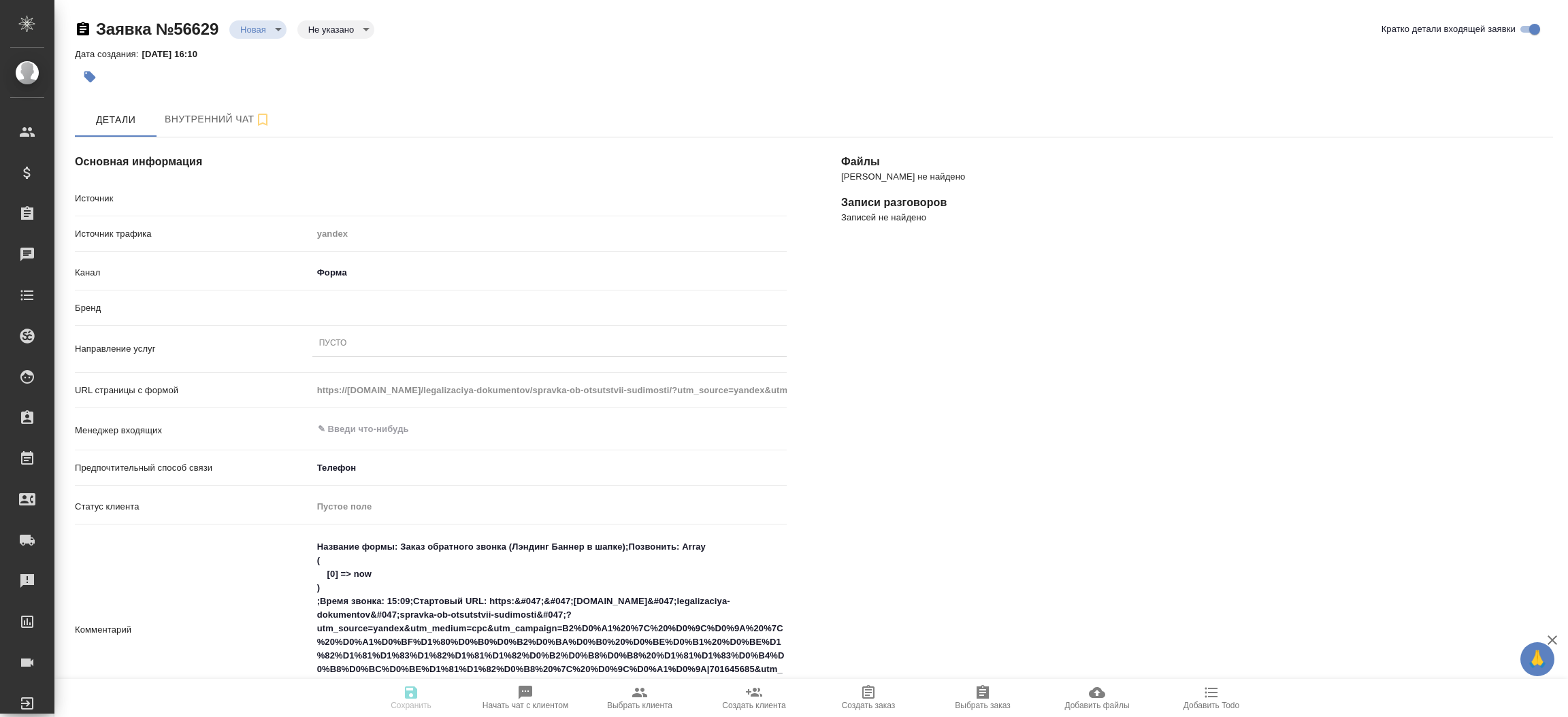
type textarea "x"
click at [411, 417] on div "​" at bounding box center [549, 430] width 474 height 25
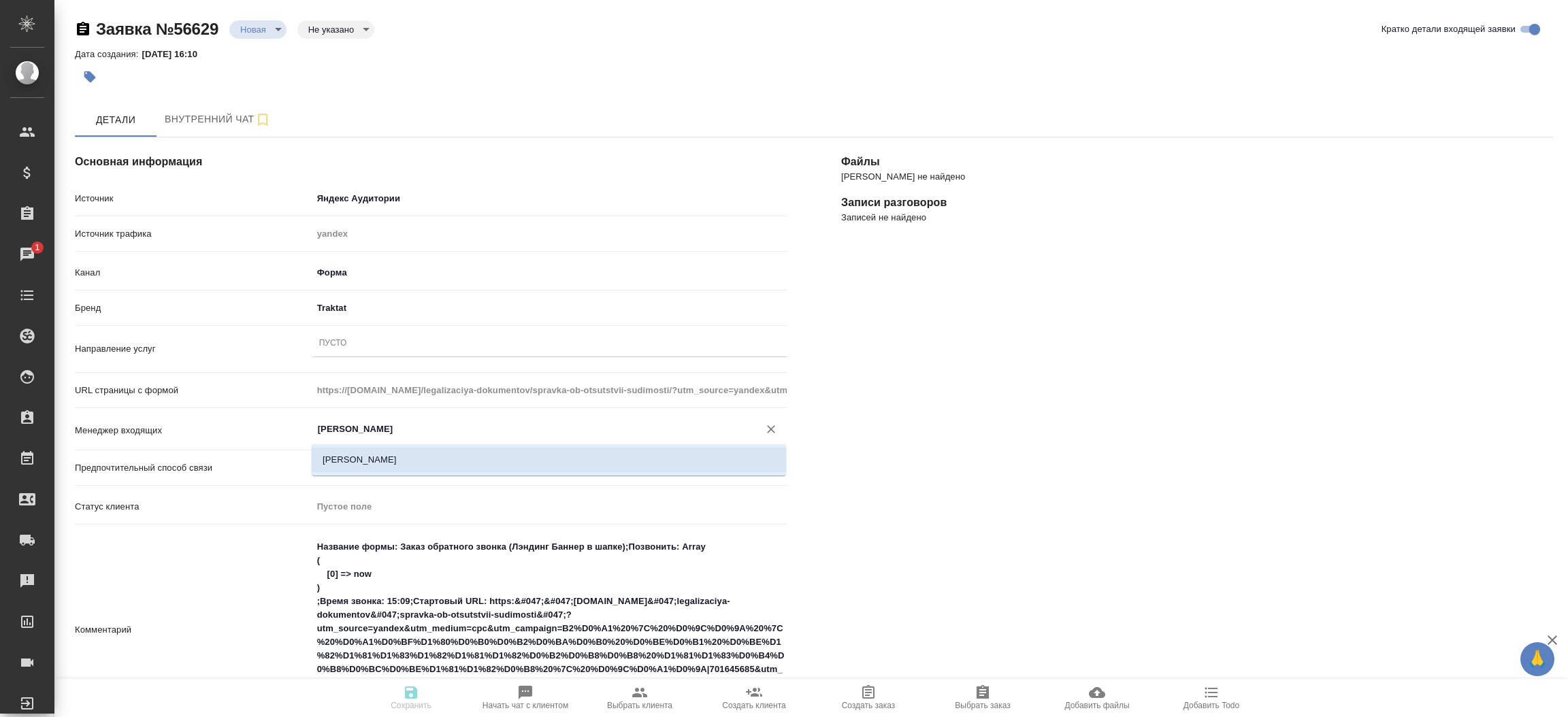
click at [403, 461] on li "[PERSON_NAME]" at bounding box center [548, 460] width 474 height 25
type input "[PERSON_NAME]"
type textarea "x"
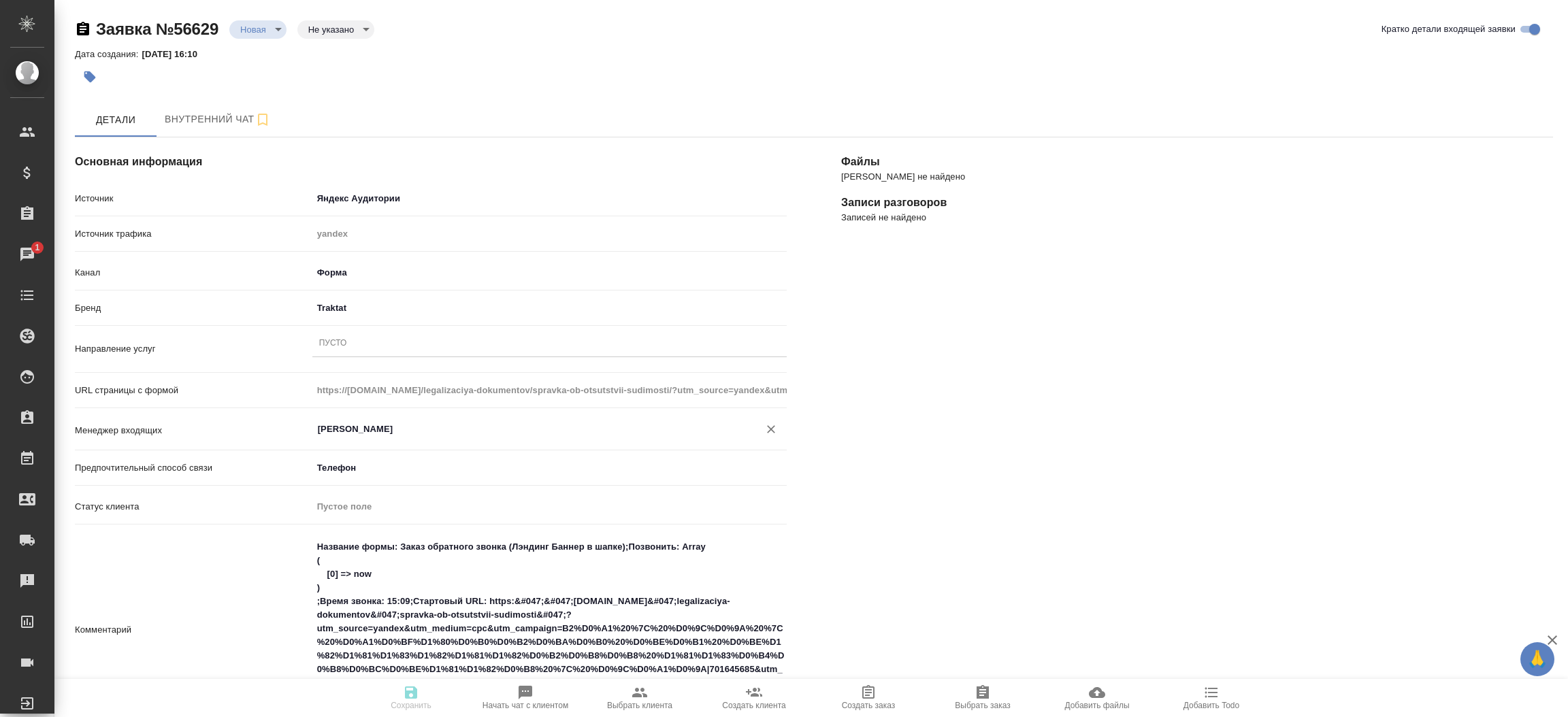
type input "[PERSON_NAME]"
click at [865, 473] on div "[PERSON_NAME] не найдено Записи разговоров Записей не найдено" at bounding box center [1197, 626] width 766 height 1033
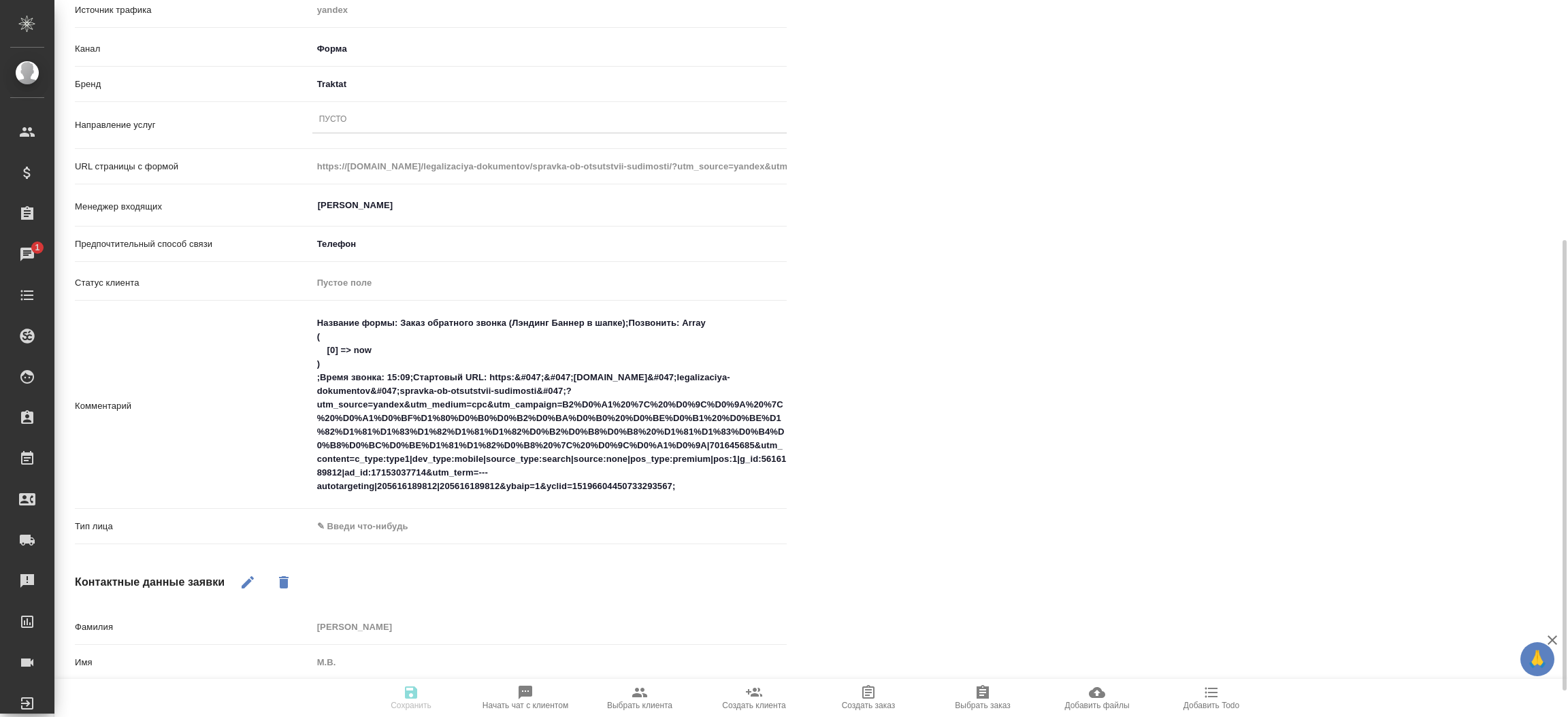
scroll to position [285, 0]
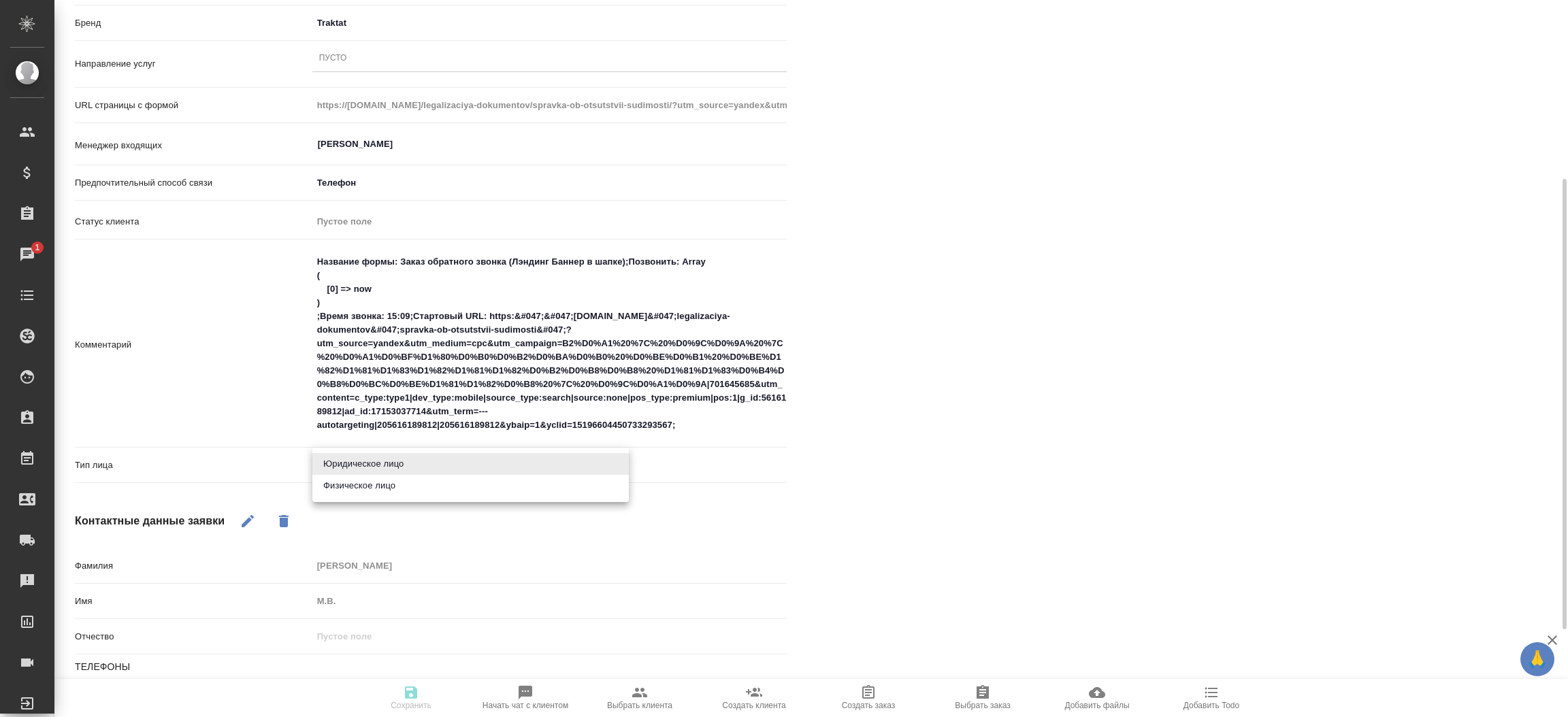
click at [499, 460] on body "🙏 .cls-1 fill:#fff; AWATERA [PERSON_NAME]prutko Клиенты Спецификации Заказы 1 Ч…" at bounding box center [784, 358] width 1568 height 717
click at [462, 479] on li "Физическое лицо" at bounding box center [470, 486] width 317 height 22
type textarea "x"
type input "private"
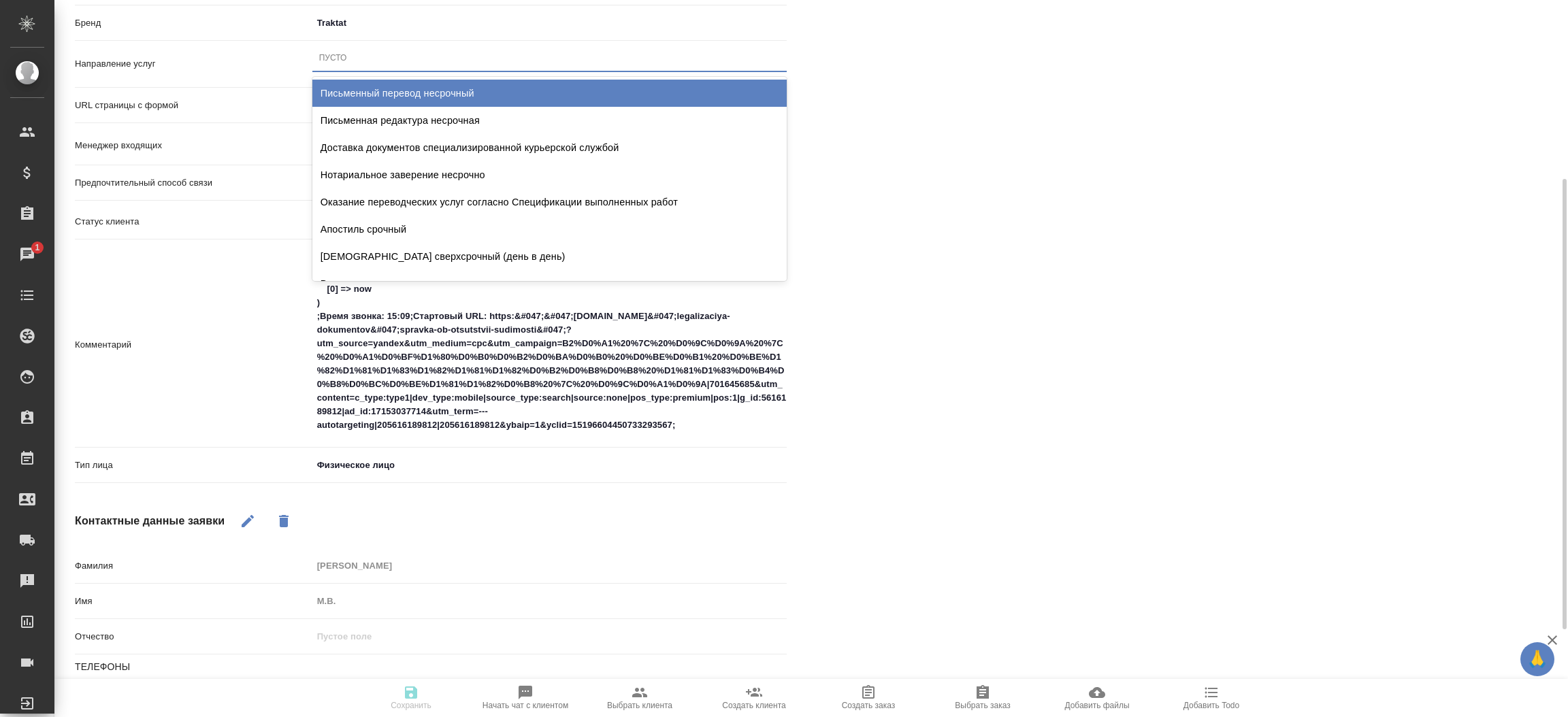
click at [338, 51] on div "Пусто" at bounding box center [549, 58] width 474 height 20
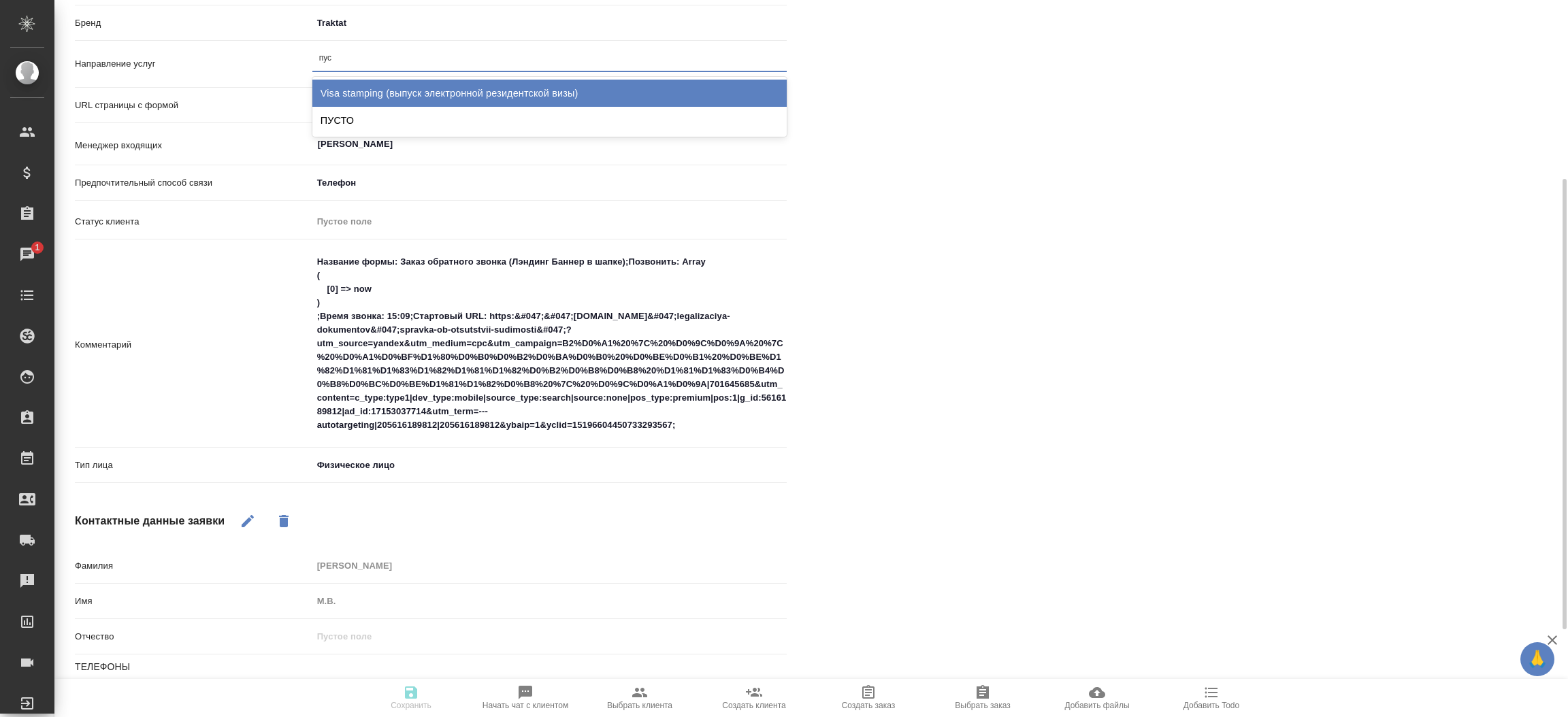
type input "пуст"
click at [336, 91] on div "ПУСТО" at bounding box center [549, 93] width 474 height 27
type textarea "x"
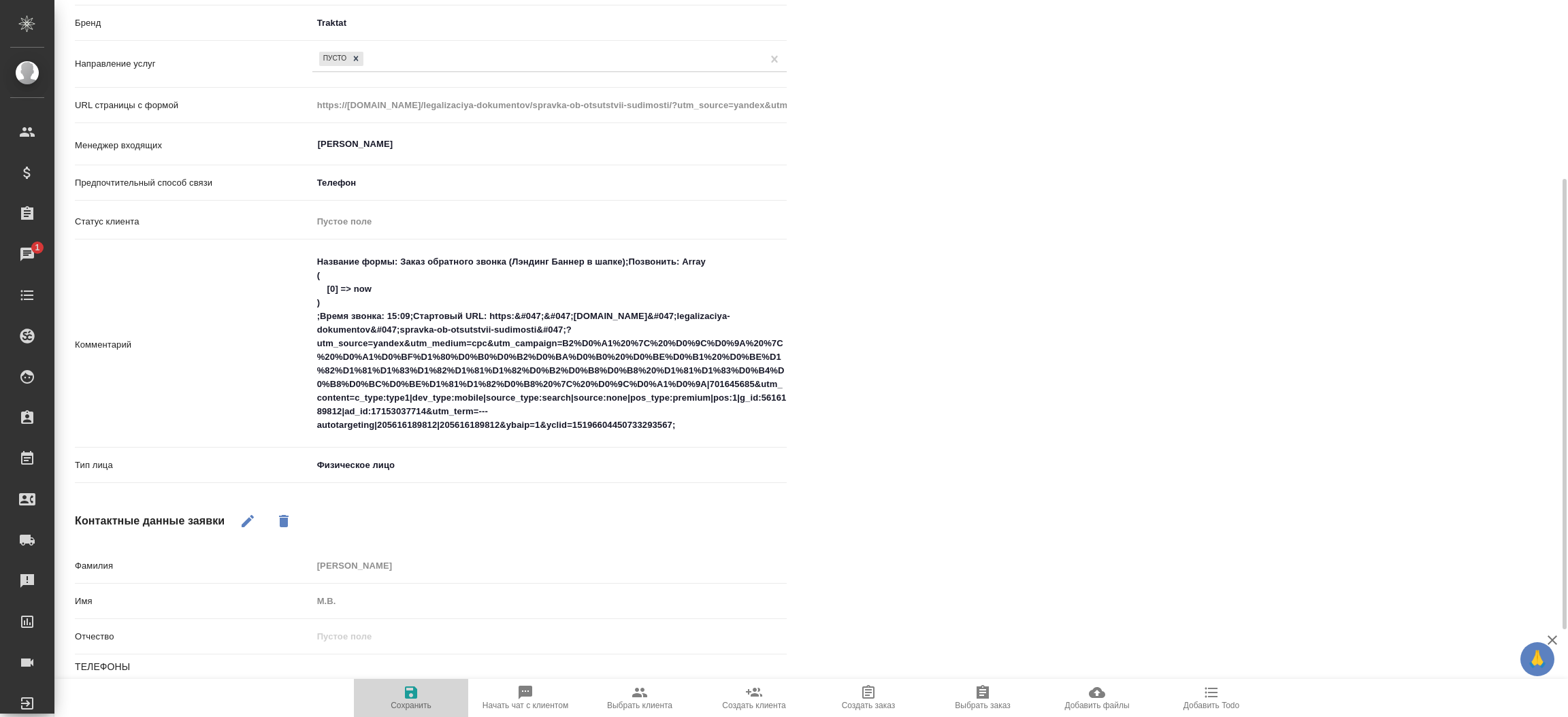
click at [423, 694] on span "Сохранить" at bounding box center [411, 697] width 98 height 26
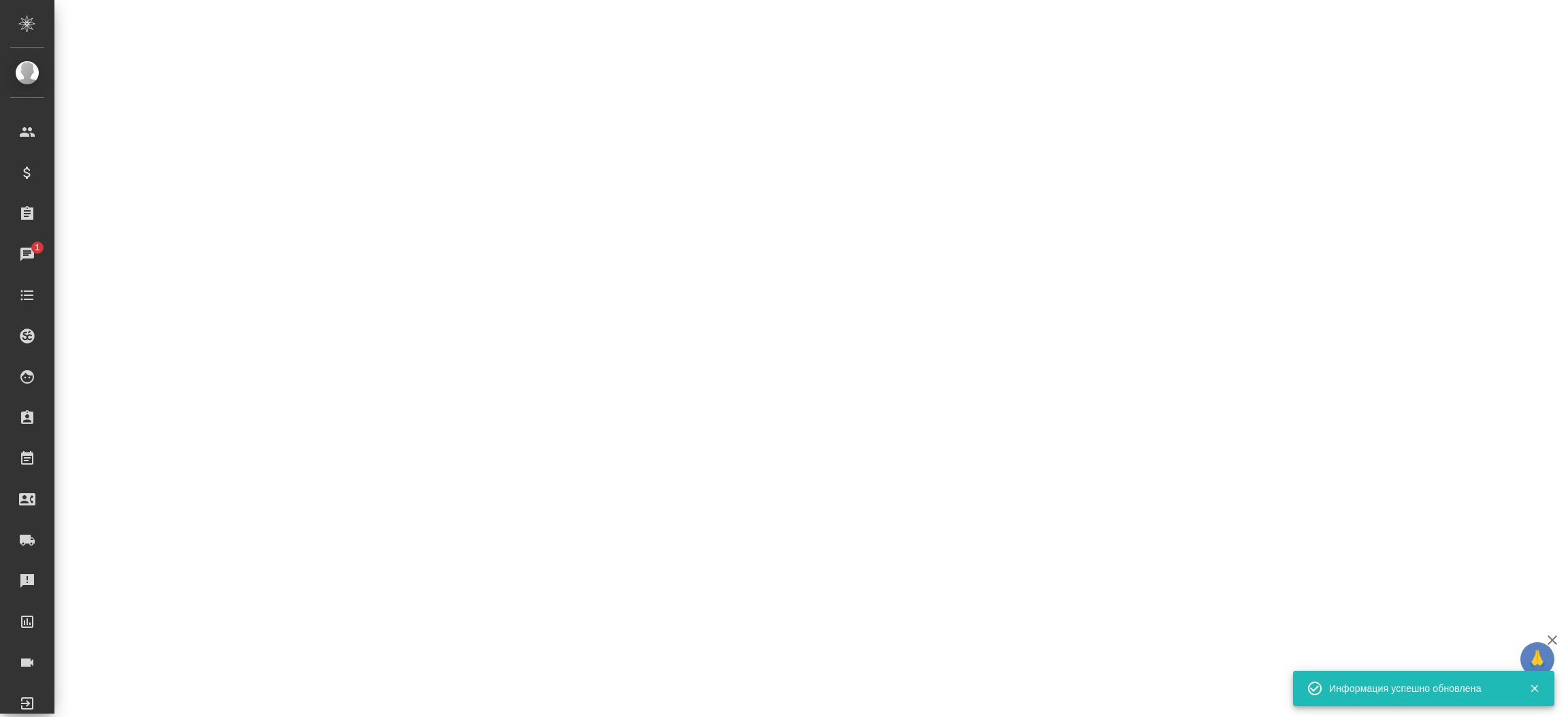
select select "RU"
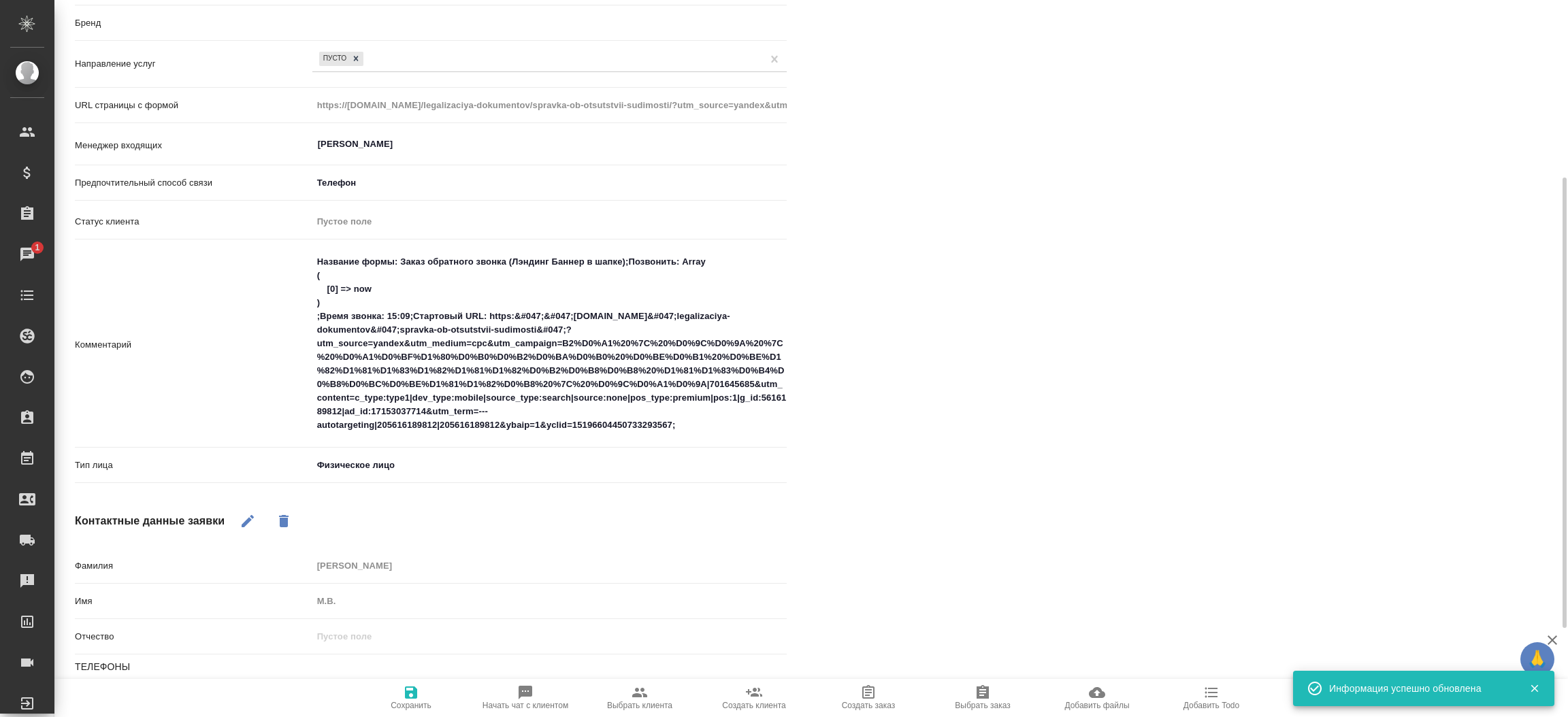
type textarea "x"
click at [888, 465] on div "[PERSON_NAME] не найдено Записи разговоров Записей не найдено" at bounding box center [1197, 342] width 766 height 1033
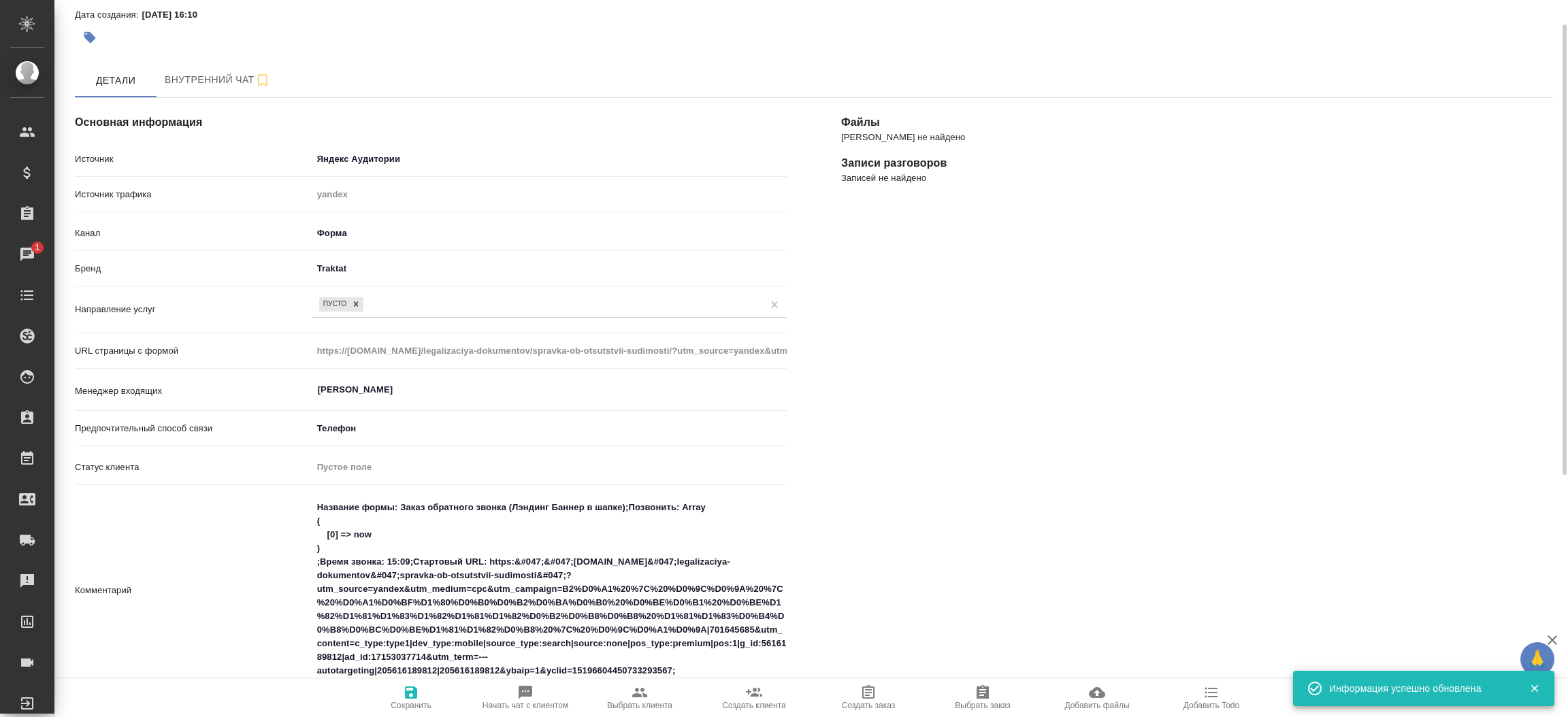
scroll to position [0, 0]
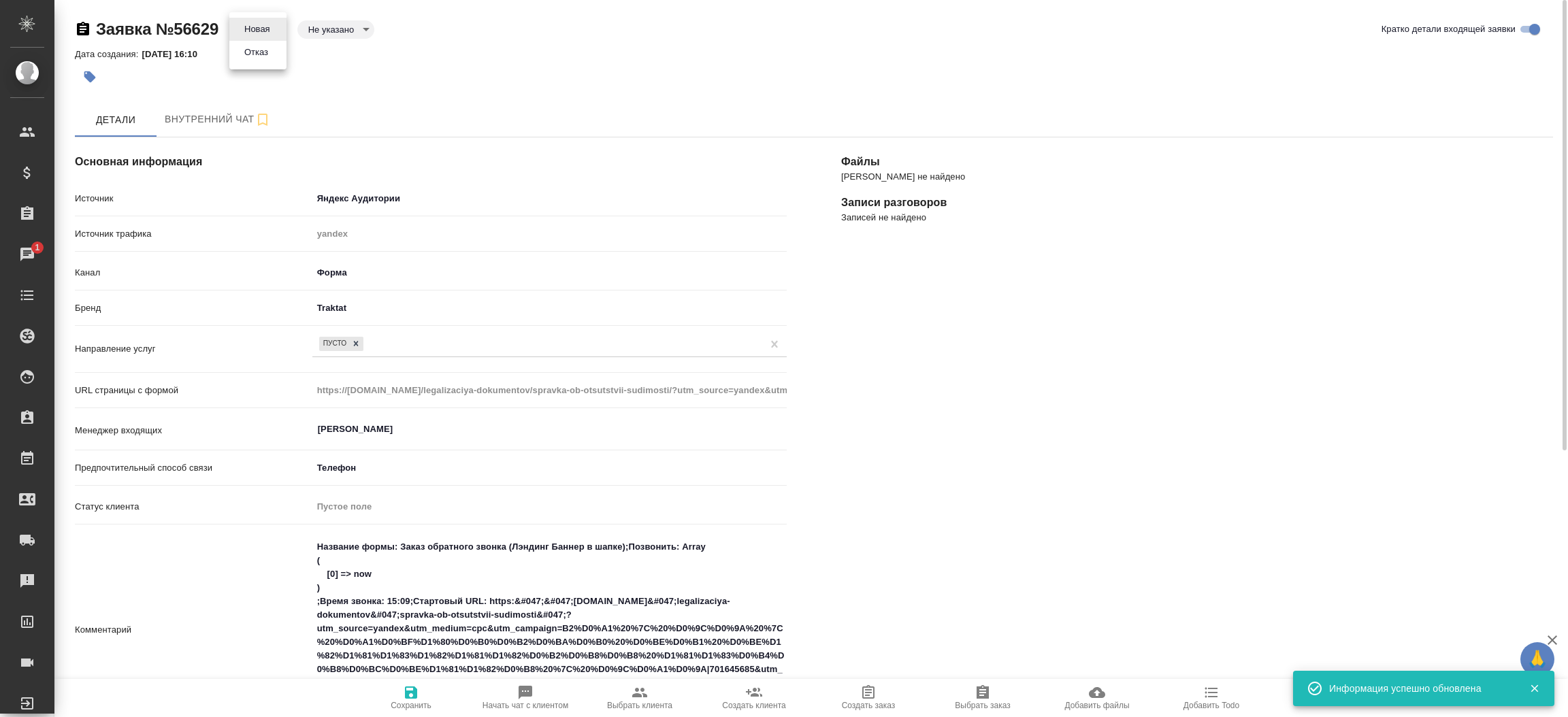
click at [262, 27] on body "🙏 .cls-1 fill:#fff; AWATERA [PERSON_NAME]prutko Клиенты Спецификации Заказы 1 Ч…" at bounding box center [784, 358] width 1568 height 717
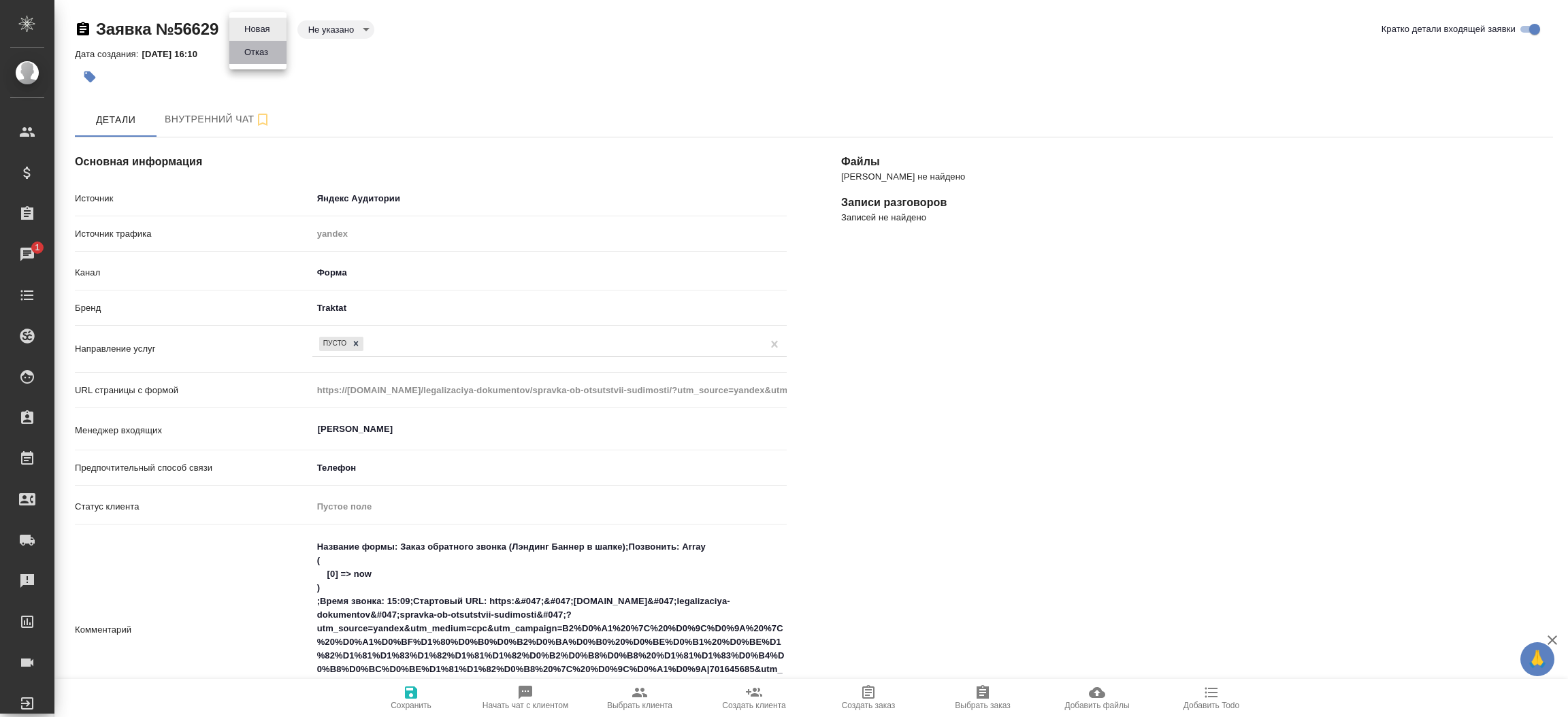
click at [254, 57] on button "Отказ" at bounding box center [257, 52] width 32 height 15
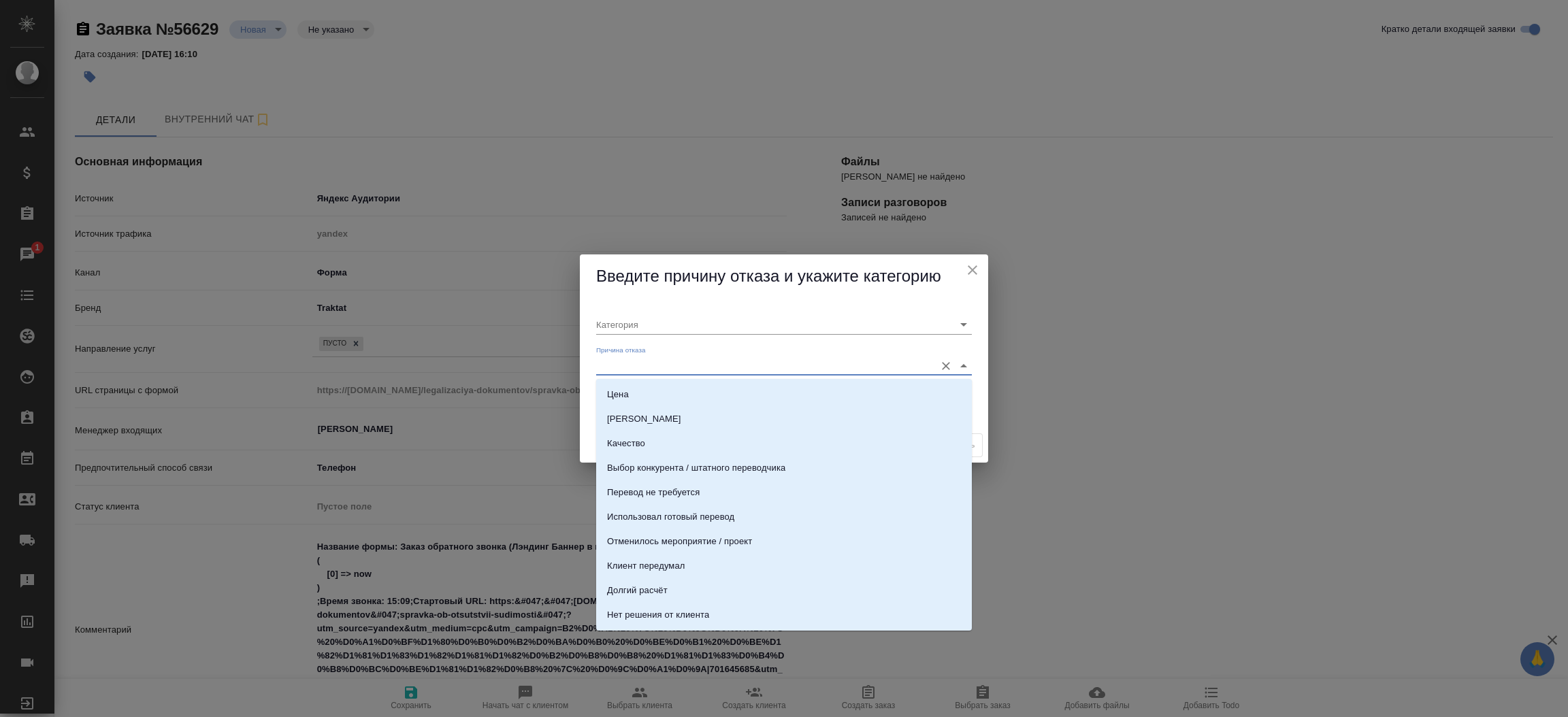
click at [654, 373] on input "Причина отказа" at bounding box center [762, 365] width 332 height 18
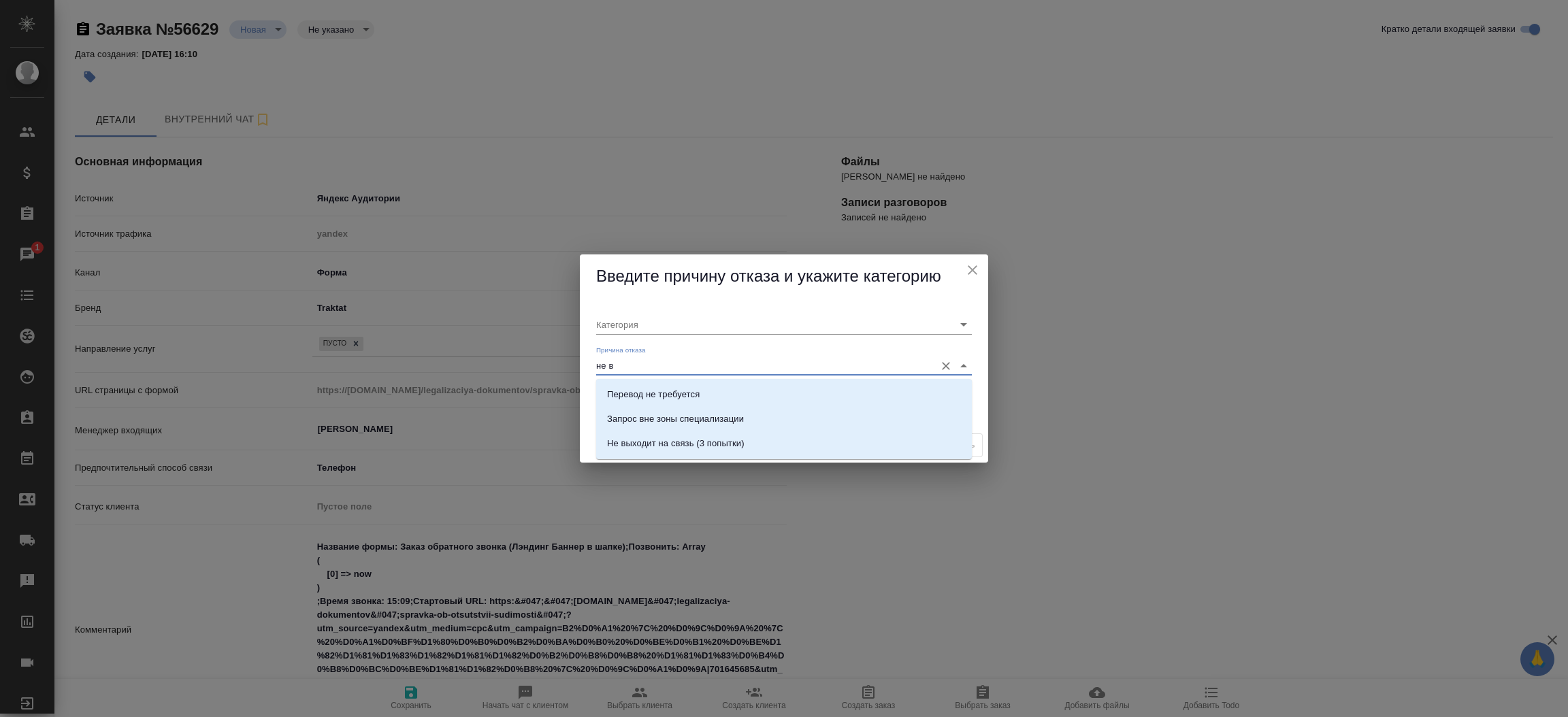
type input "не вы"
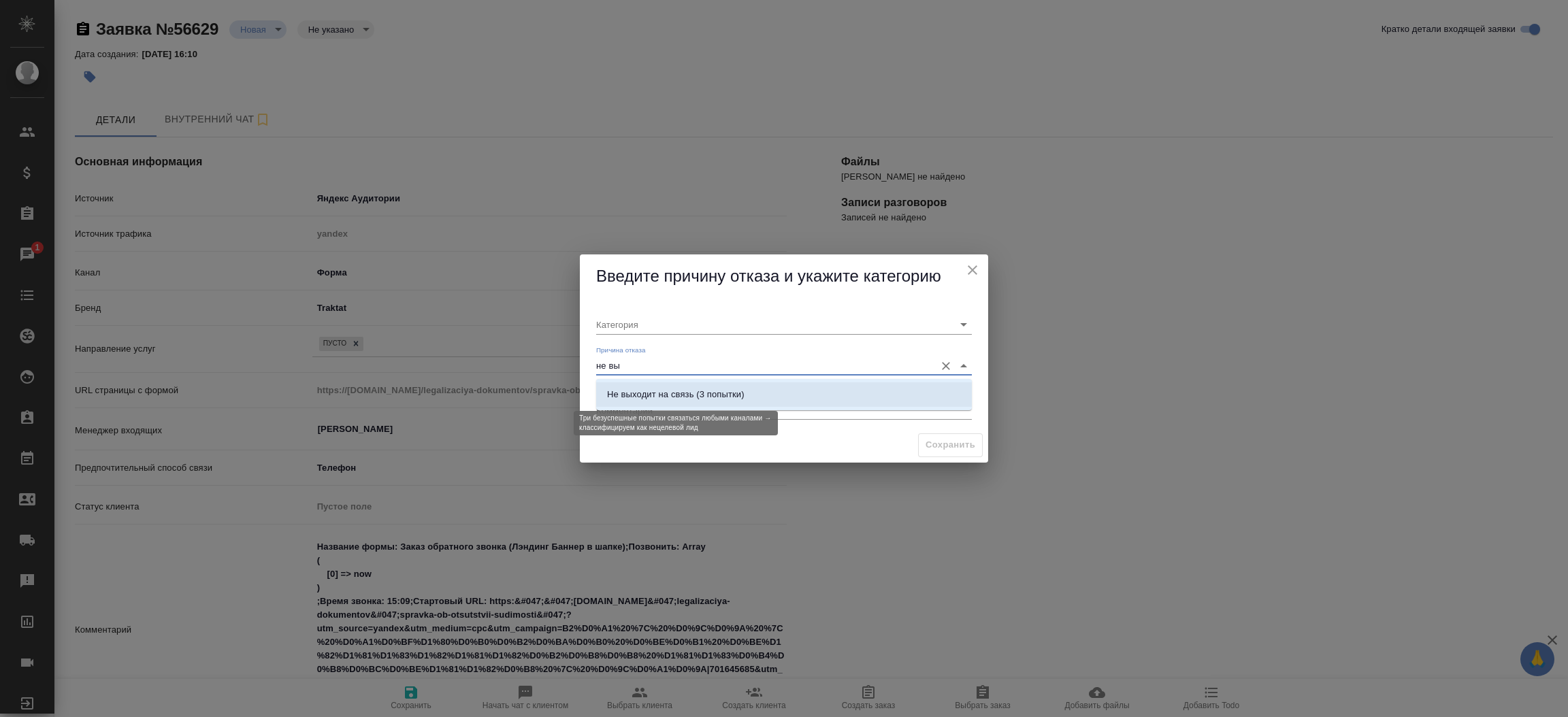
click at [705, 395] on div "Не выходит на связь (3 попытки)" at bounding box center [675, 395] width 137 height 14
type input "Не целевая"
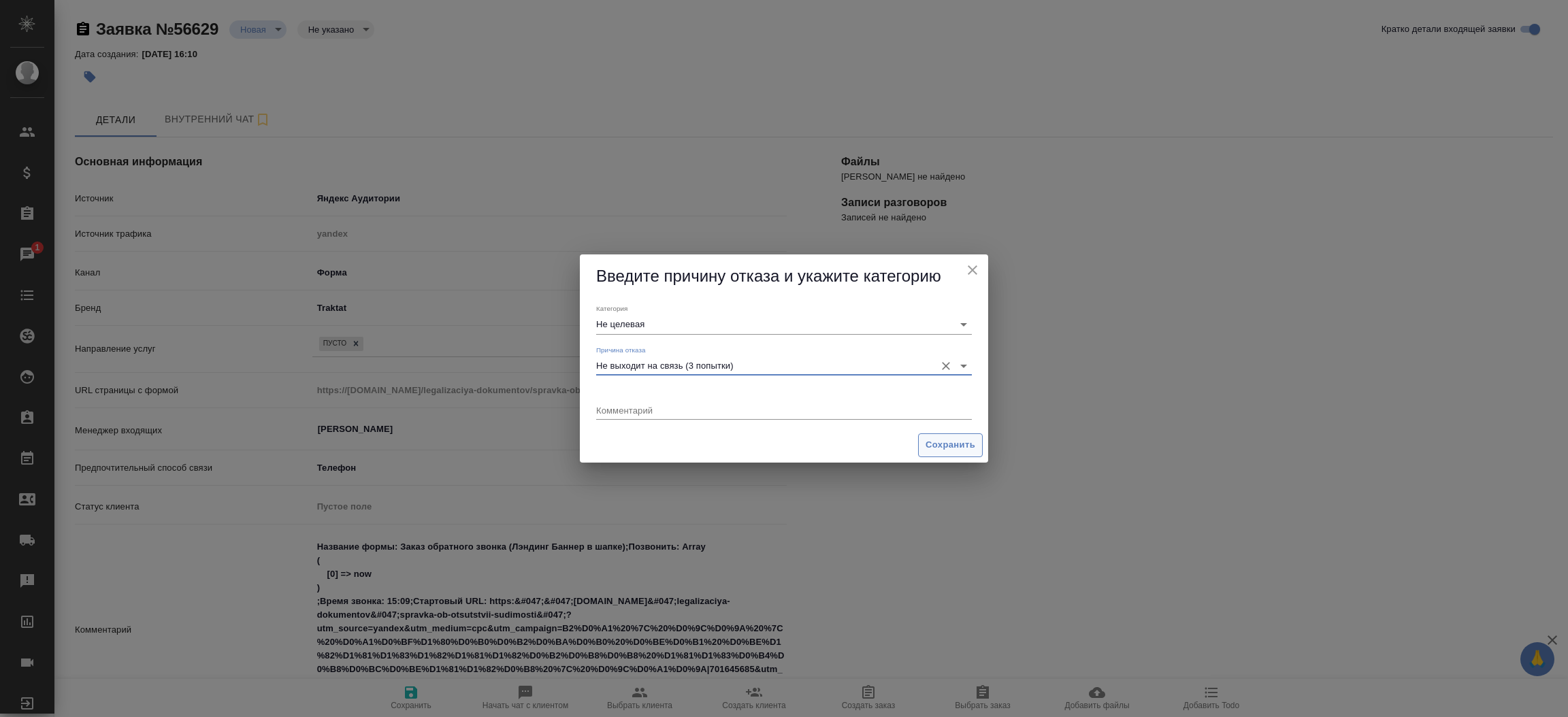
type input "Не выходит на связь (3 попытки)"
click at [936, 439] on span "Сохранить" at bounding box center [950, 445] width 50 height 15
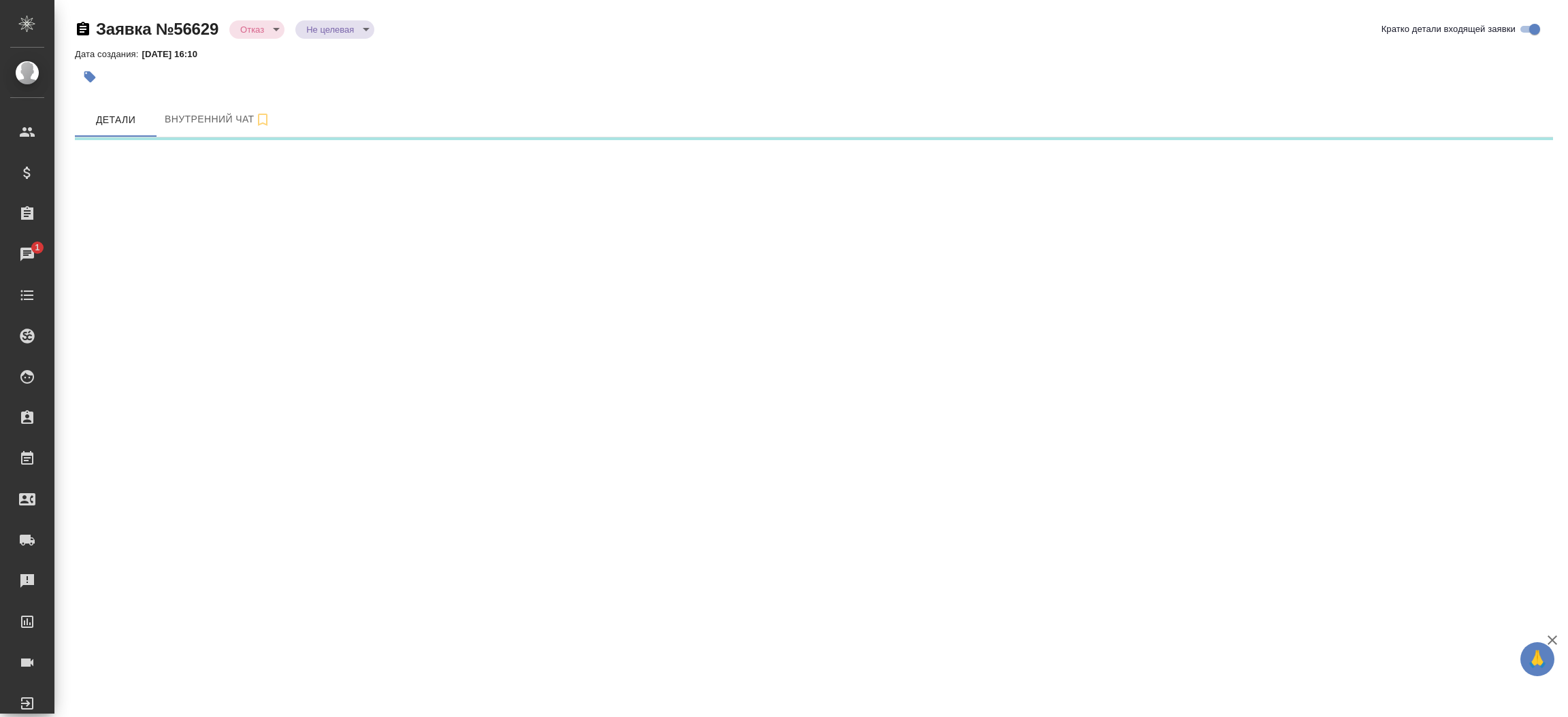
select select "RU"
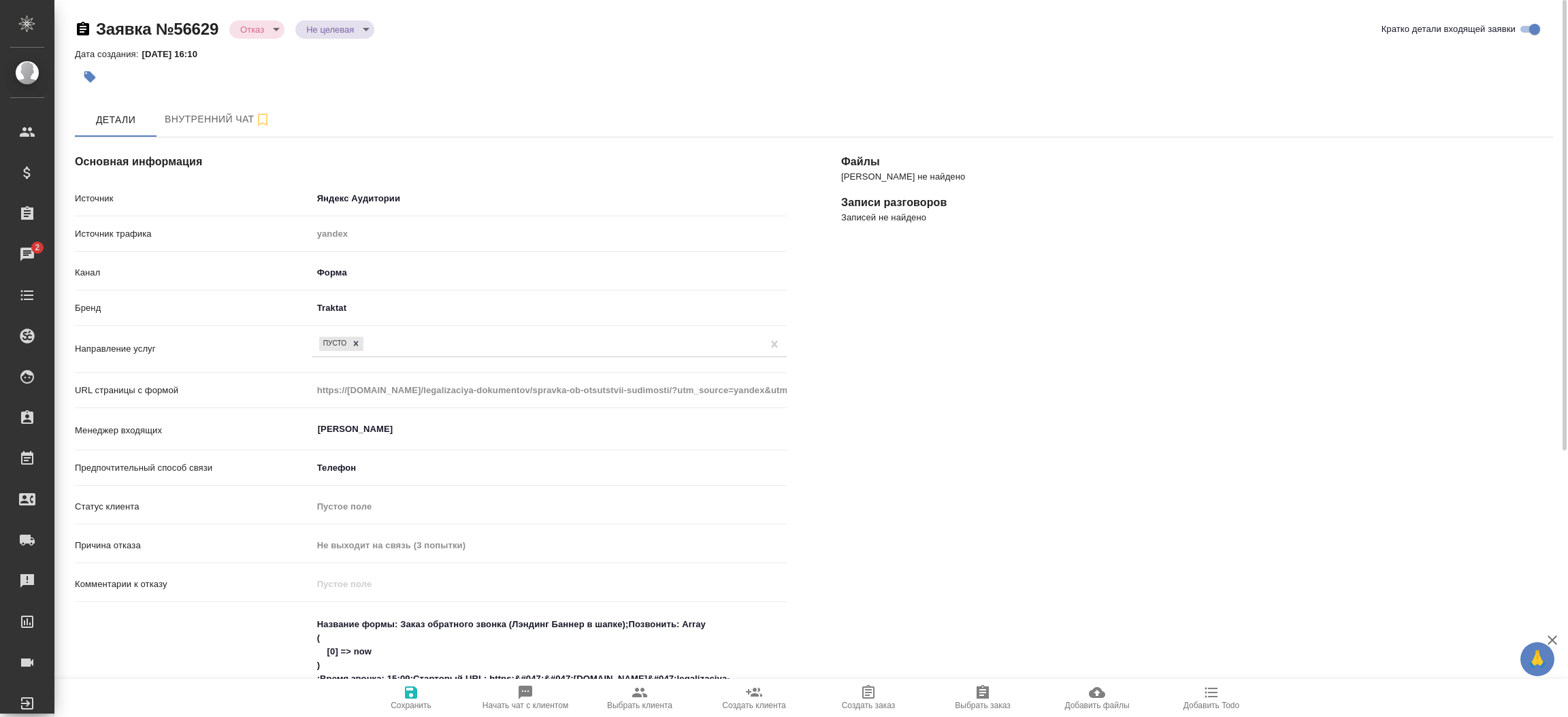
type textarea "x"
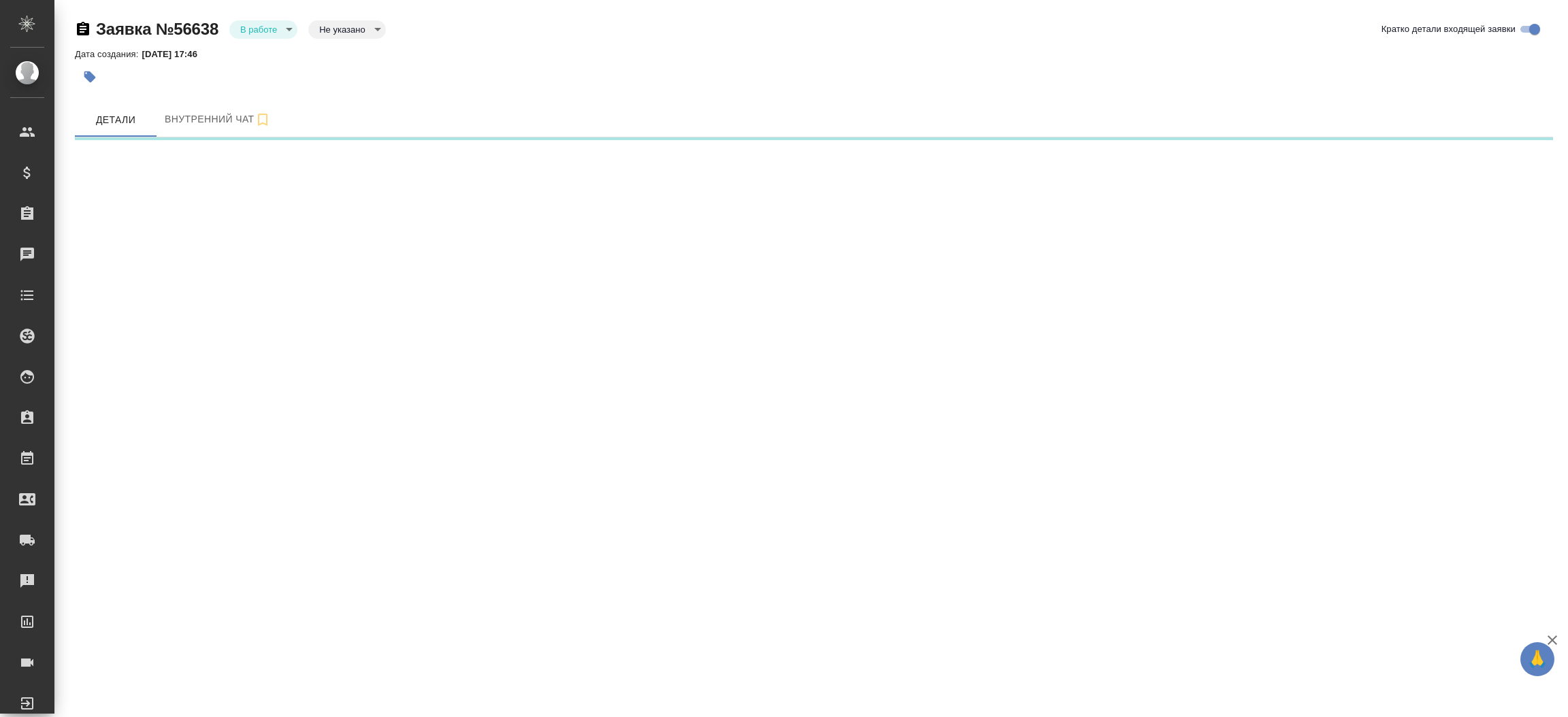
select select "RU"
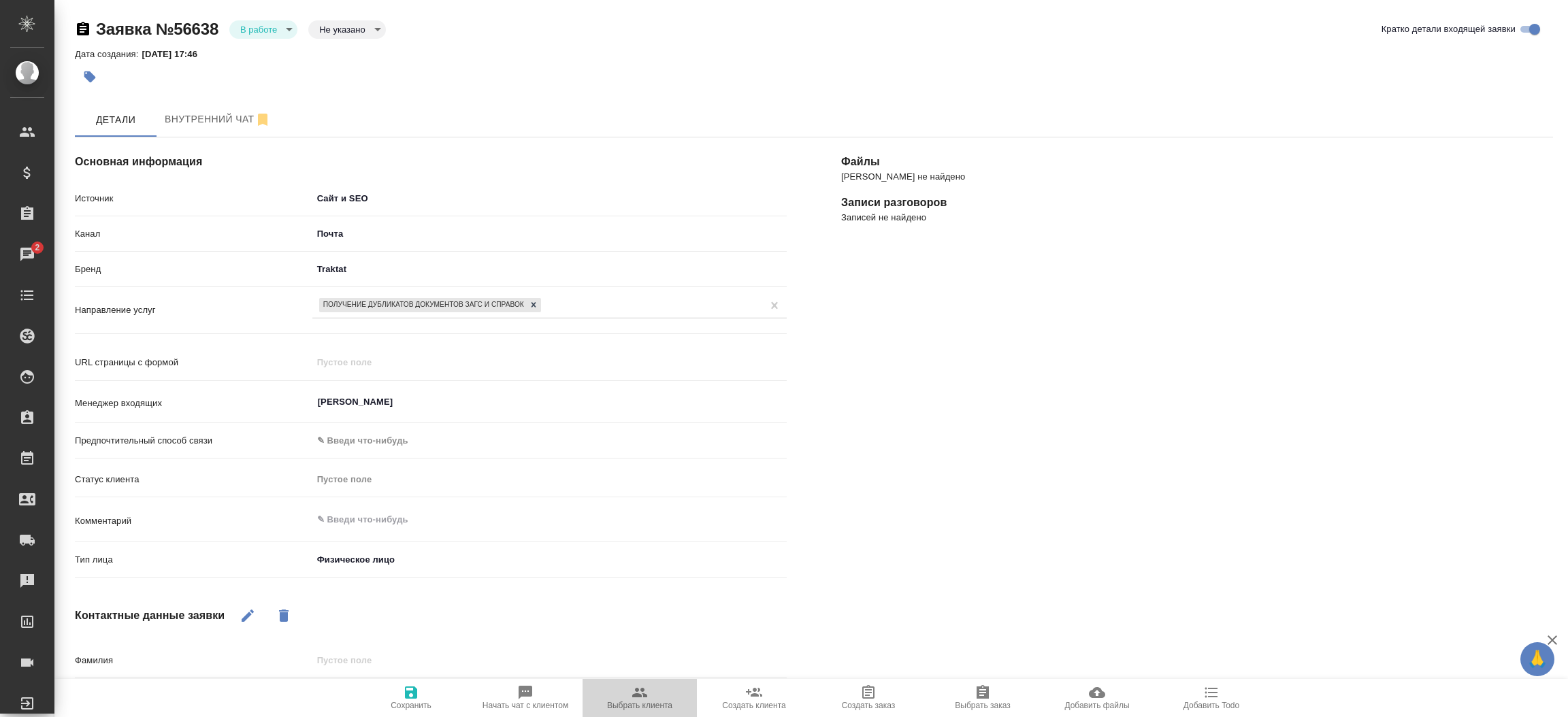
click at [647, 701] on span "Выбрать клиента" at bounding box center [639, 705] width 65 height 10
type textarea "x"
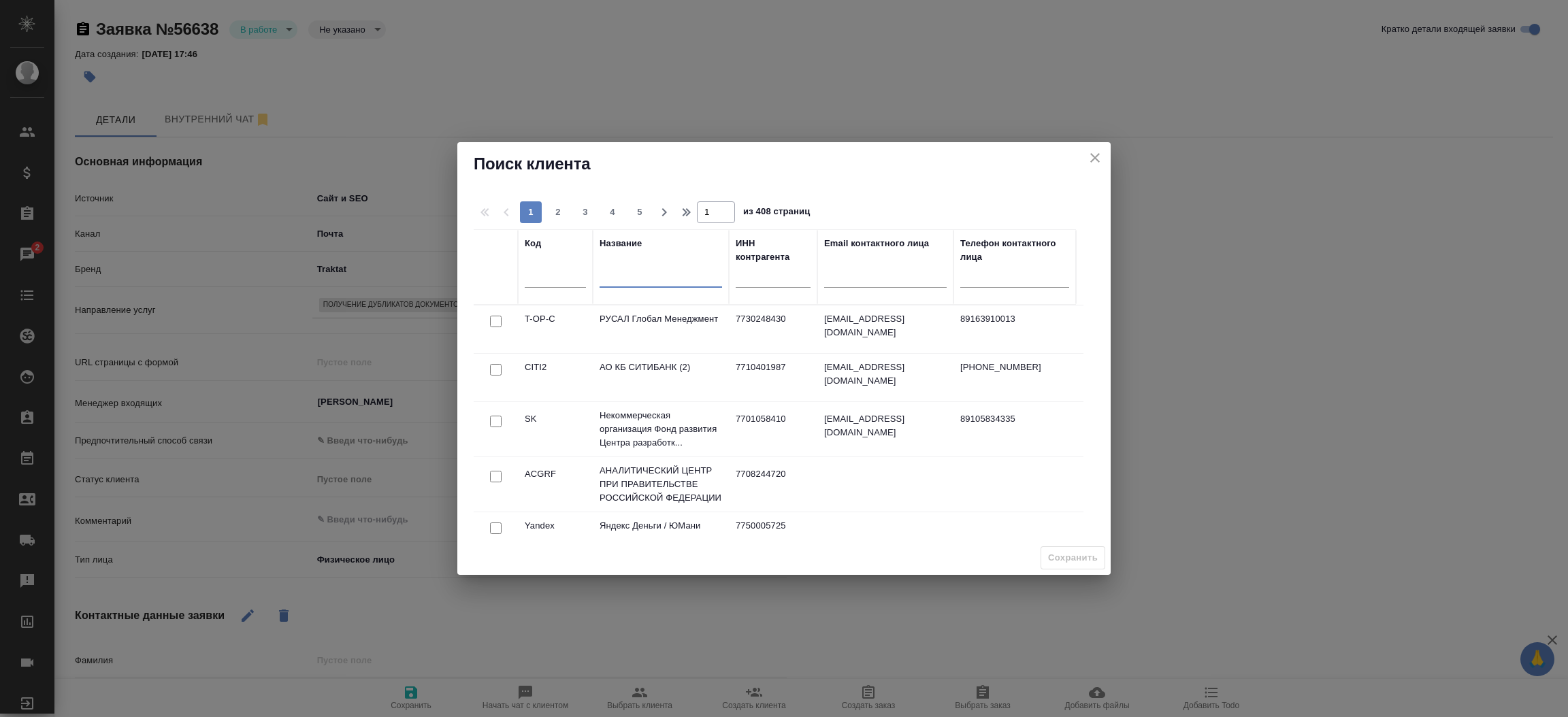
click at [624, 284] on input "text" at bounding box center [661, 279] width 123 height 17
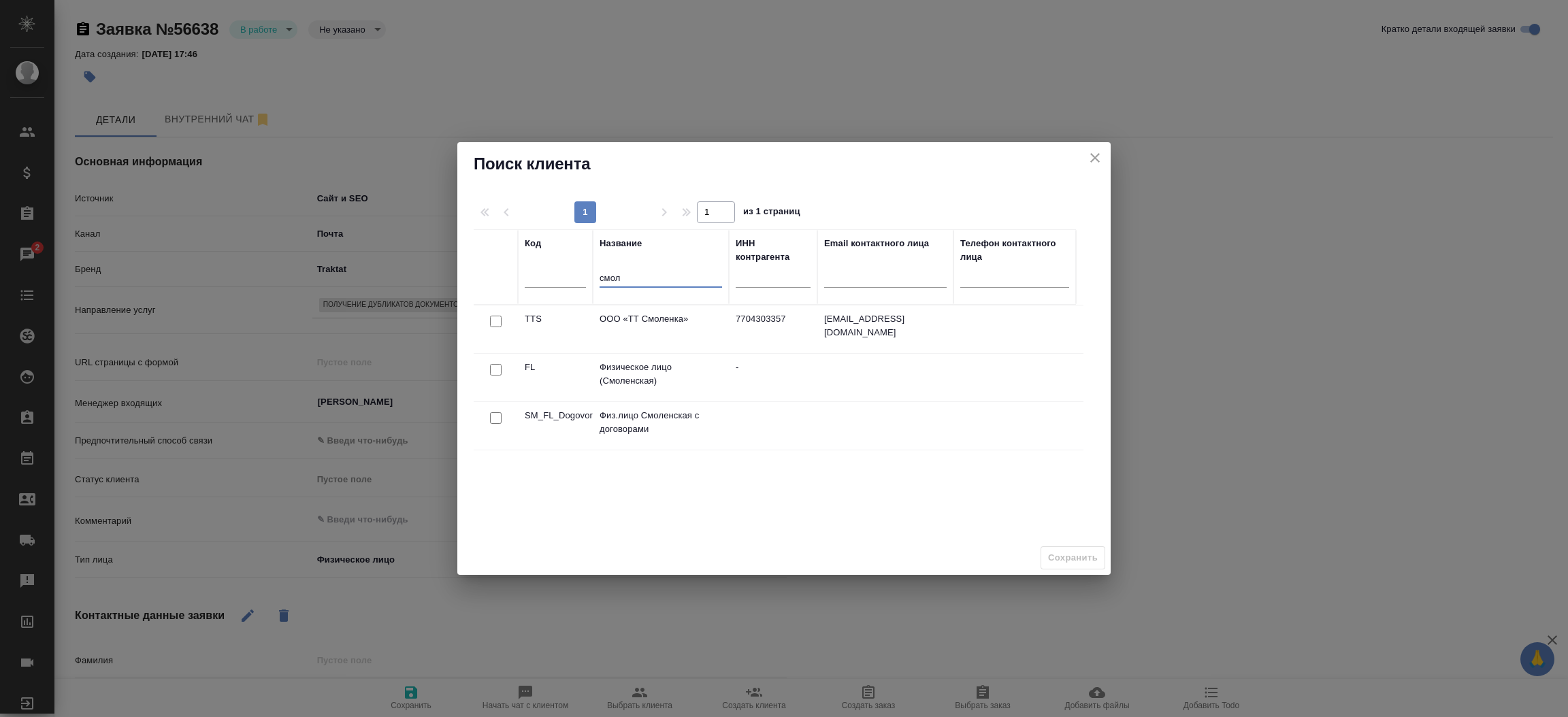
type input "смол"
click at [493, 373] on input "checkbox" at bounding box center [496, 370] width 12 height 12
checkbox input "true"
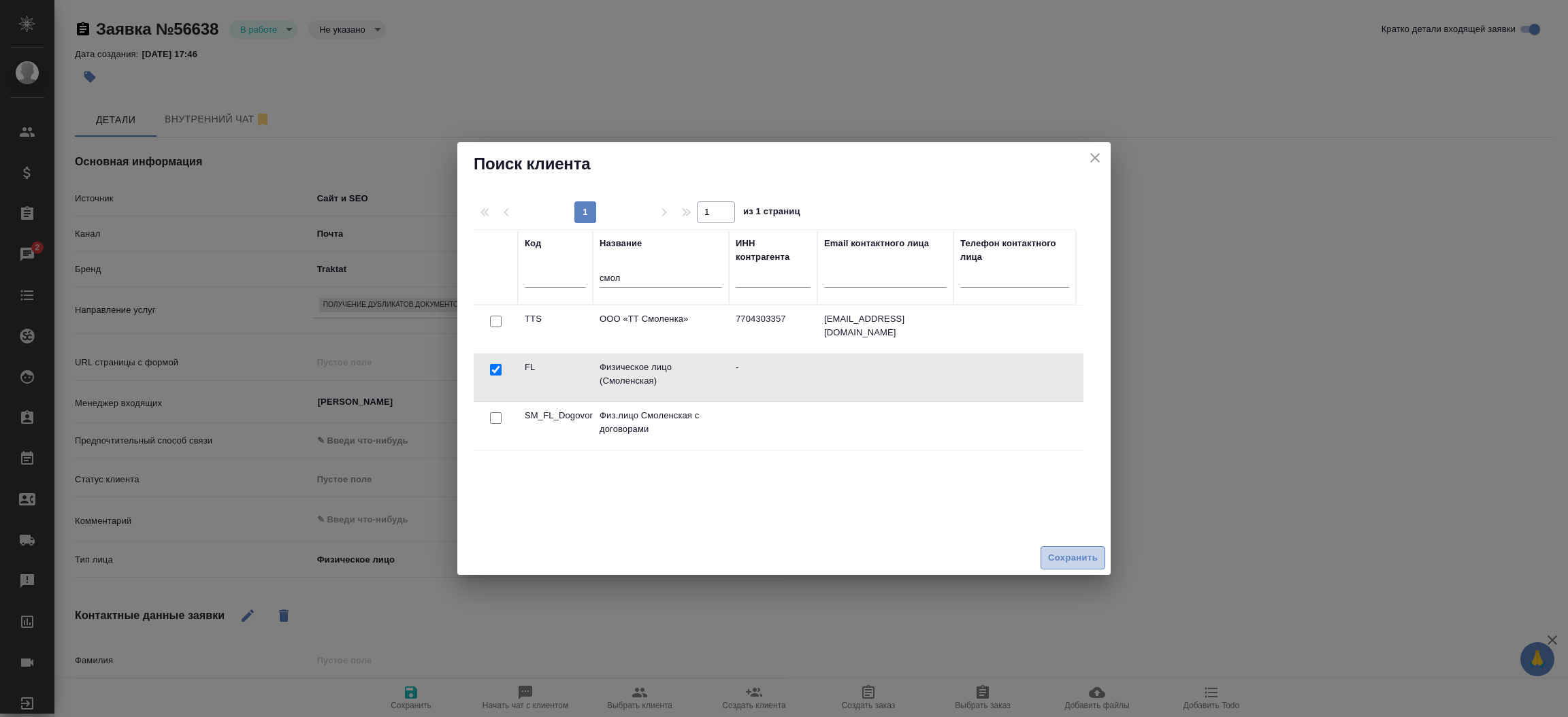
click at [1079, 566] on button "Сохранить" at bounding box center [1072, 558] width 64 height 24
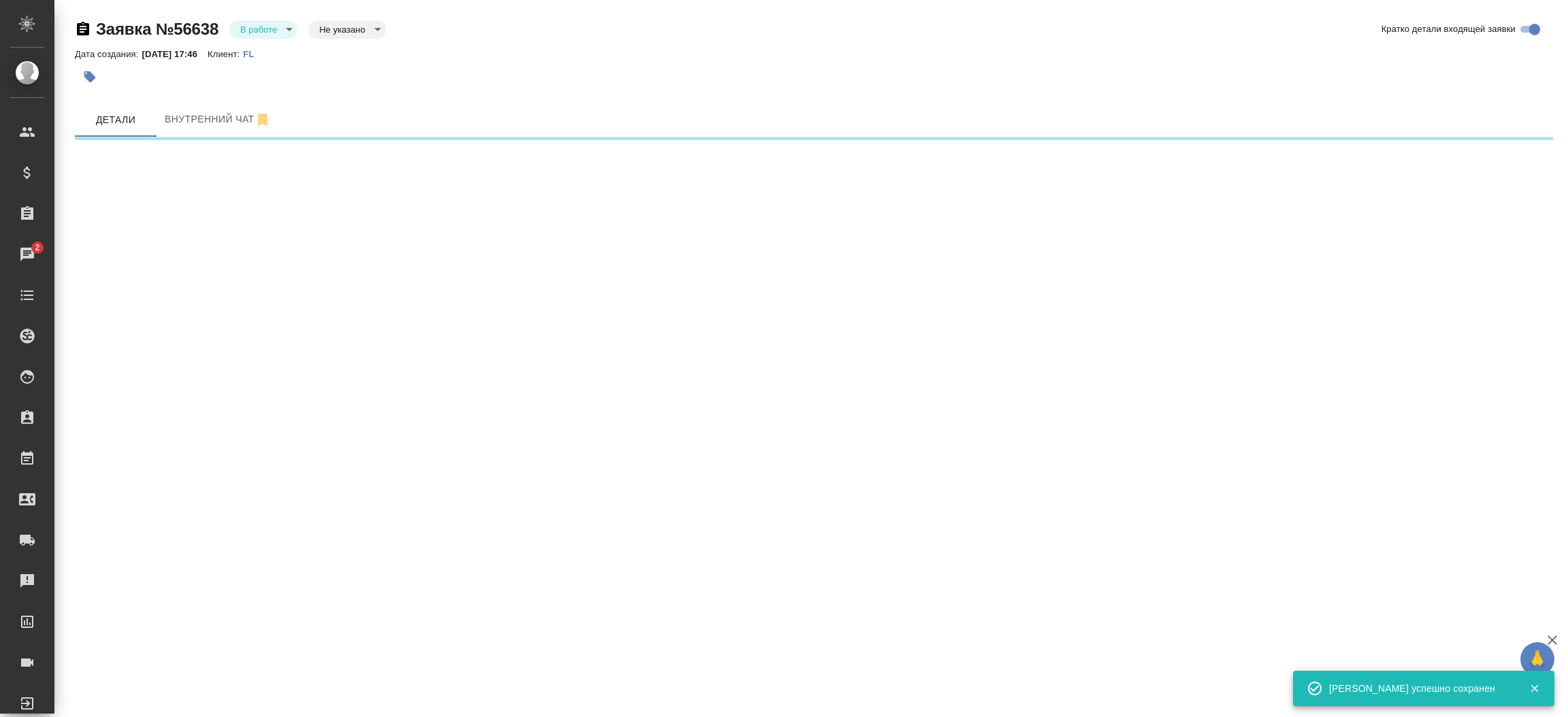
select select "RU"
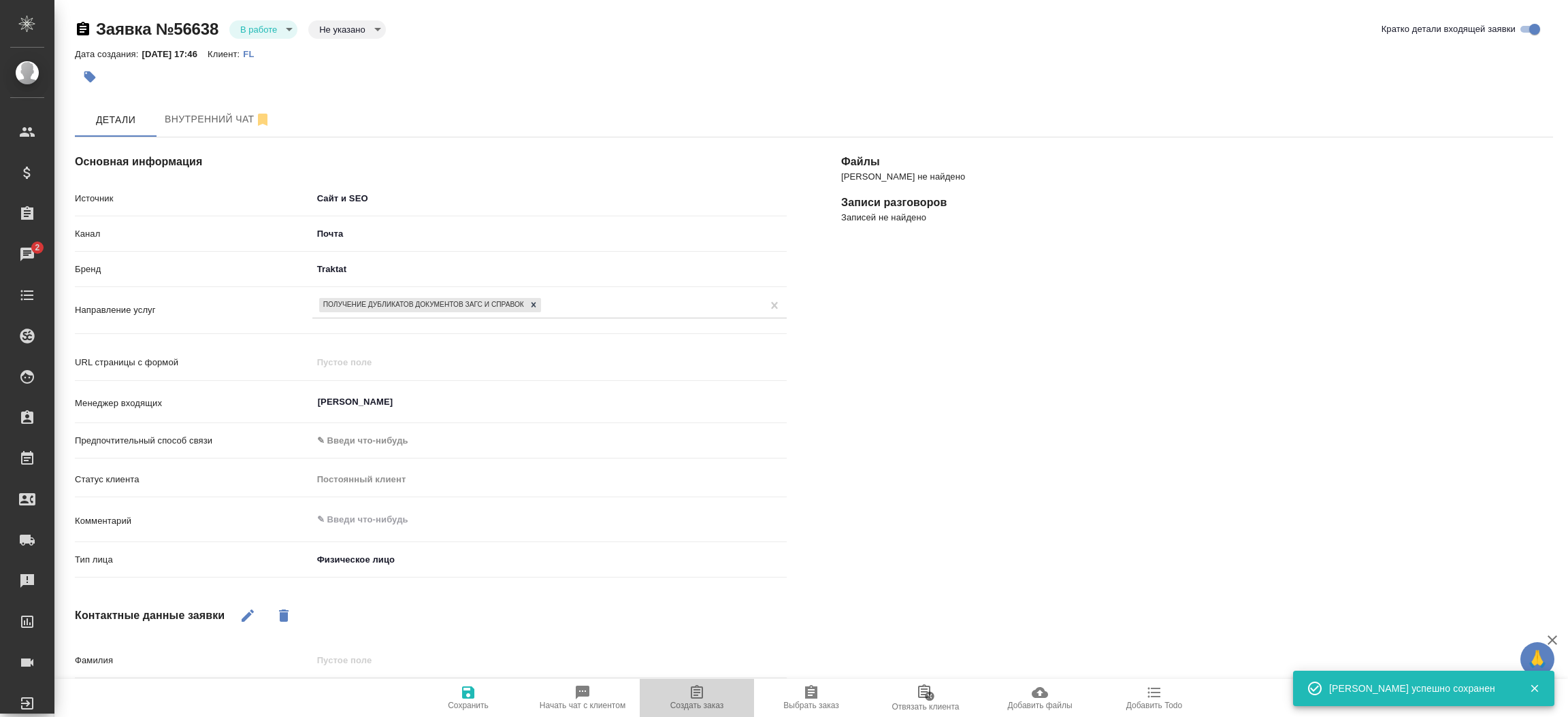
click at [687, 680] on button "Создать заказ" at bounding box center [697, 698] width 114 height 38
type textarea "x"
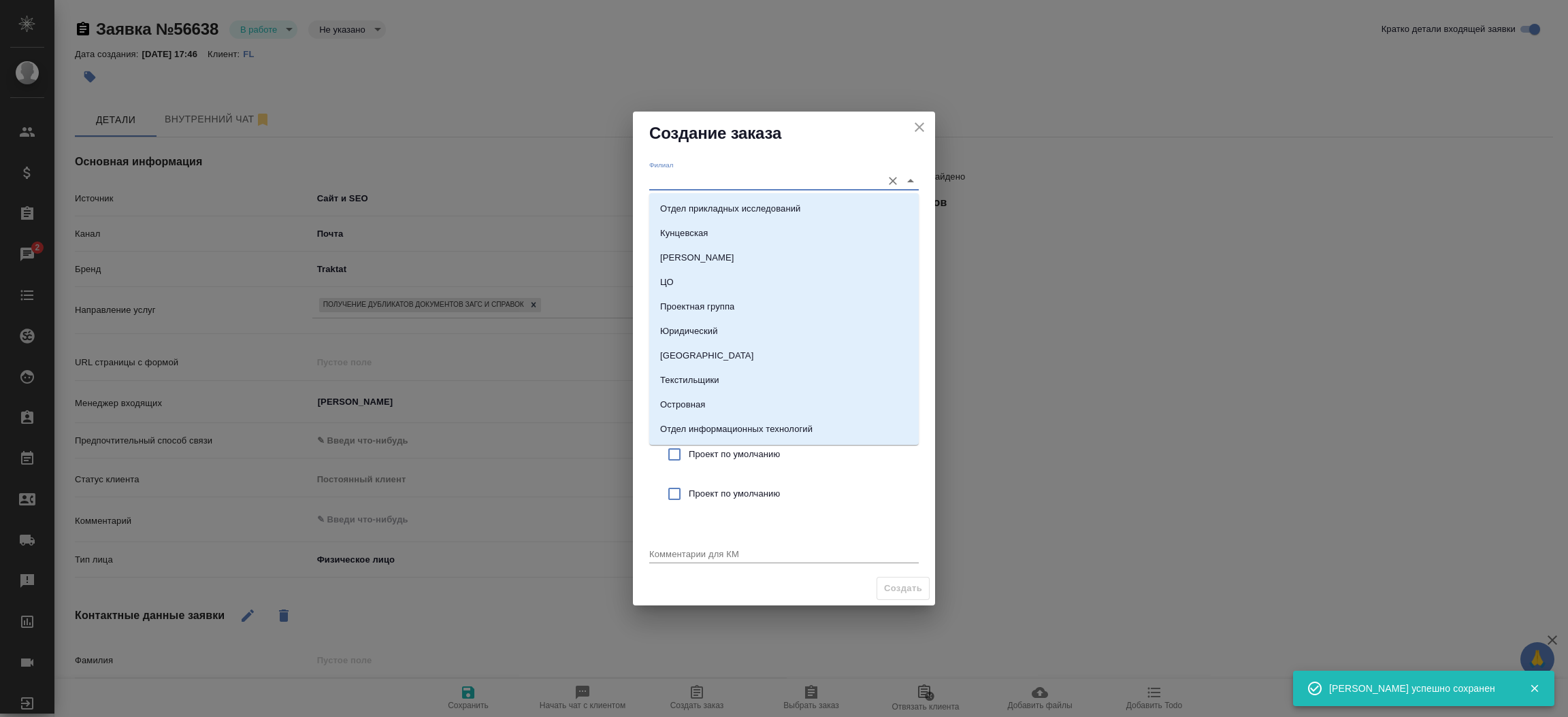
click at [687, 183] on input "Филиал" at bounding box center [762, 181] width 226 height 18
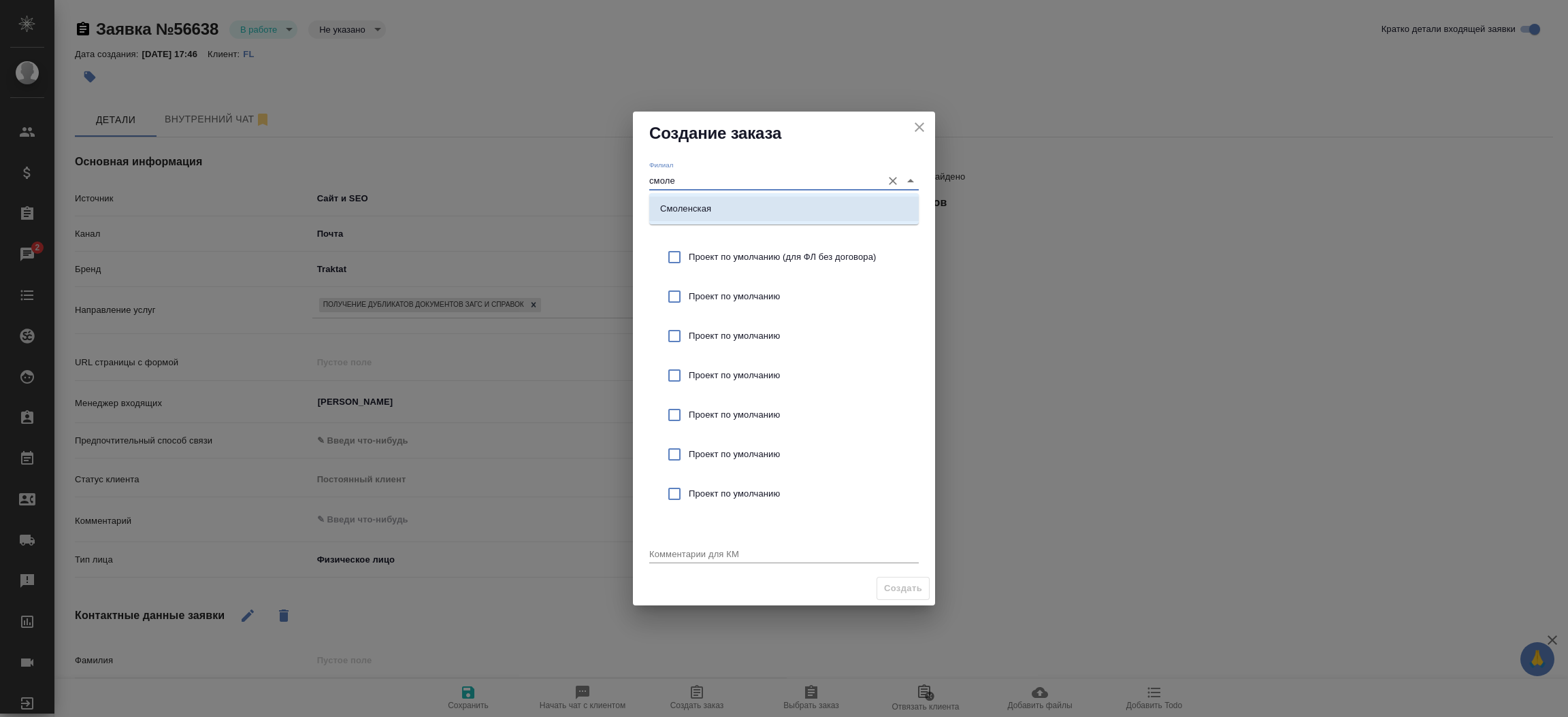
click at [687, 215] on p "Смоленская" at bounding box center [686, 208] width 51 height 14
type input "Смоленская"
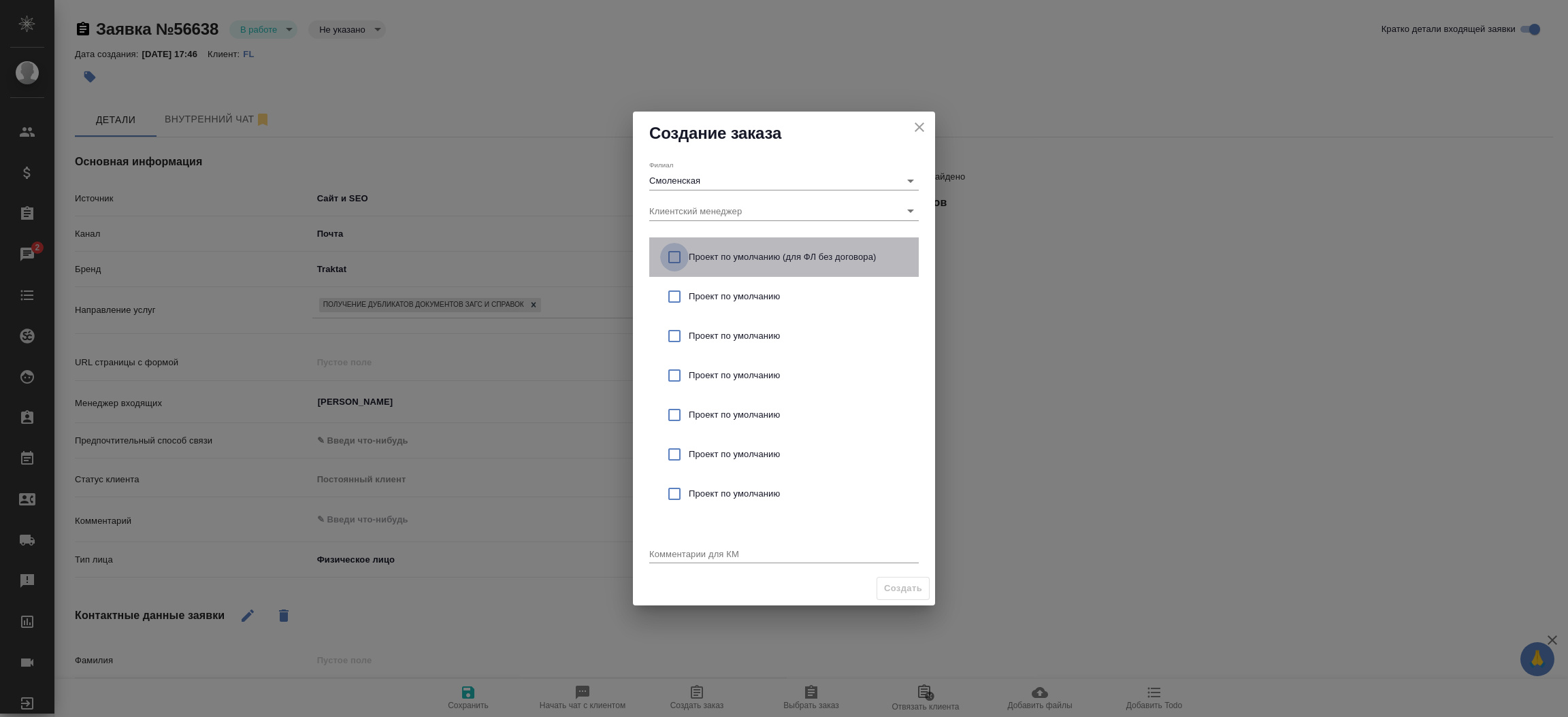
click at [675, 256] on input "checkbox" at bounding box center [674, 257] width 29 height 29
checkbox input "true"
click at [671, 558] on div "x" at bounding box center [784, 555] width 270 height 17
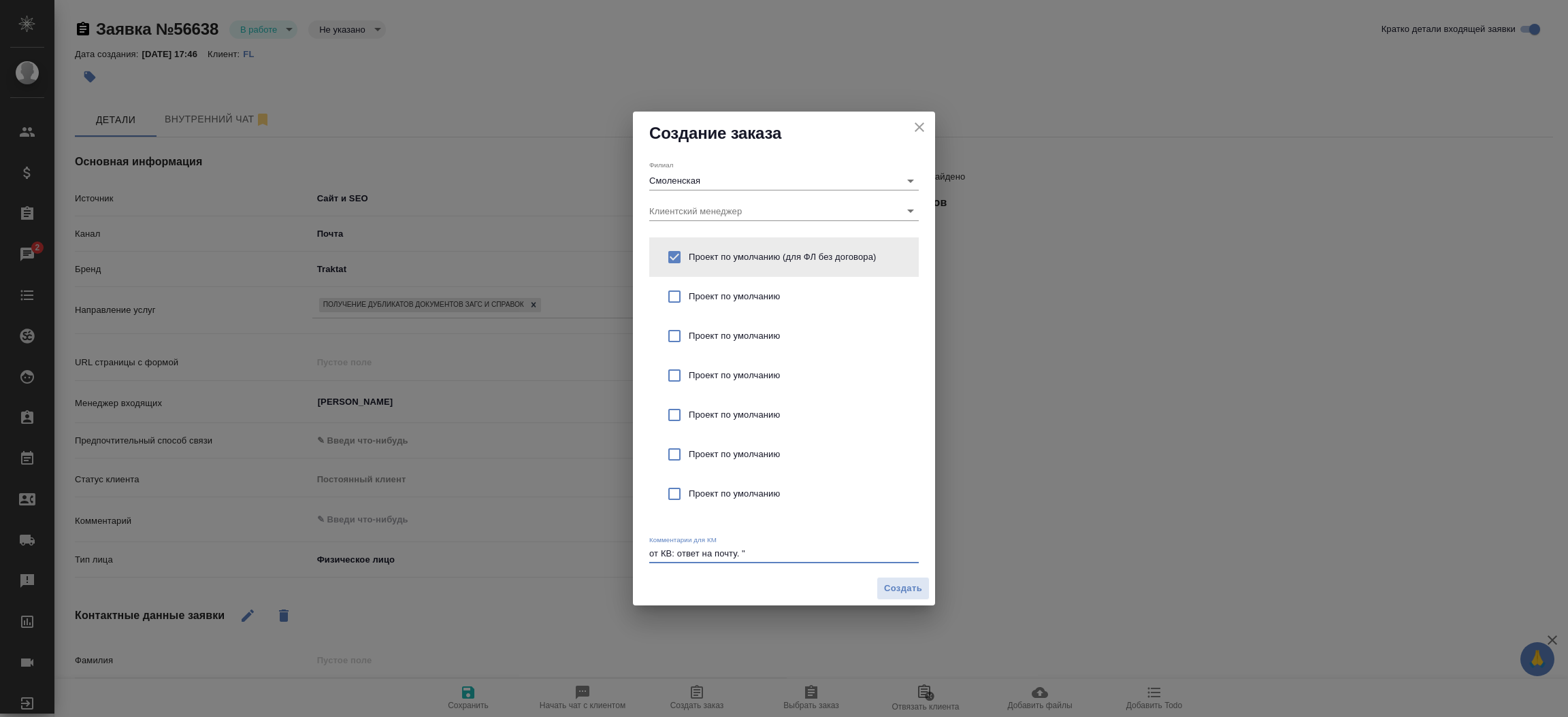
type textarea "от КВ: ответ на почту. ""
type textarea "x"
paste textarea "получить мой дубликат свидетельства о рождении (г Москва). Я не являюсь граждан…"
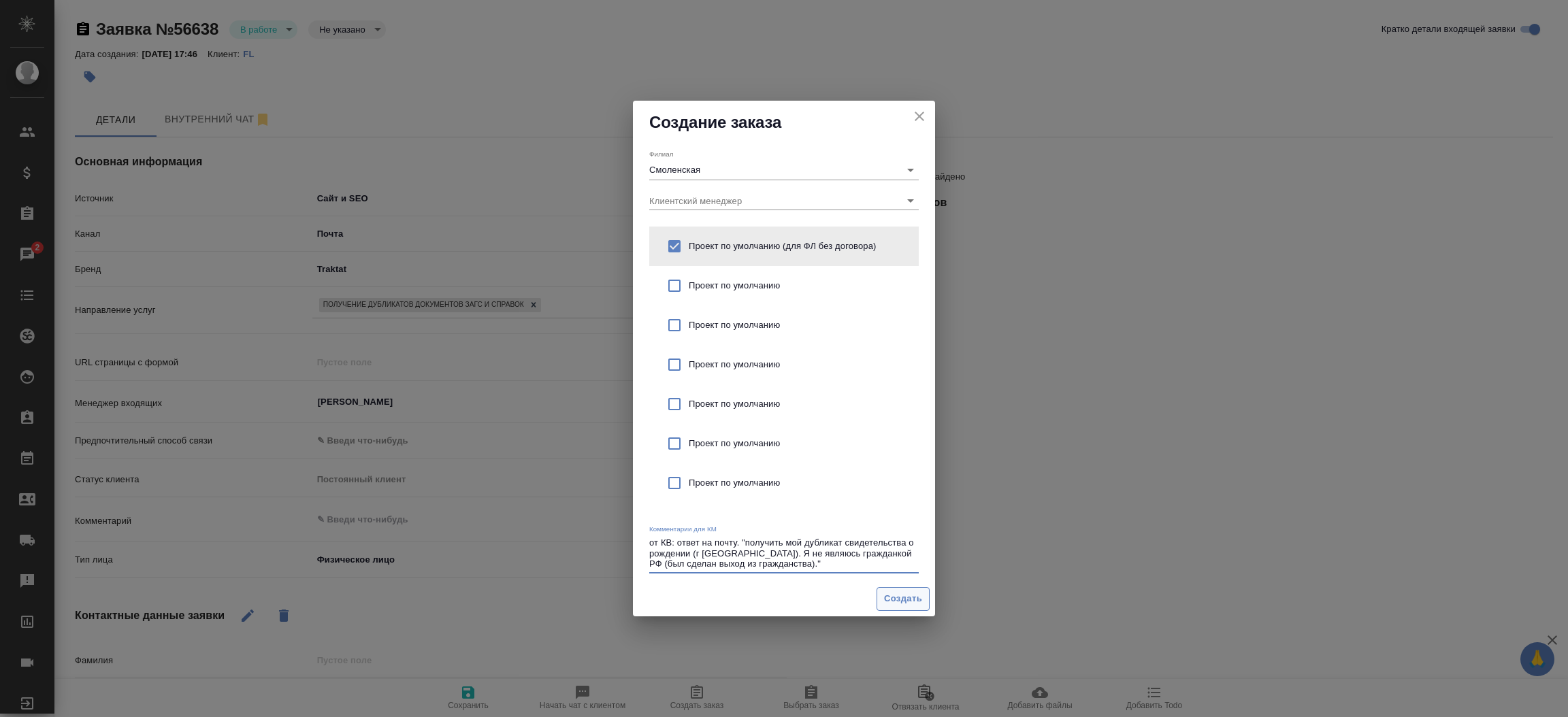
type textarea "от КВ: ответ на почту. "получить мой дубликат свидетельства о рождении (г [GEOG…"
click at [905, 597] on span "Создать" at bounding box center [903, 599] width 38 height 15
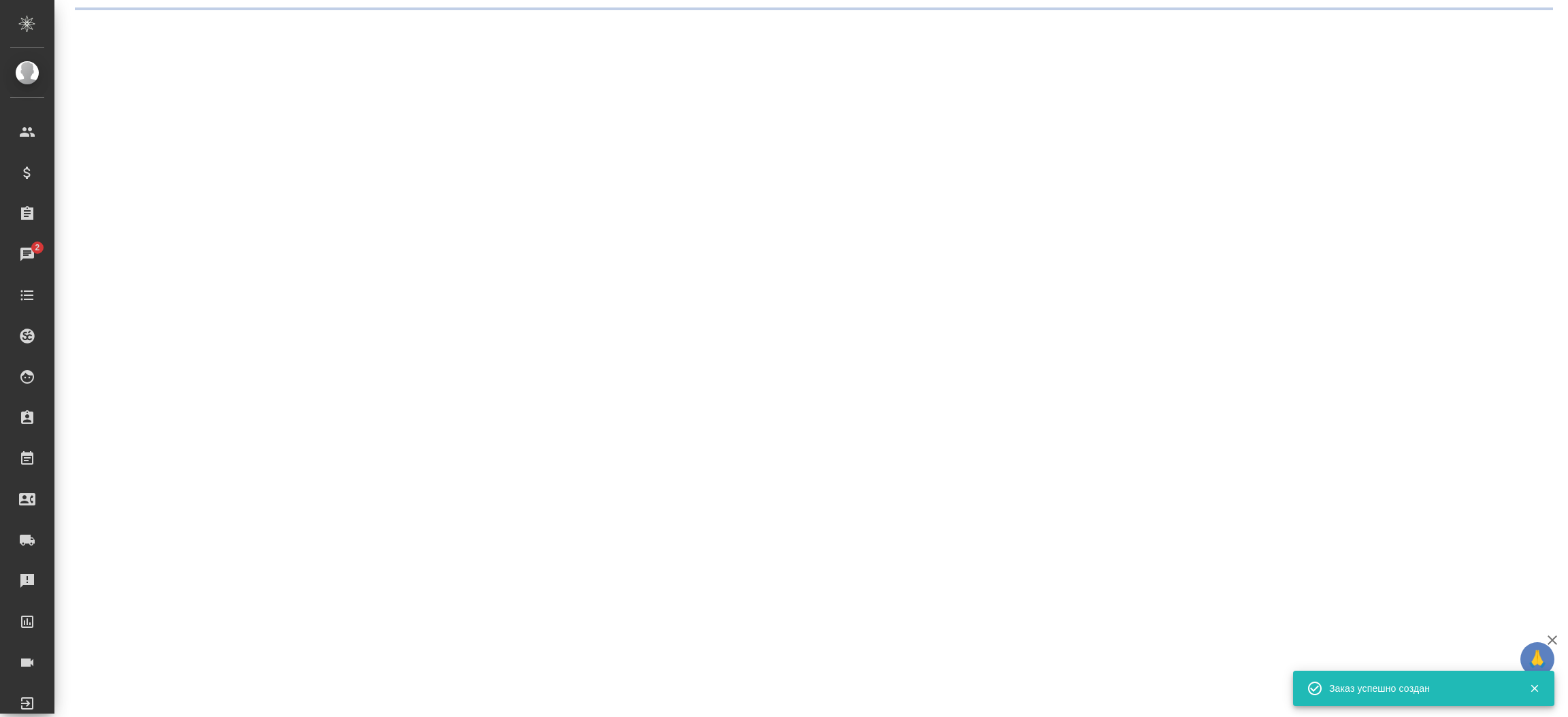
select select "RU"
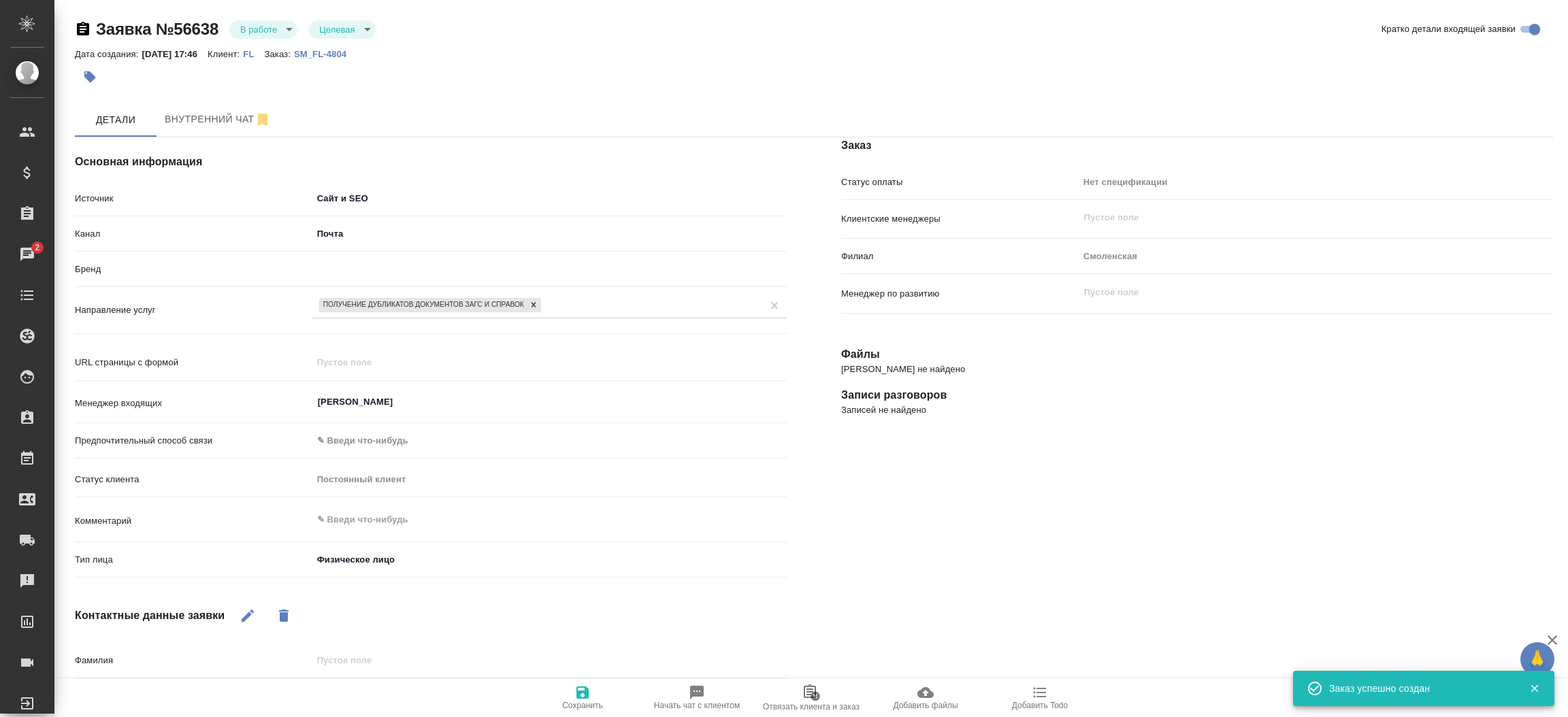
type textarea "x"
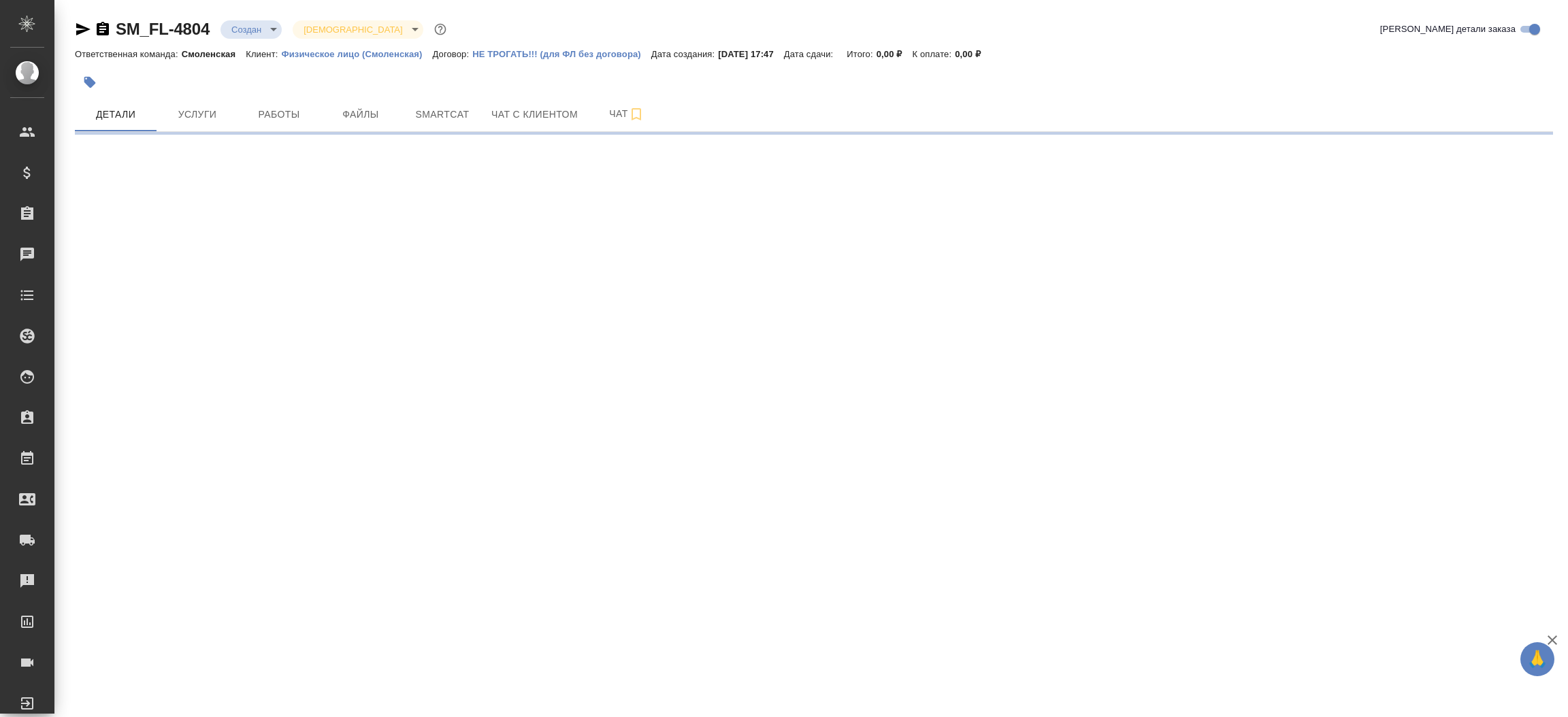
select select "RU"
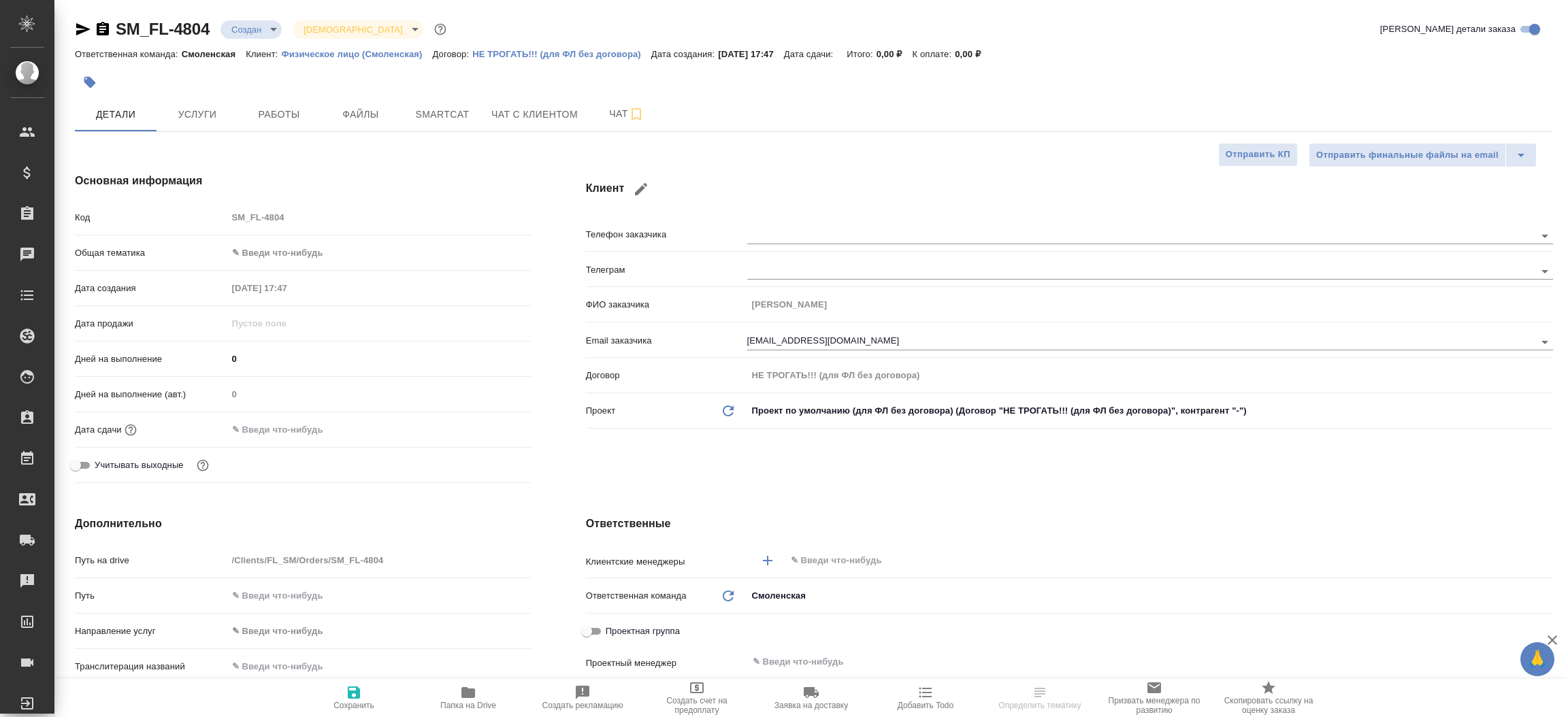
type textarea "x"
click at [84, 29] on icon "button" at bounding box center [83, 29] width 16 height 16
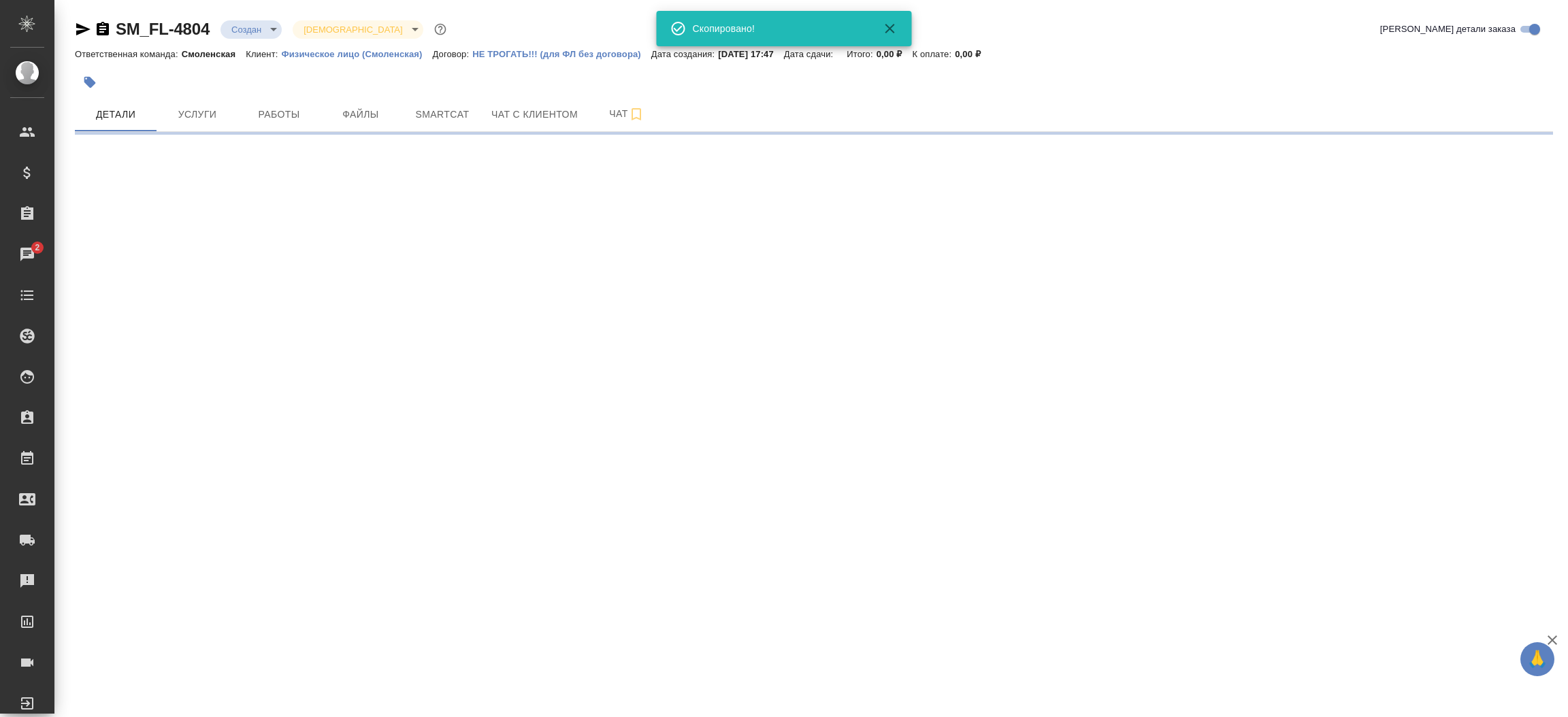
select select "RU"
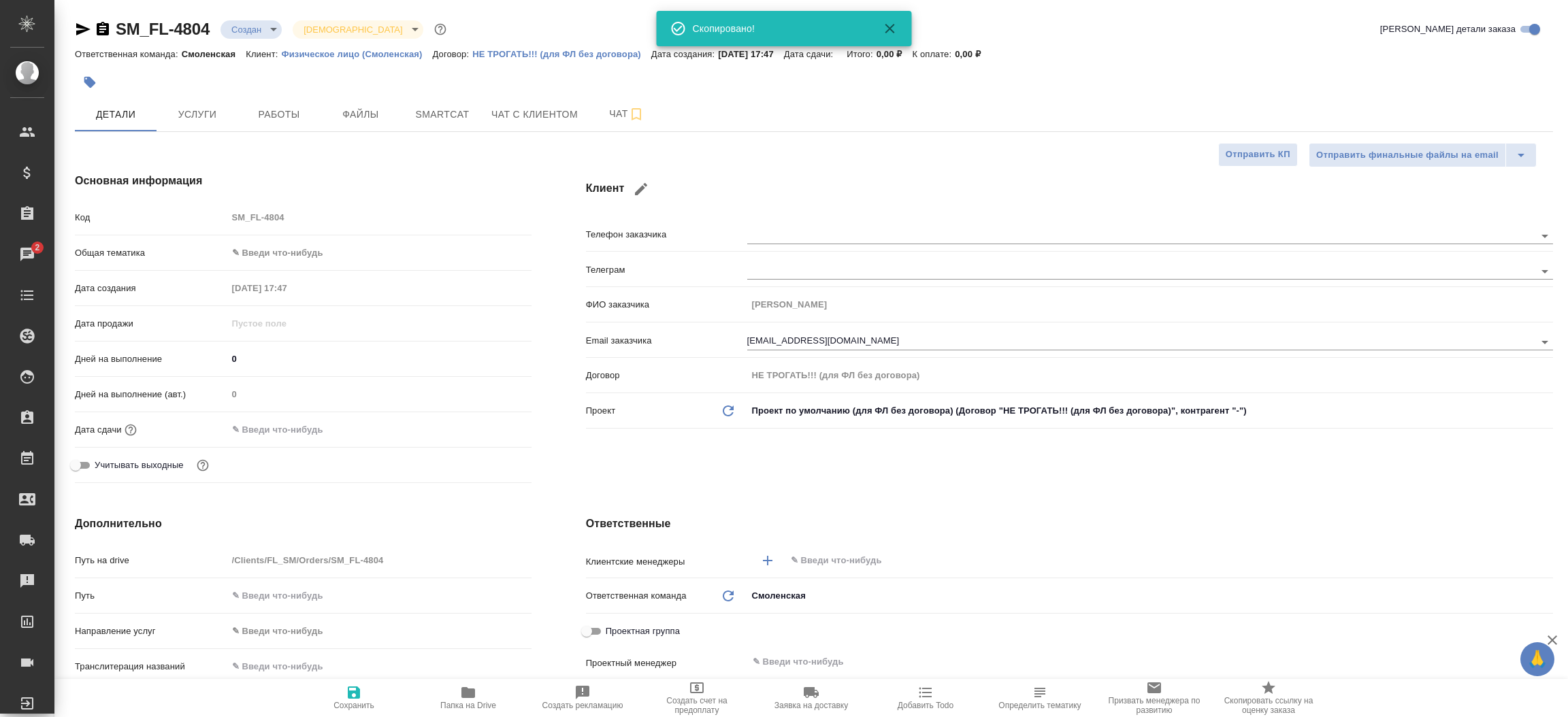
type textarea "x"
